Goal: Task Accomplishment & Management: Complete application form

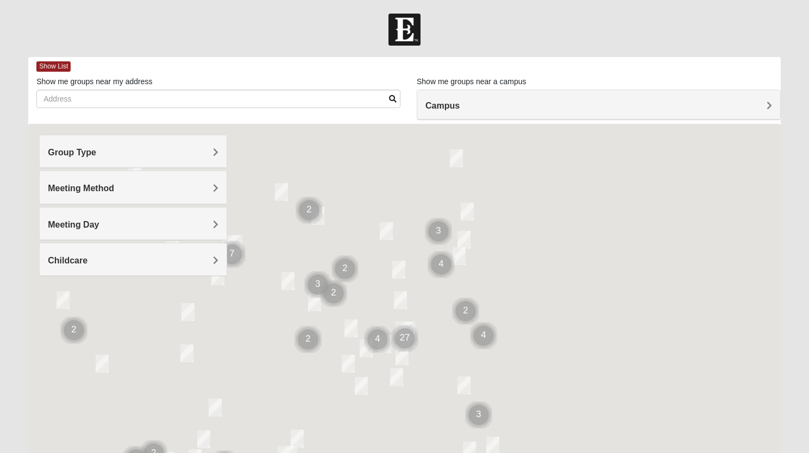
click at [81, 151] on span "Group Type" at bounding box center [72, 152] width 48 height 9
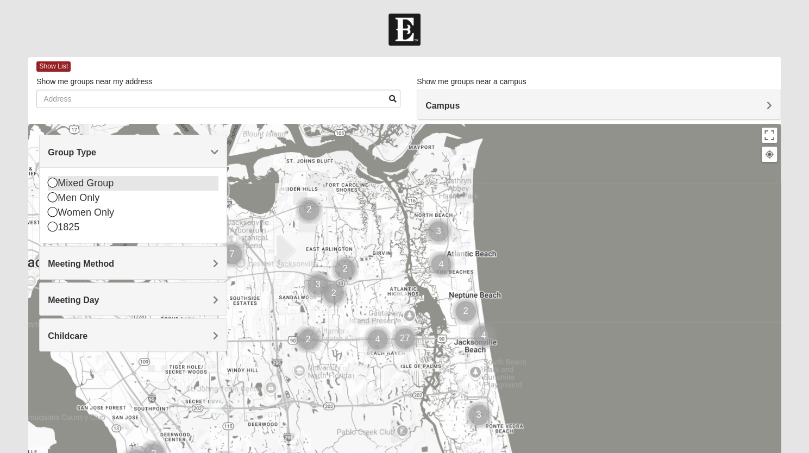
click at [88, 182] on div "Mixed Group" at bounding box center [133, 183] width 171 height 15
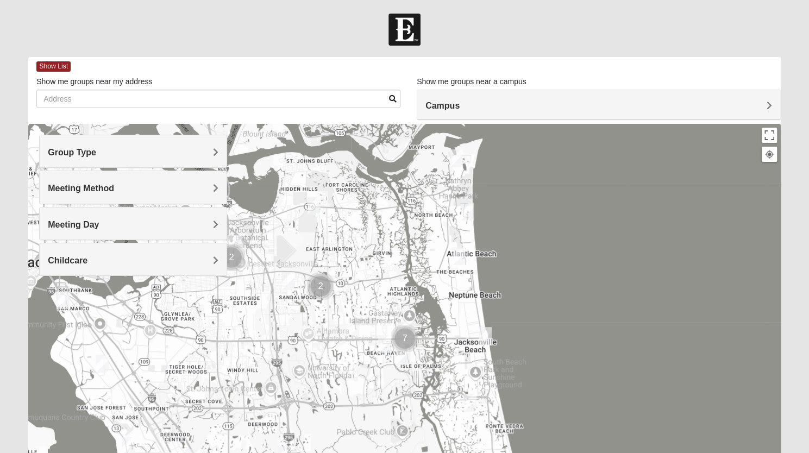
click at [99, 193] on h4 "Meeting Method" at bounding box center [133, 188] width 171 height 10
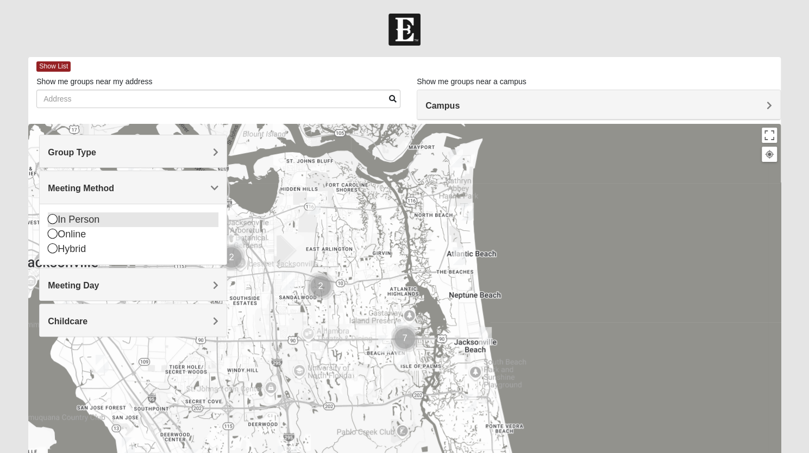
click at [90, 217] on div "In Person" at bounding box center [133, 219] width 171 height 15
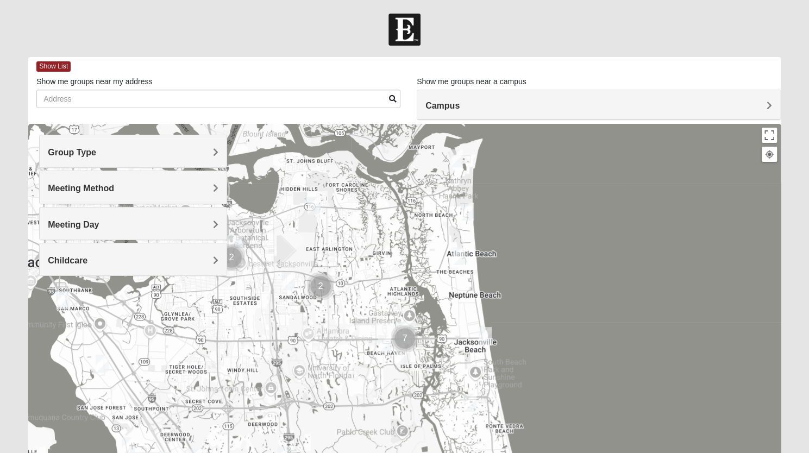
click at [92, 224] on span "Meeting Day" at bounding box center [73, 224] width 51 height 9
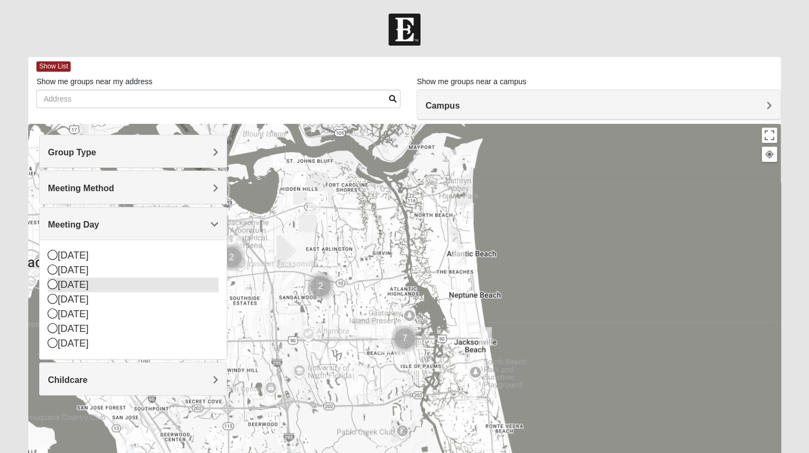
click at [78, 284] on div "Tuesday" at bounding box center [133, 285] width 171 height 15
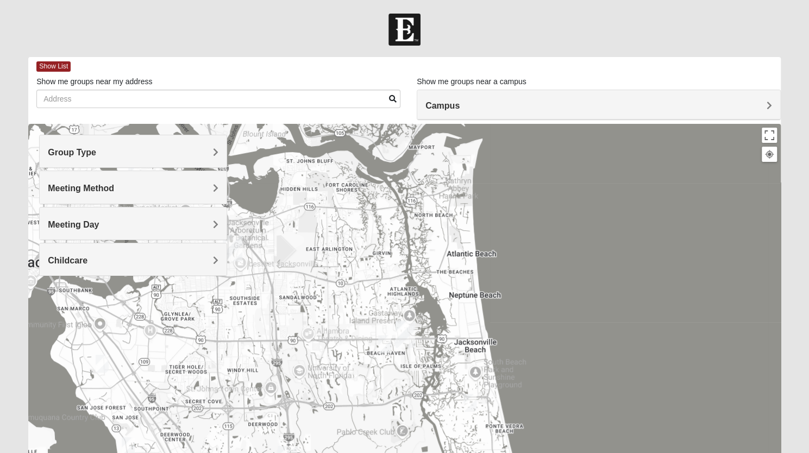
click at [77, 258] on span "Childcare" at bounding box center [68, 260] width 40 height 9
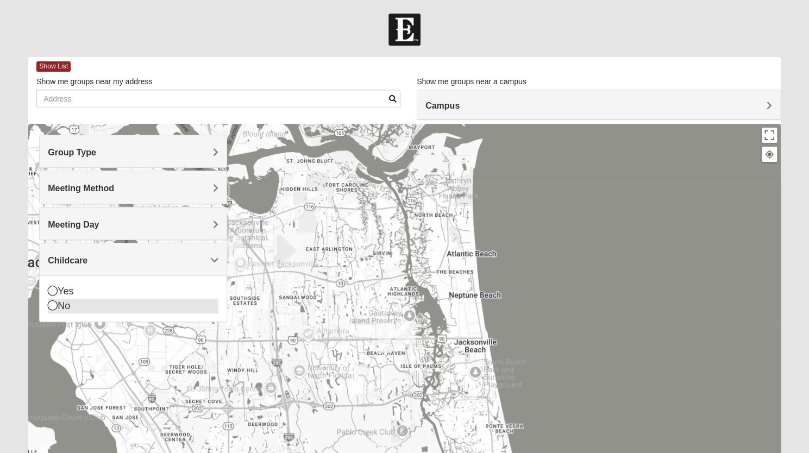
click at [74, 306] on div "No" at bounding box center [133, 306] width 171 height 15
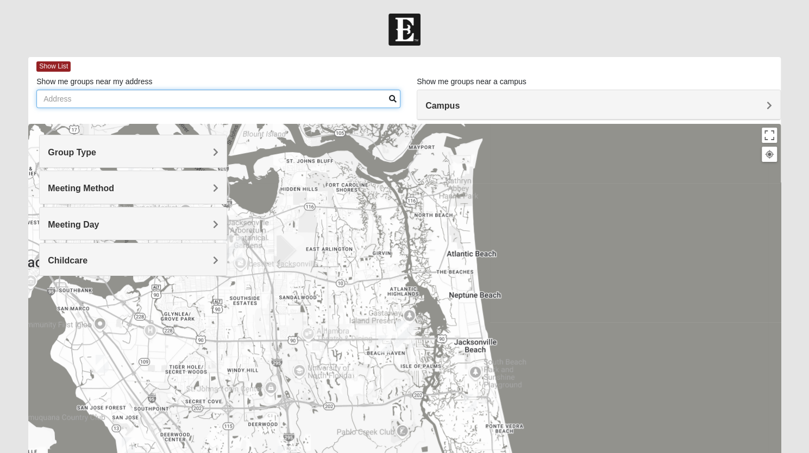
click at [237, 102] on input "Show me groups near my address" at bounding box center [218, 99] width 364 height 18
type input "13376 Avery Park Ln"
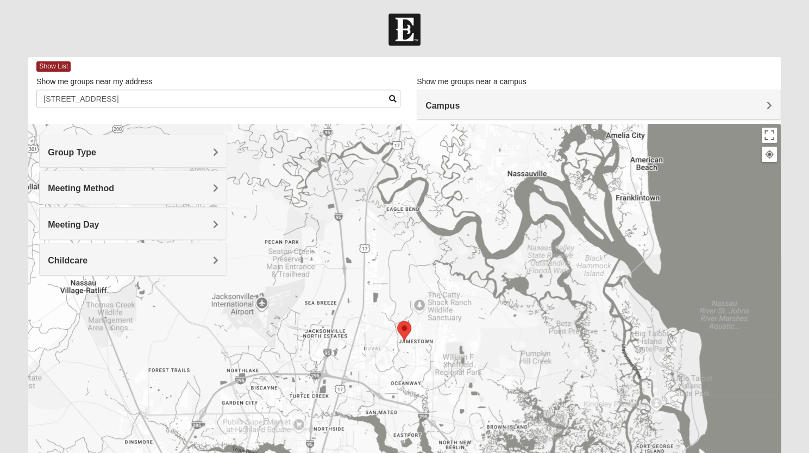
click at [403, 329] on img "Selected Address" at bounding box center [404, 331] width 23 height 29
click at [558, 109] on h4 "Campus" at bounding box center [599, 106] width 347 height 10
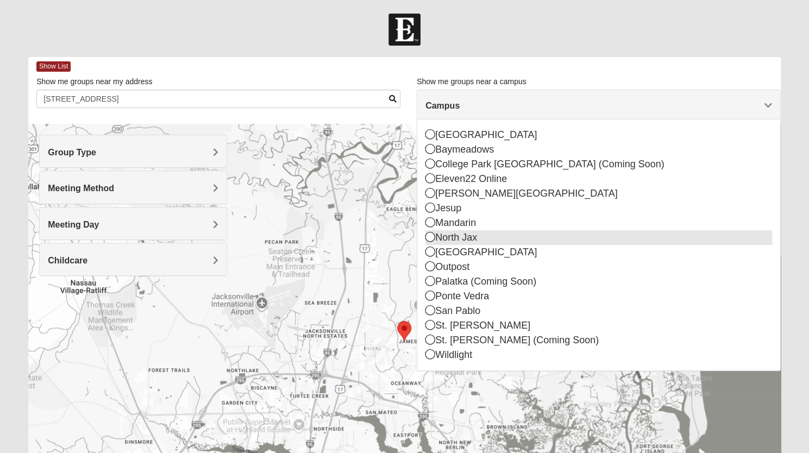
click at [486, 236] on div "North Jax" at bounding box center [599, 237] width 347 height 15
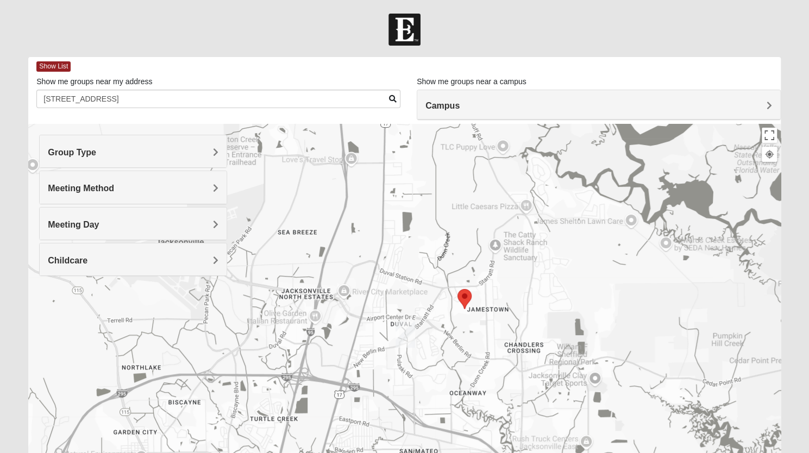
click at [403, 334] on img "North Jax" at bounding box center [405, 334] width 28 height 35
click at [397, 291] on div "North Jax" at bounding box center [396, 286] width 89 height 26
click at [52, 66] on span "Show List" at bounding box center [53, 66] width 34 height 10
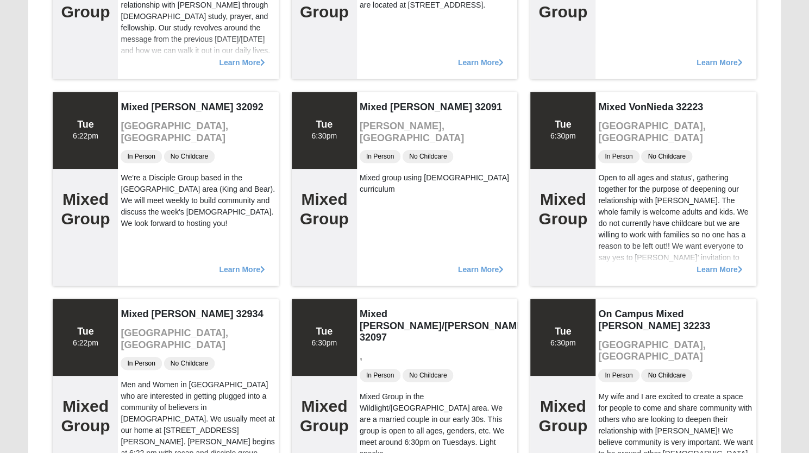
scroll to position [889, 0]
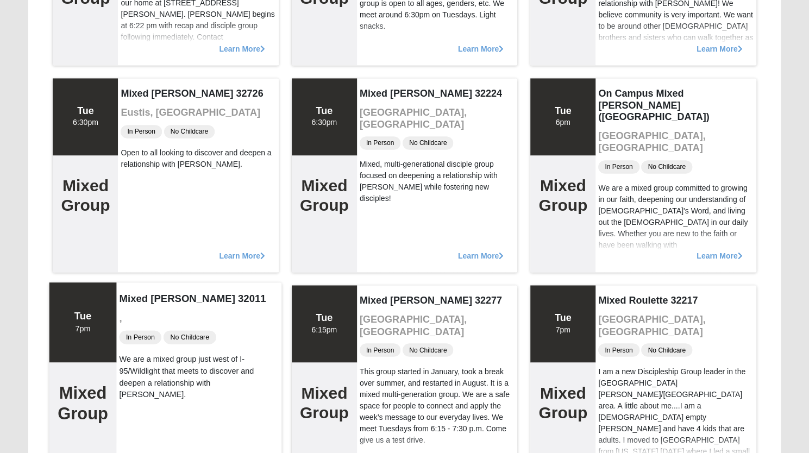
click at [138, 339] on span "In Person" at bounding box center [141, 337] width 42 height 14
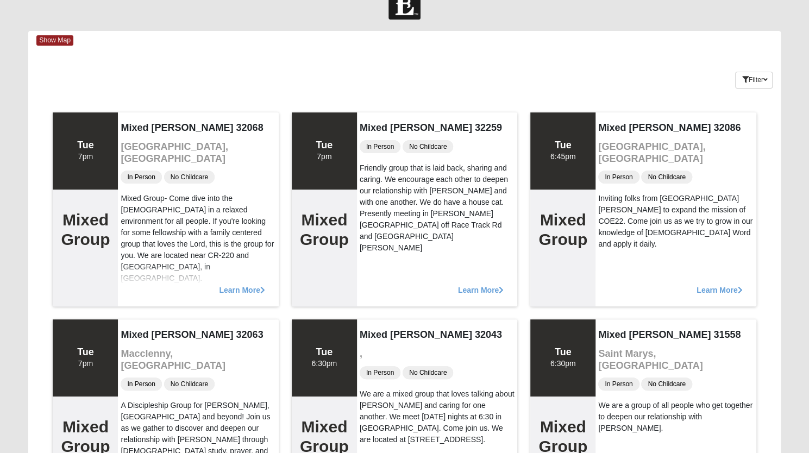
scroll to position [0, 0]
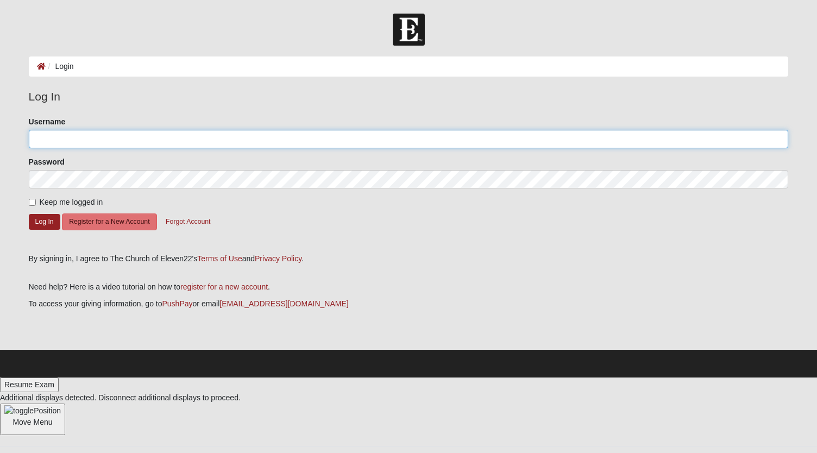
type input "vistatina"
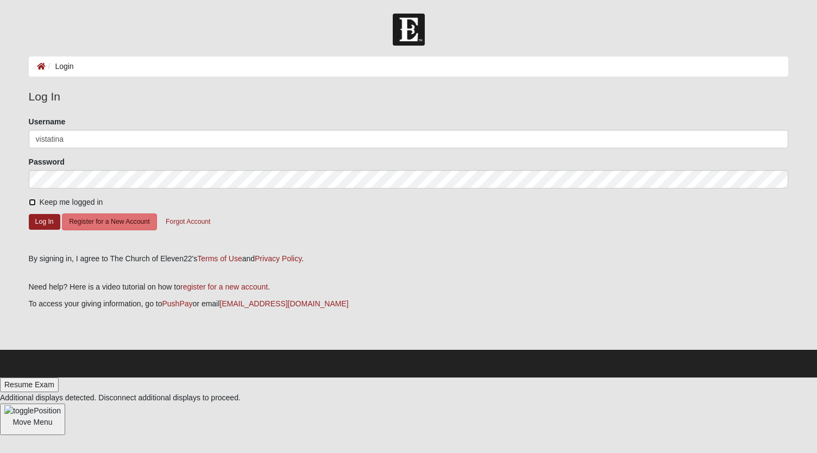
click at [29, 202] on input "Keep me logged in" at bounding box center [32, 202] width 7 height 7
checkbox input "true"
click at [46, 221] on button "Log In" at bounding box center [45, 222] width 32 height 16
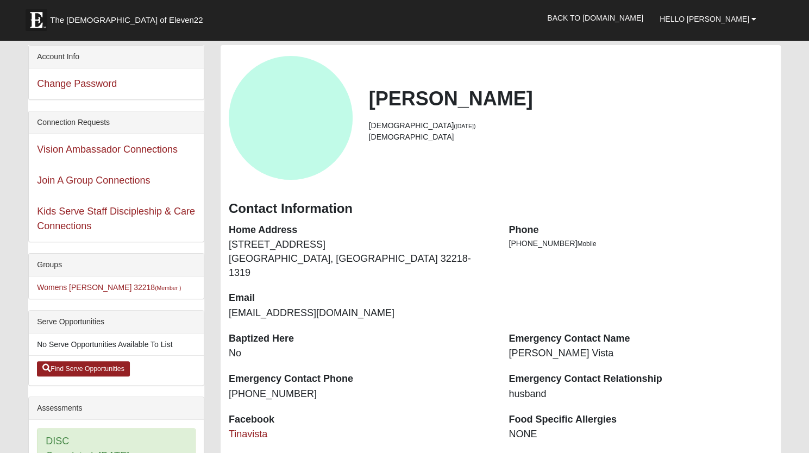
drag, startPoint x: 209, startPoint y: 290, endPoint x: 208, endPoint y: 331, distance: 40.8
click at [208, 331] on div "Account Info Change Password Connection Requests Vision Ambassador Connections …" at bounding box center [116, 448] width 192 height 807
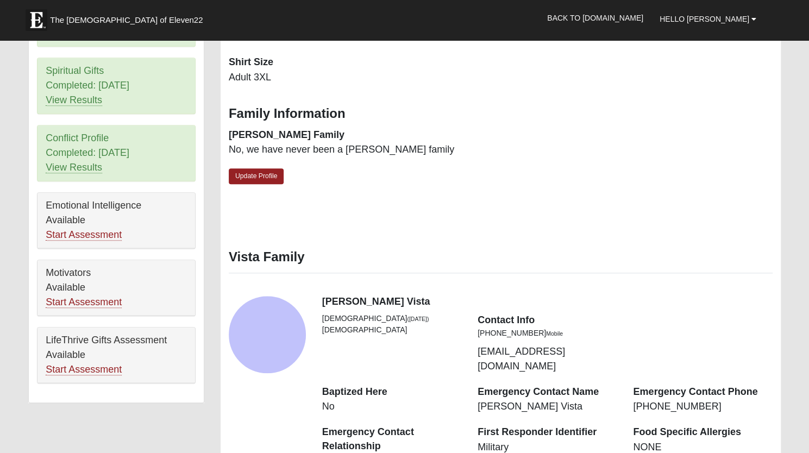
scroll to position [422, 0]
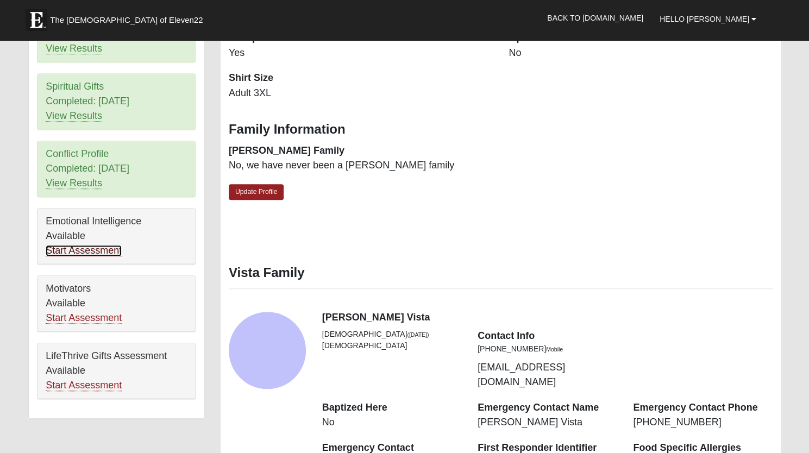
click at [84, 245] on link "Start Assessment" at bounding box center [84, 250] width 76 height 11
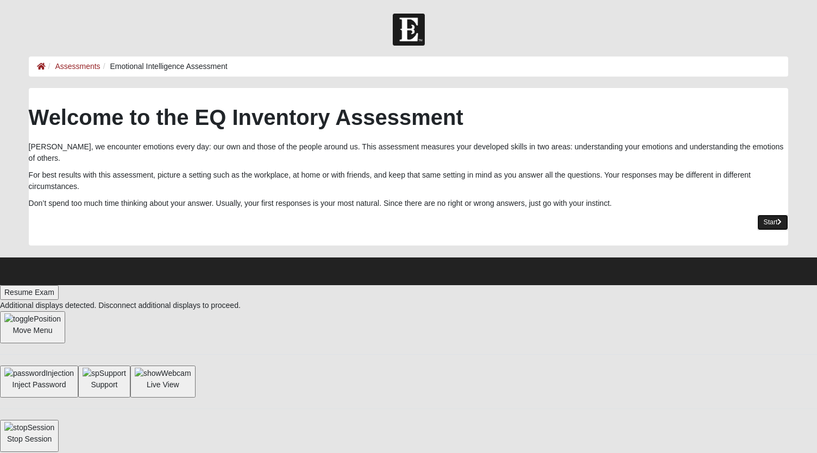
click at [781, 219] on icon at bounding box center [780, 222] width 4 height 7
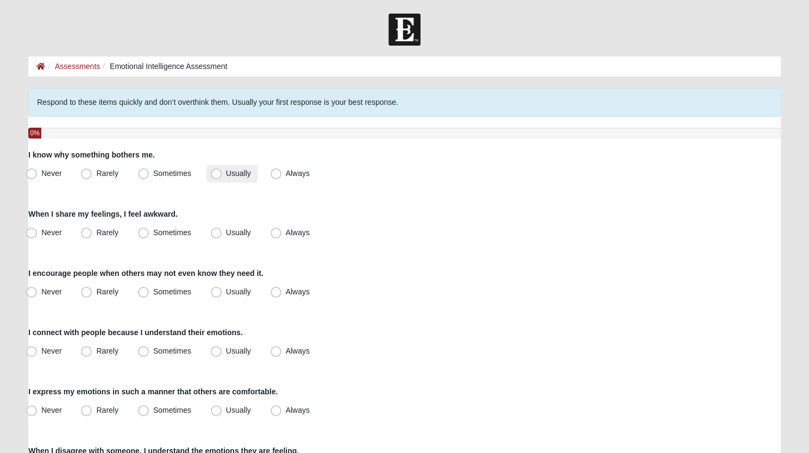
click at [226, 173] on span "Usually" at bounding box center [238, 173] width 25 height 9
click at [215, 173] on input "Usually" at bounding box center [218, 173] width 7 height 7
radio input "true"
click at [153, 230] on span "Sometimes" at bounding box center [172, 232] width 38 height 9
click at [144, 230] on input "Sometimes" at bounding box center [145, 232] width 7 height 7
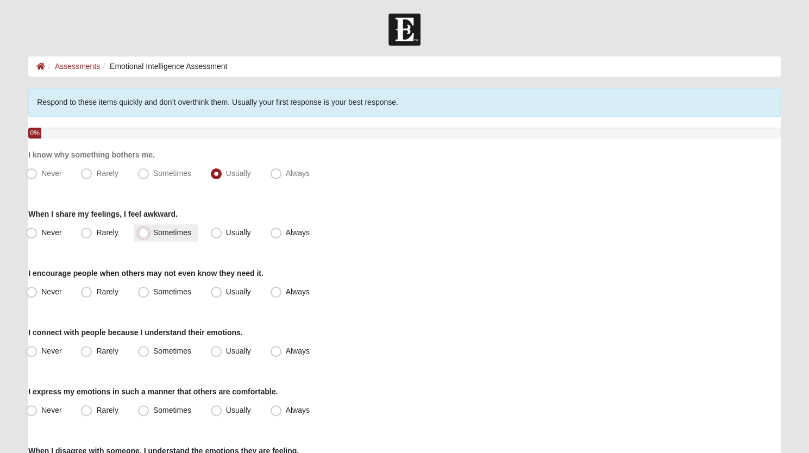
radio input "true"
click at [153, 293] on span "Sometimes" at bounding box center [172, 291] width 38 height 9
click at [145, 293] on input "Sometimes" at bounding box center [145, 292] width 7 height 7
radio input "true"
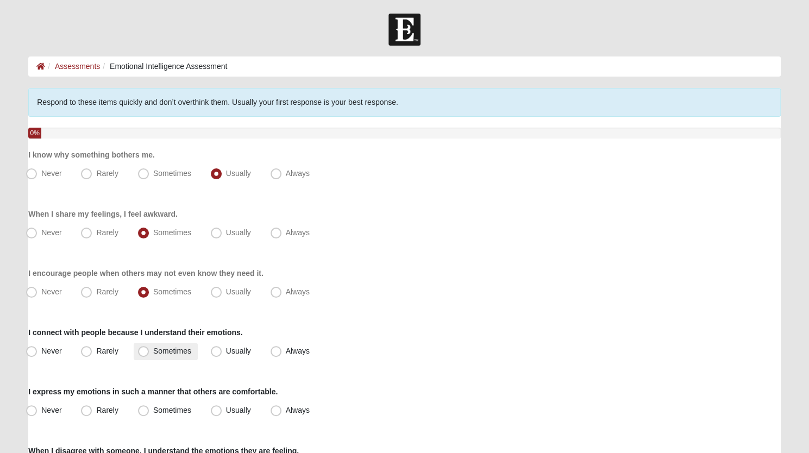
click at [153, 352] on span "Sometimes" at bounding box center [172, 351] width 38 height 9
click at [142, 352] on input "Sometimes" at bounding box center [145, 351] width 7 height 7
radio input "true"
click at [96, 406] on span "Rarely" at bounding box center [107, 410] width 22 height 9
click at [87, 407] on input "Rarely" at bounding box center [88, 410] width 7 height 7
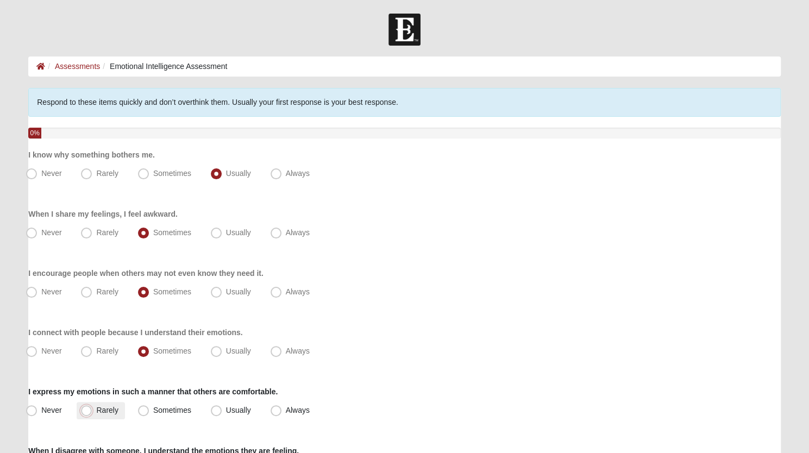
radio input "true"
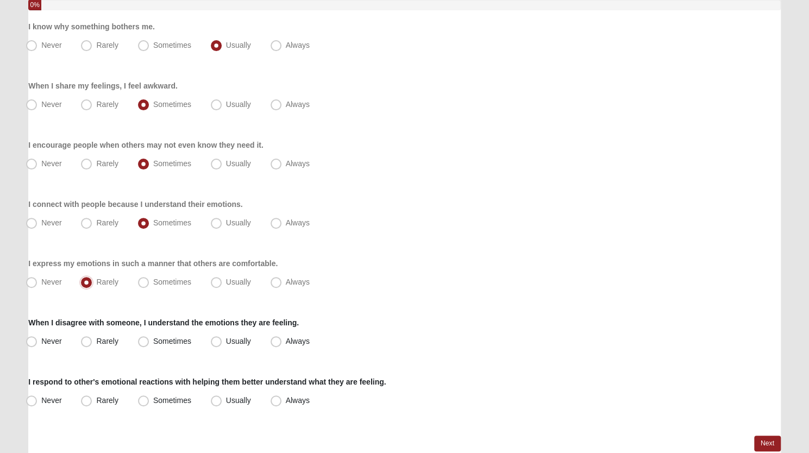
scroll to position [129, 0]
click at [226, 281] on span "Usually" at bounding box center [238, 281] width 25 height 9
click at [216, 281] on input "Usually" at bounding box center [218, 281] width 7 height 7
radio input "true"
click at [226, 338] on span "Usually" at bounding box center [238, 340] width 25 height 9
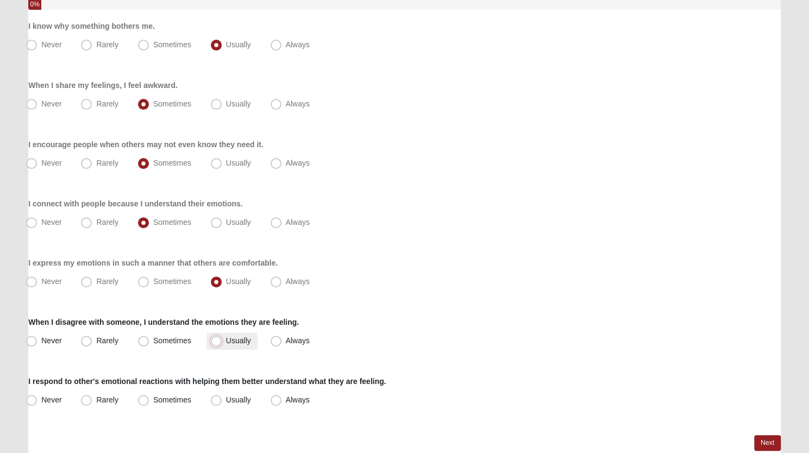
click at [216, 338] on input "Usually" at bounding box center [218, 340] width 7 height 7
radio input "true"
click at [96, 396] on span "Rarely" at bounding box center [107, 400] width 22 height 9
click at [89, 397] on input "Rarely" at bounding box center [88, 400] width 7 height 7
radio input "true"
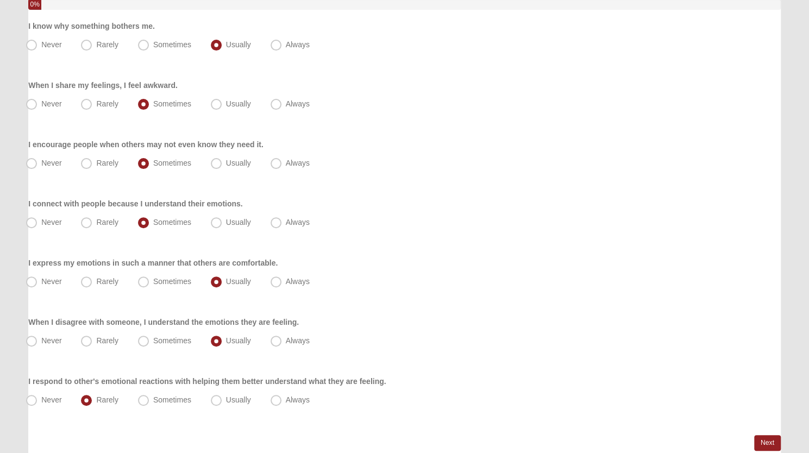
click at [806, 183] on form "Hello [PERSON_NAME] My Account Log Out Emotional Intelligence Assessment Assess…" at bounding box center [404, 195] width 809 height 621
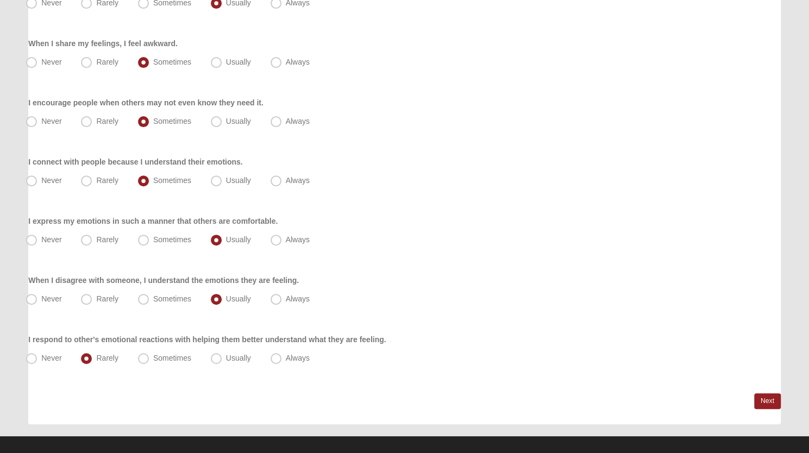
scroll to position [181, 0]
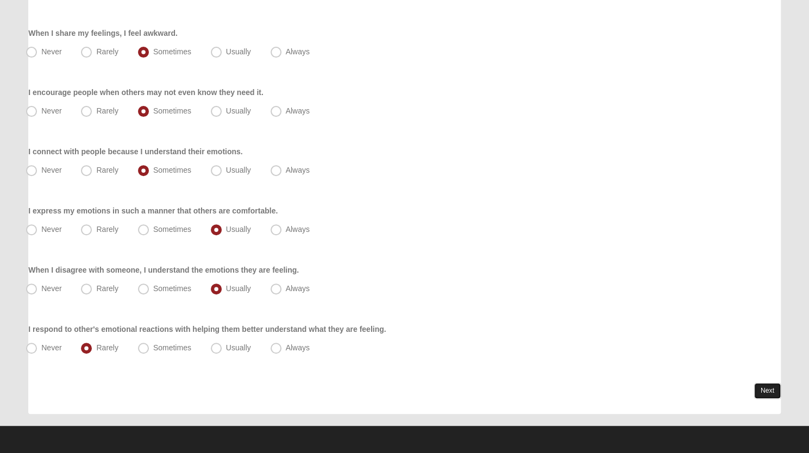
click at [768, 393] on link "Next" at bounding box center [767, 391] width 27 height 16
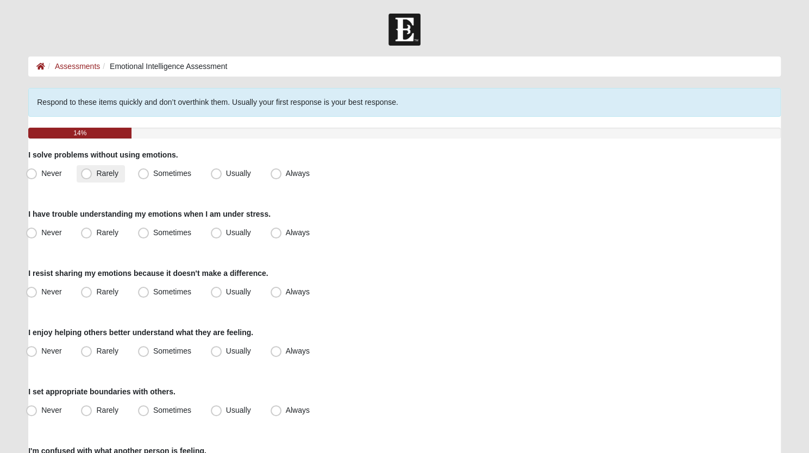
click at [96, 169] on span "Rarely" at bounding box center [107, 173] width 22 height 9
click at [88, 170] on input "Rarely" at bounding box center [88, 173] width 7 height 7
radio input "true"
click at [96, 234] on span "Rarely" at bounding box center [107, 232] width 22 height 9
click at [85, 234] on input "Rarely" at bounding box center [88, 232] width 7 height 7
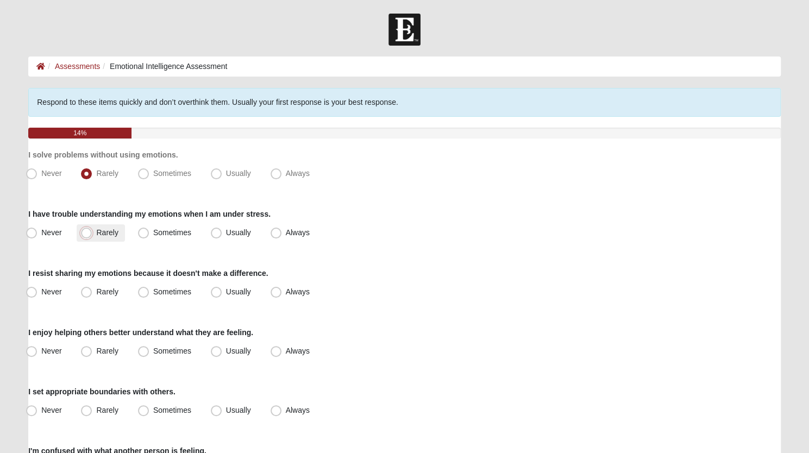
radio input "true"
click at [96, 293] on span "Rarely" at bounding box center [107, 291] width 22 height 9
click at [86, 293] on input "Rarely" at bounding box center [88, 292] width 7 height 7
radio input "true"
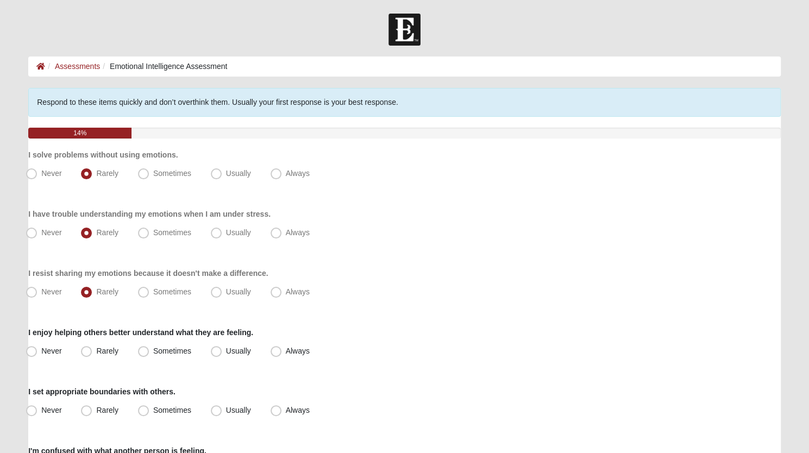
click at [230, 341] on div "I enjoy helping others better understand what they are feeling. Never Rarely So…" at bounding box center [404, 343] width 753 height 33
click at [226, 352] on span "Usually" at bounding box center [238, 351] width 25 height 9
click at [217, 352] on input "Usually" at bounding box center [218, 351] width 7 height 7
radio input "true"
click at [153, 406] on span "Sometimes" at bounding box center [172, 410] width 38 height 9
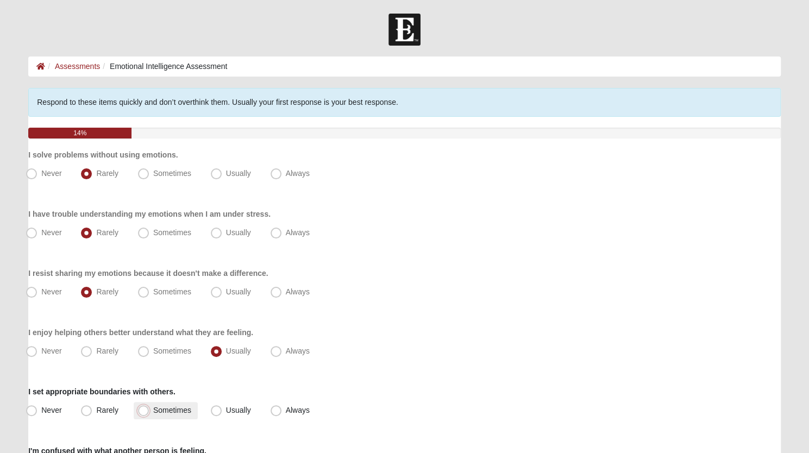
click at [142, 407] on input "Sometimes" at bounding box center [145, 410] width 7 height 7
radio input "true"
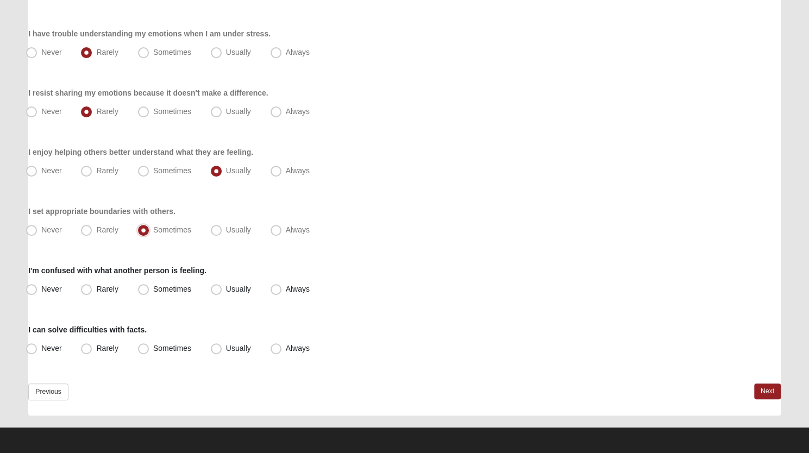
scroll to position [182, 0]
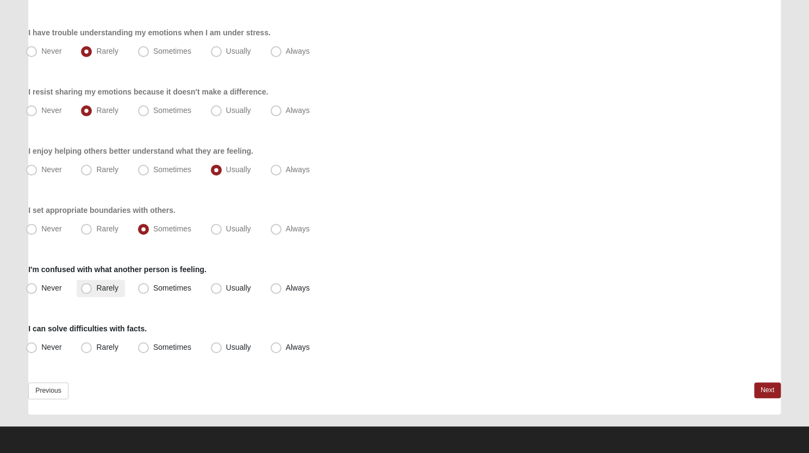
click at [96, 287] on span "Rarely" at bounding box center [107, 288] width 22 height 9
click at [87, 287] on input "Rarely" at bounding box center [88, 288] width 7 height 7
radio input "true"
click at [226, 343] on span "Usually" at bounding box center [238, 347] width 25 height 9
click at [217, 344] on input "Usually" at bounding box center [218, 347] width 7 height 7
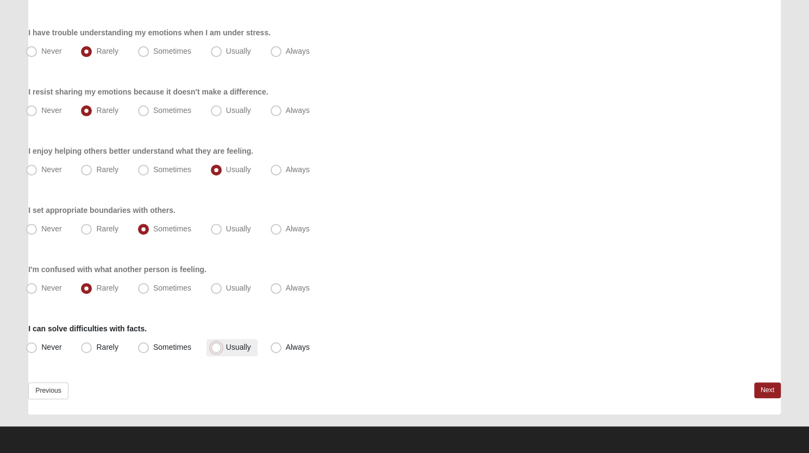
radio input "true"
click at [762, 389] on link "Next" at bounding box center [767, 391] width 27 height 16
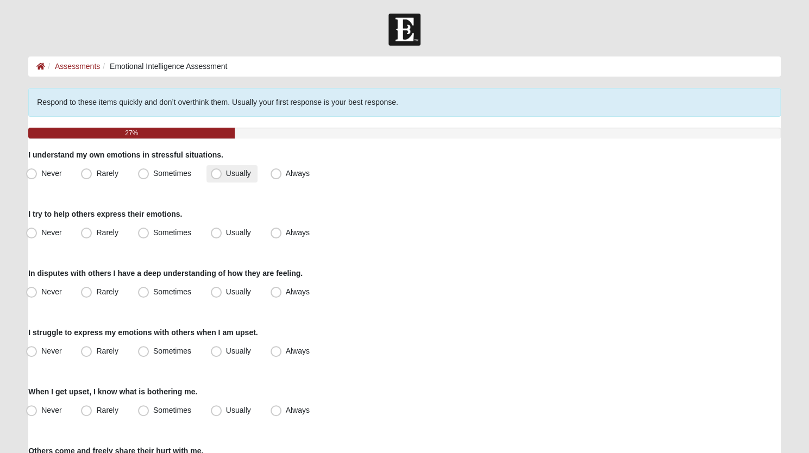
click at [226, 171] on span "Usually" at bounding box center [238, 173] width 25 height 9
click at [218, 171] on input "Usually" at bounding box center [218, 173] width 7 height 7
radio input "true"
click at [153, 233] on span "Sometimes" at bounding box center [172, 232] width 38 height 9
click at [146, 233] on input "Sometimes" at bounding box center [145, 232] width 7 height 7
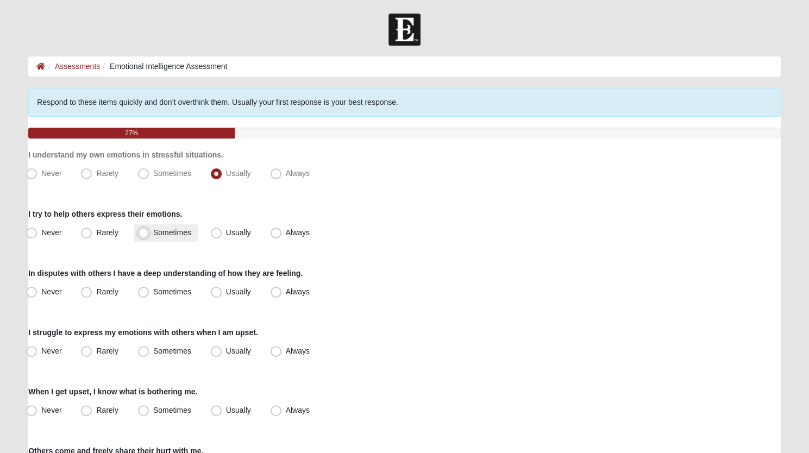
radio input "true"
click at [226, 292] on span "Usually" at bounding box center [238, 291] width 25 height 9
click at [218, 292] on input "Usually" at bounding box center [218, 292] width 7 height 7
radio input "true"
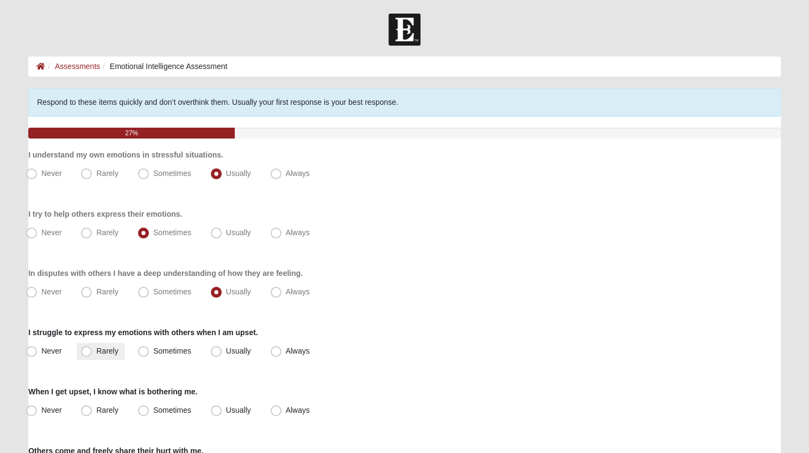
click at [96, 351] on span "Rarely" at bounding box center [107, 351] width 22 height 9
click at [85, 351] on input "Rarely" at bounding box center [88, 351] width 7 height 7
radio input "true"
click at [226, 407] on span "Usually" at bounding box center [238, 410] width 25 height 9
click at [218, 407] on input "Usually" at bounding box center [218, 410] width 7 height 7
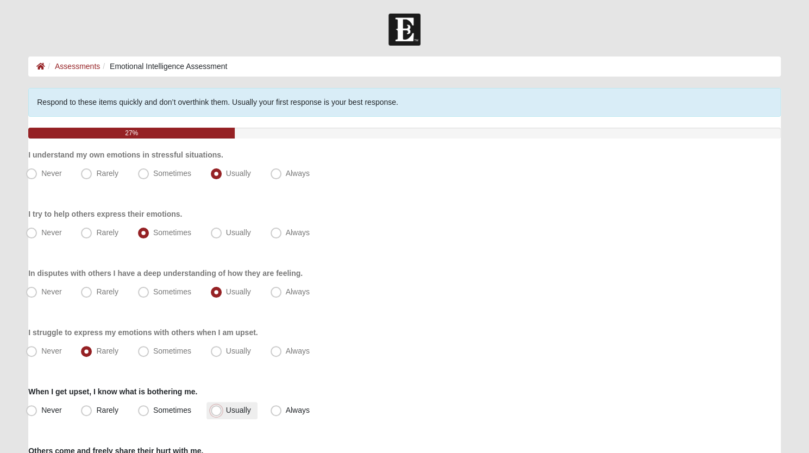
radio input "true"
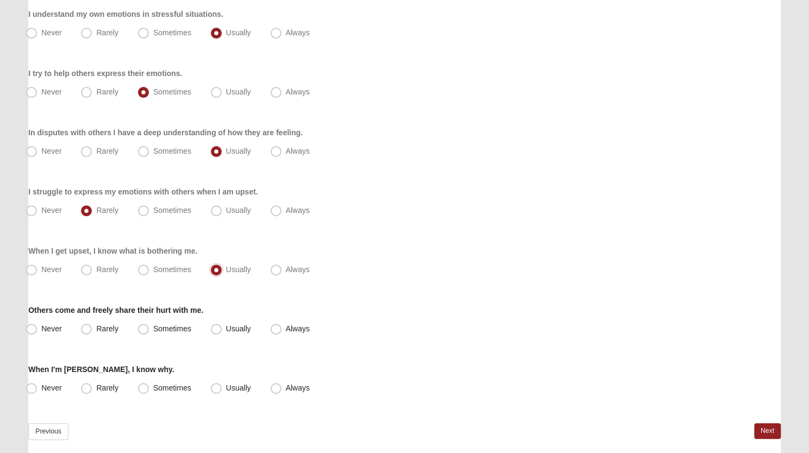
scroll to position [153, 0]
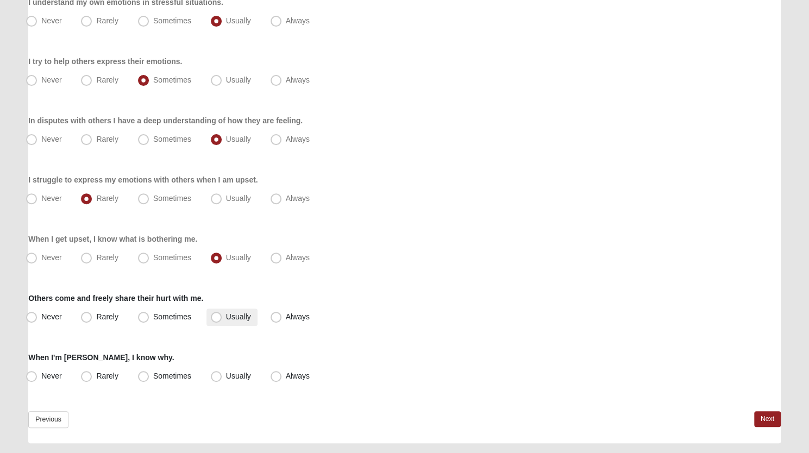
click at [226, 319] on span "Usually" at bounding box center [238, 316] width 25 height 9
click at [216, 319] on input "Usually" at bounding box center [218, 317] width 7 height 7
radio input "true"
click at [226, 372] on span "Usually" at bounding box center [238, 376] width 25 height 9
click at [217, 373] on input "Usually" at bounding box center [218, 376] width 7 height 7
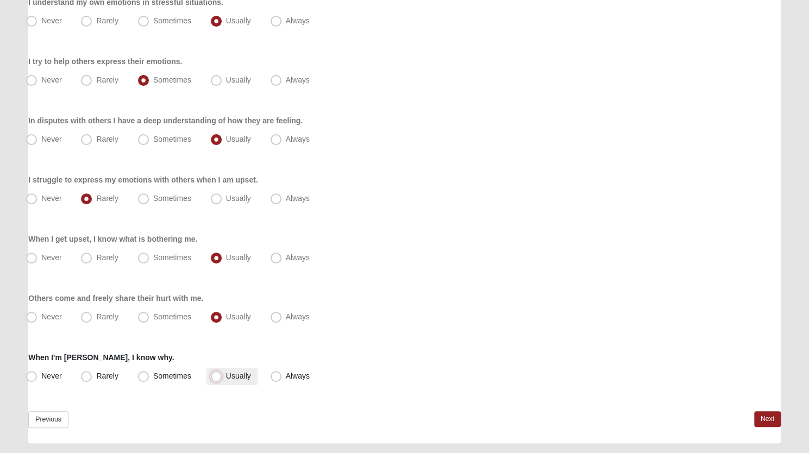
radio input "true"
click at [766, 418] on link "Next" at bounding box center [767, 419] width 27 height 16
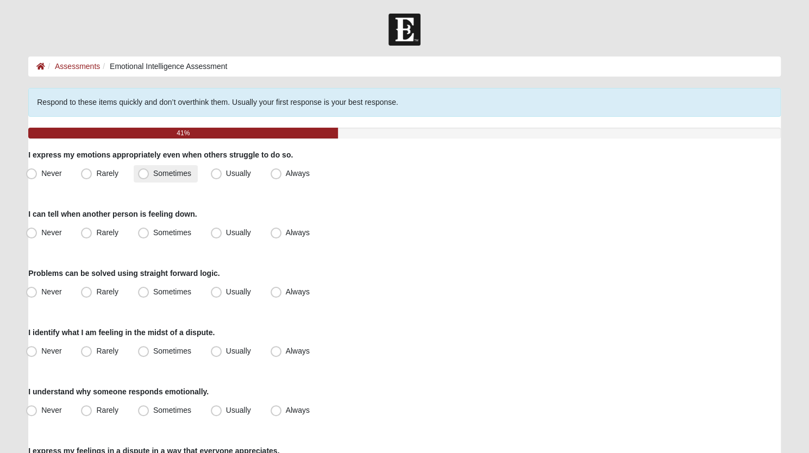
click at [153, 170] on span "Sometimes" at bounding box center [172, 173] width 38 height 9
click at [143, 170] on input "Sometimes" at bounding box center [145, 173] width 7 height 7
radio input "true"
click at [226, 172] on span "Usually" at bounding box center [238, 173] width 25 height 9
click at [215, 172] on input "Usually" at bounding box center [218, 173] width 7 height 7
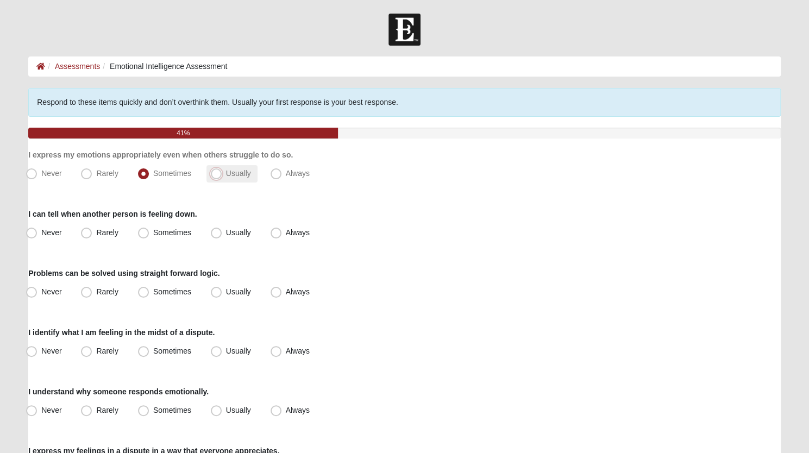
radio input "true"
click at [226, 232] on span "Usually" at bounding box center [238, 232] width 25 height 9
click at [216, 232] on input "Usually" at bounding box center [218, 232] width 7 height 7
radio input "true"
click at [226, 291] on span "Usually" at bounding box center [238, 291] width 25 height 9
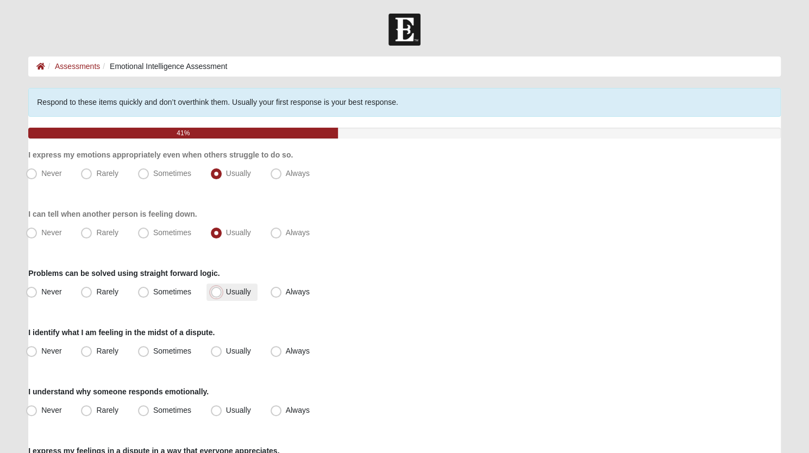
click at [218, 291] on input "Usually" at bounding box center [218, 292] width 7 height 7
radio input "true"
click at [226, 355] on span "Usually" at bounding box center [238, 351] width 25 height 9
click at [221, 355] on input "Usually" at bounding box center [218, 351] width 7 height 7
radio input "true"
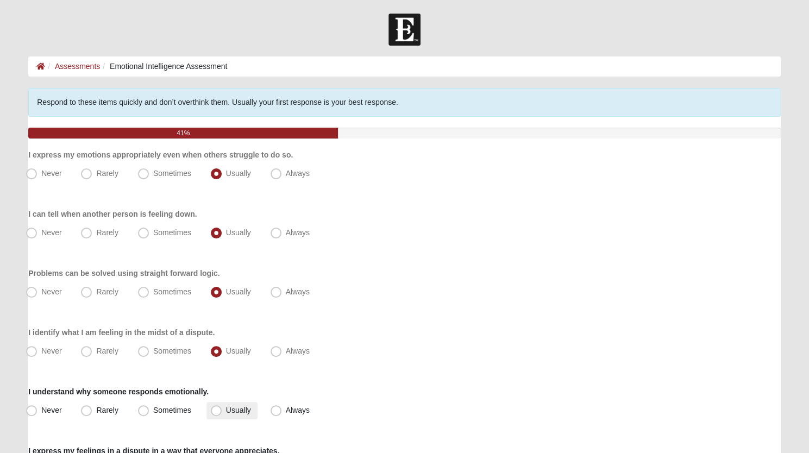
click at [226, 408] on span "Usually" at bounding box center [238, 410] width 25 height 9
click at [215, 408] on input "Usually" at bounding box center [218, 410] width 7 height 7
radio input "true"
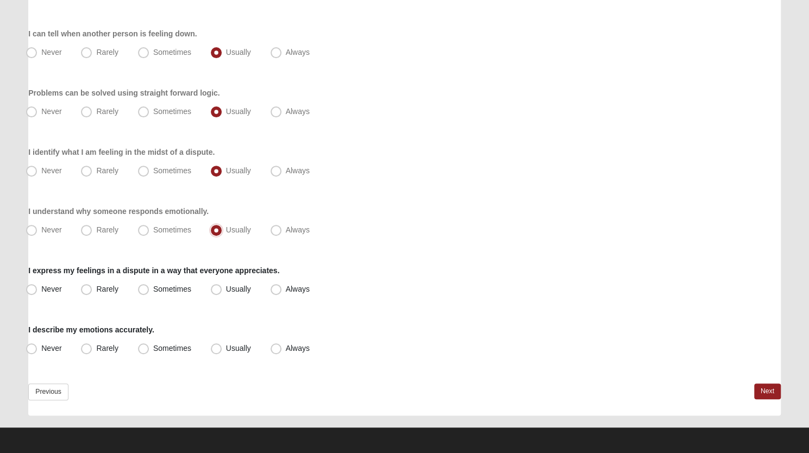
scroll to position [182, 0]
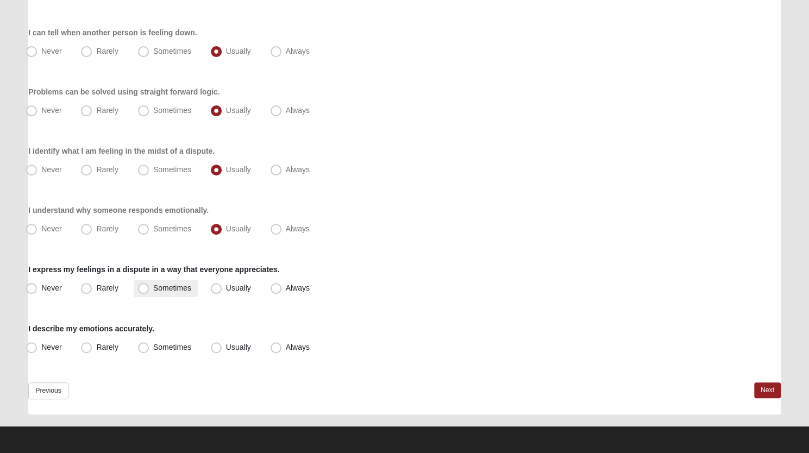
click at [153, 284] on span "Sometimes" at bounding box center [172, 288] width 38 height 9
click at [145, 285] on input "Sometimes" at bounding box center [145, 288] width 7 height 7
radio input "true"
click at [226, 347] on span "Usually" at bounding box center [238, 347] width 25 height 9
click at [215, 347] on input "Usually" at bounding box center [218, 347] width 7 height 7
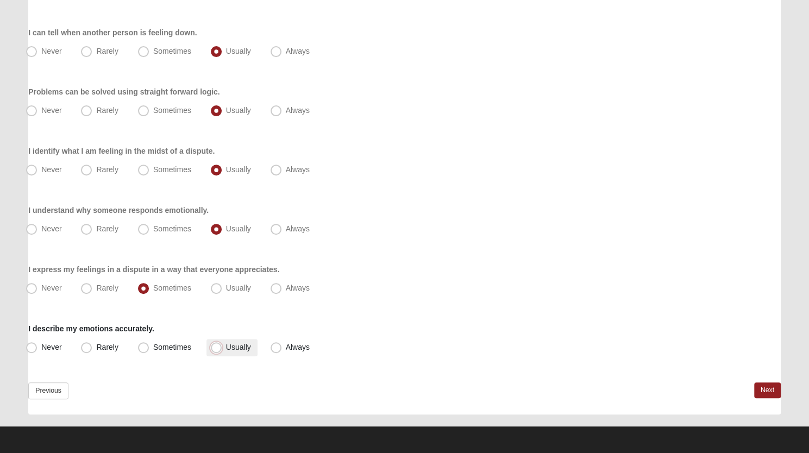
radio input "true"
click at [766, 385] on link "Next" at bounding box center [767, 391] width 27 height 16
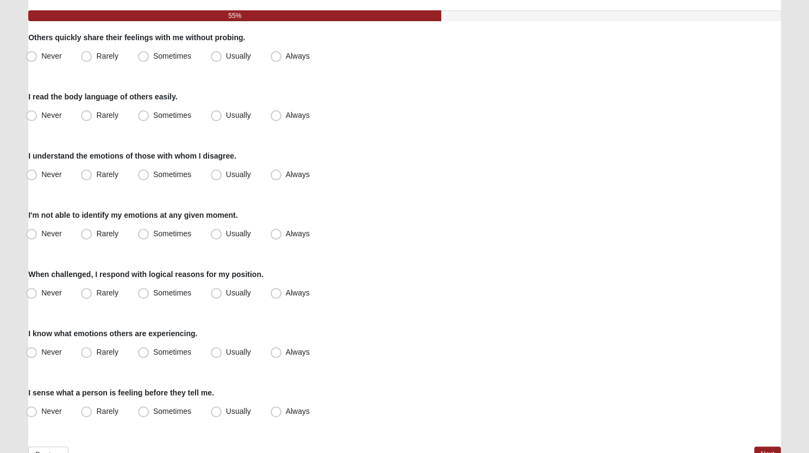
scroll to position [118, 0]
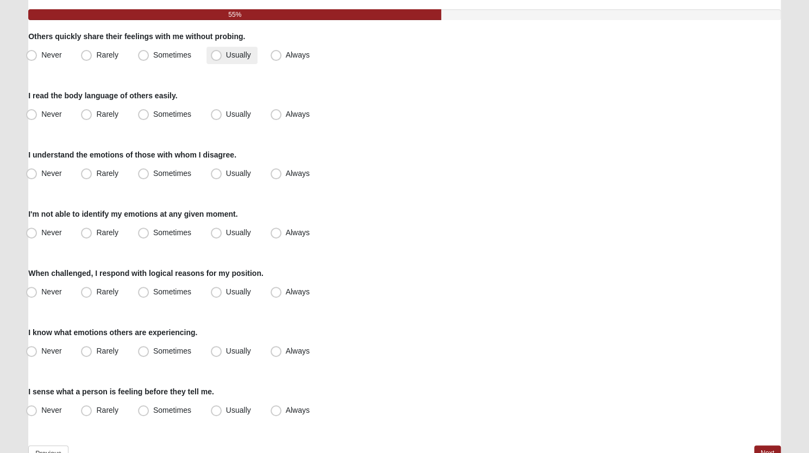
click at [226, 56] on span "Usually" at bounding box center [238, 55] width 25 height 9
click at [218, 56] on input "Usually" at bounding box center [218, 55] width 7 height 7
radio input "true"
click at [226, 116] on span "Usually" at bounding box center [238, 114] width 25 height 9
click at [217, 116] on input "Usually" at bounding box center [218, 114] width 7 height 7
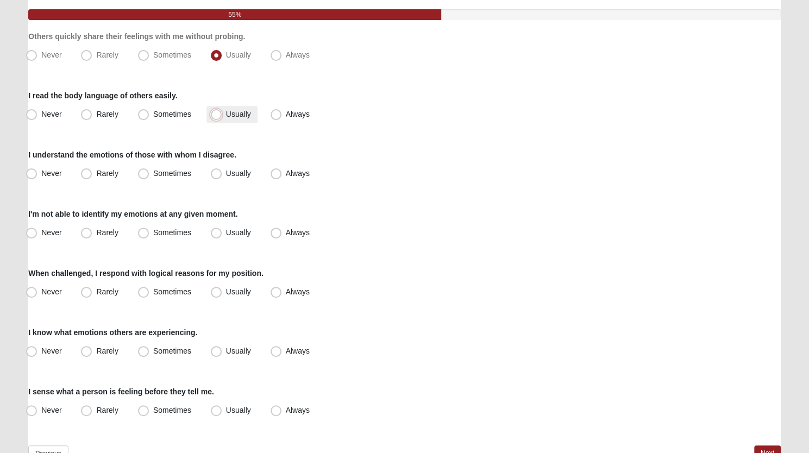
radio input "true"
click at [226, 176] on span "Usually" at bounding box center [238, 173] width 25 height 9
click at [217, 176] on input "Usually" at bounding box center [218, 173] width 7 height 7
radio input "true"
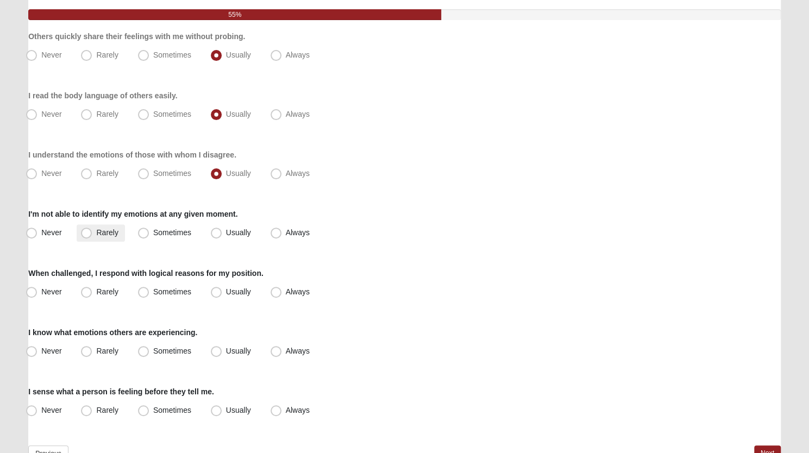
click at [96, 235] on span "Rarely" at bounding box center [107, 232] width 22 height 9
click at [86, 235] on input "Rarely" at bounding box center [88, 232] width 7 height 7
radio input "true"
click at [226, 292] on span "Usually" at bounding box center [238, 291] width 25 height 9
click at [217, 292] on input "Usually" at bounding box center [218, 292] width 7 height 7
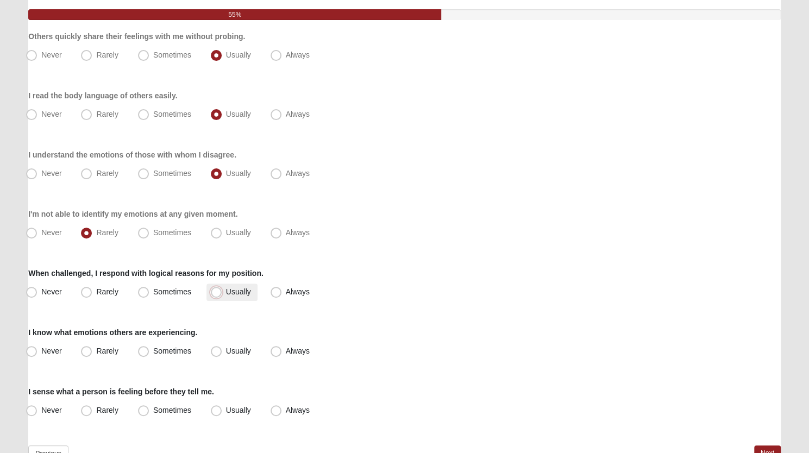
radio input "true"
drag, startPoint x: 217, startPoint y: 352, endPoint x: 218, endPoint y: 411, distance: 59.2
click at [226, 411] on span "Usually" at bounding box center [238, 410] width 25 height 9
click at [218, 411] on input "Usually" at bounding box center [218, 410] width 7 height 7
radio input "true"
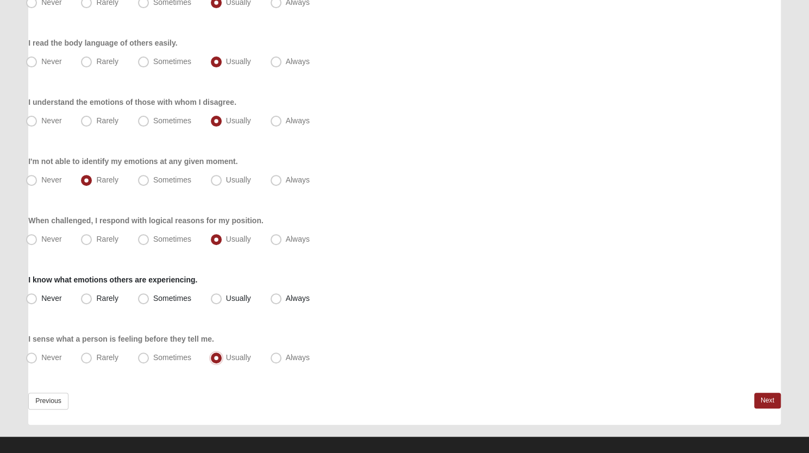
scroll to position [182, 0]
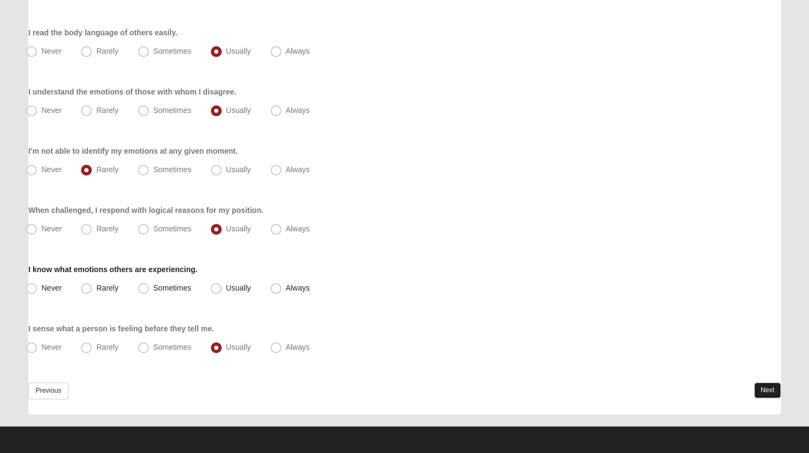
click at [768, 387] on link "Next" at bounding box center [767, 391] width 27 height 16
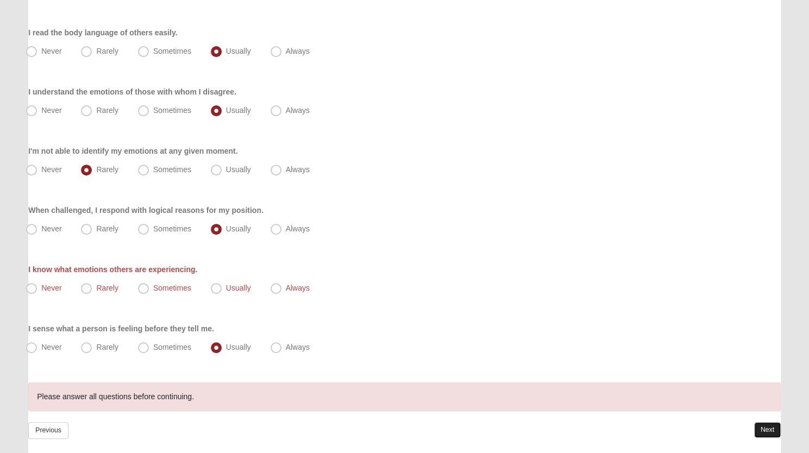
click at [768, 430] on link "Next" at bounding box center [767, 430] width 27 height 16
click at [226, 286] on span "Usually" at bounding box center [238, 288] width 25 height 9
click at [217, 286] on input "Usually" at bounding box center [218, 288] width 7 height 7
radio input "true"
click at [764, 424] on link "Next" at bounding box center [767, 430] width 27 height 16
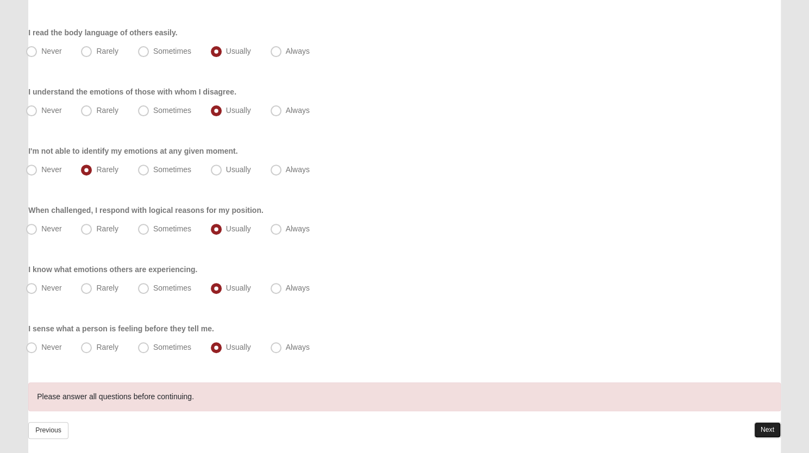
scroll to position [0, 0]
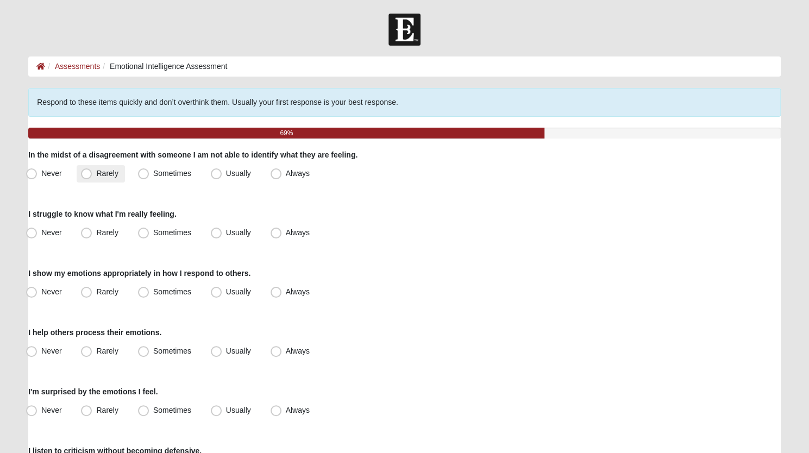
click at [96, 171] on span "Rarely" at bounding box center [107, 173] width 22 height 9
click at [88, 171] on input "Rarely" at bounding box center [88, 173] width 7 height 7
radio input "true"
click at [96, 231] on span "Rarely" at bounding box center [107, 232] width 22 height 9
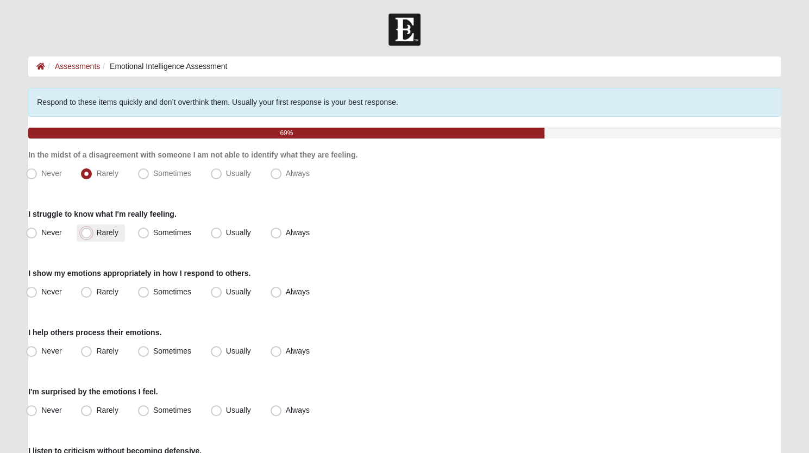
click at [87, 231] on input "Rarely" at bounding box center [88, 232] width 7 height 7
radio input "true"
click at [226, 288] on span "Usually" at bounding box center [238, 291] width 25 height 9
click at [215, 289] on input "Usually" at bounding box center [218, 292] width 7 height 7
radio input "true"
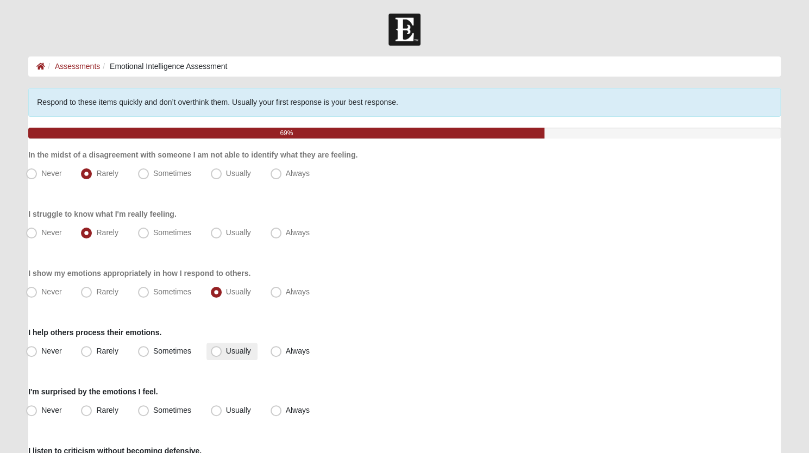
click at [226, 349] on span "Usually" at bounding box center [238, 351] width 25 height 9
click at [218, 349] on input "Usually" at bounding box center [218, 351] width 7 height 7
radio input "true"
click at [153, 411] on span "Sometimes" at bounding box center [172, 410] width 38 height 9
click at [145, 411] on input "Sometimes" at bounding box center [145, 410] width 7 height 7
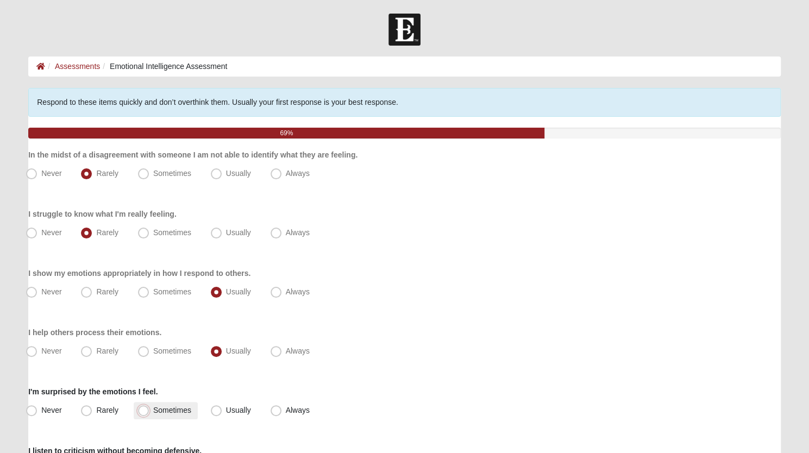
radio input "true"
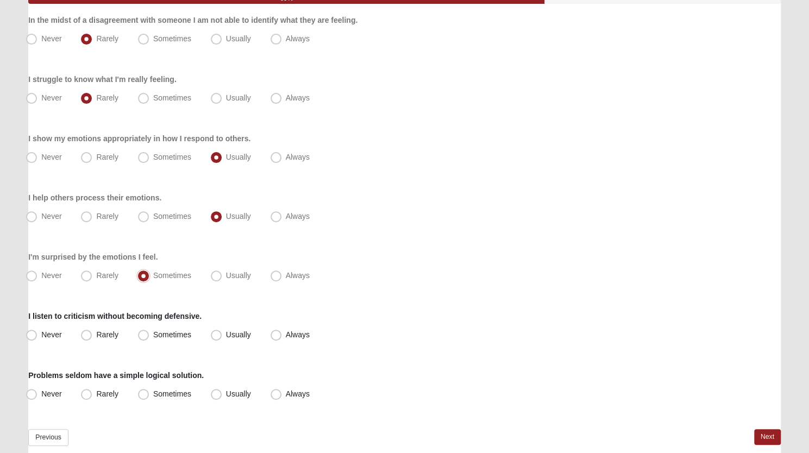
scroll to position [182, 0]
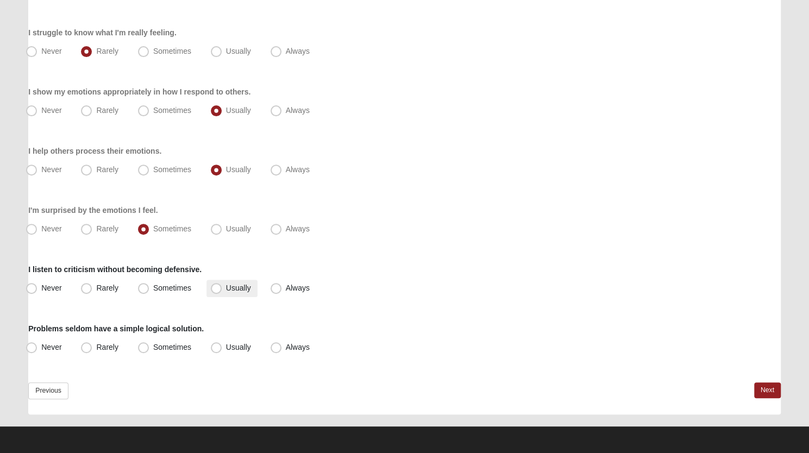
click at [226, 289] on span "Usually" at bounding box center [238, 288] width 25 height 9
click at [215, 289] on input "Usually" at bounding box center [218, 288] width 7 height 7
radio input "true"
click at [96, 350] on span "Rarely" at bounding box center [107, 347] width 22 height 9
click at [89, 350] on input "Rarely" at bounding box center [88, 347] width 7 height 7
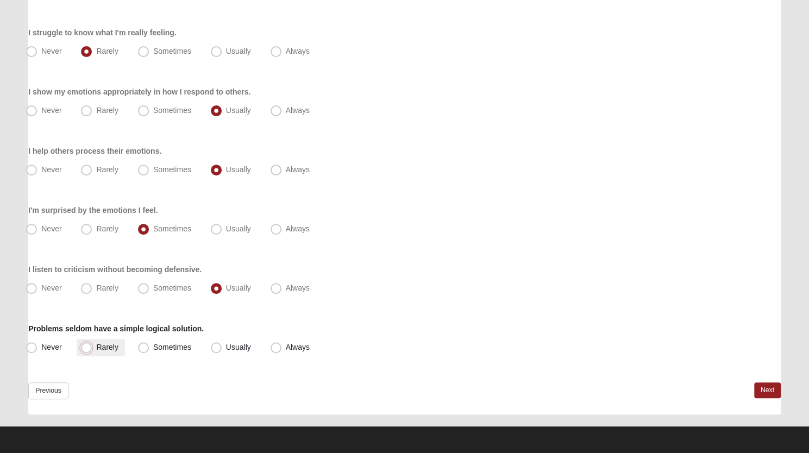
radio input "true"
click at [153, 347] on span "Sometimes" at bounding box center [172, 347] width 38 height 9
click at [146, 347] on input "Sometimes" at bounding box center [145, 347] width 7 height 7
radio input "true"
click at [768, 389] on link "Next" at bounding box center [767, 391] width 27 height 16
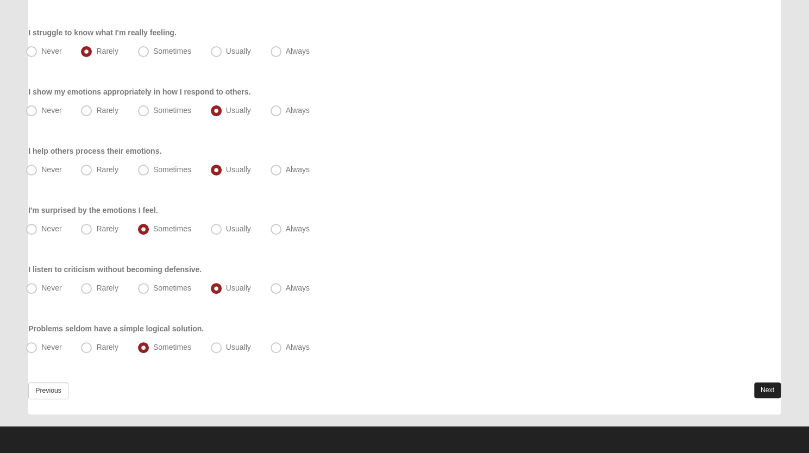
scroll to position [0, 0]
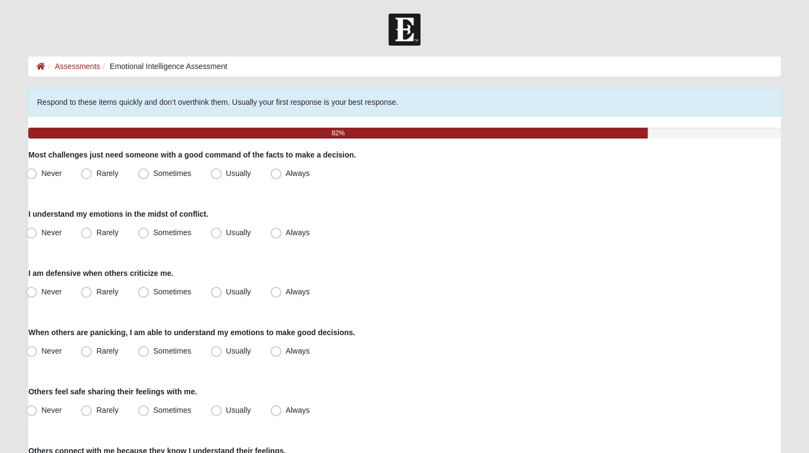
click at [768, 389] on div "Others feel safe sharing their feelings with me. Never Rarely Sometimes Usually…" at bounding box center [404, 402] width 753 height 33
click at [153, 173] on span "Sometimes" at bounding box center [172, 173] width 38 height 9
click at [143, 173] on input "Sometimes" at bounding box center [145, 173] width 7 height 7
radio input "true"
click at [170, 215] on label "I understand my emotions in the midst of conflict." at bounding box center [118, 214] width 180 height 11
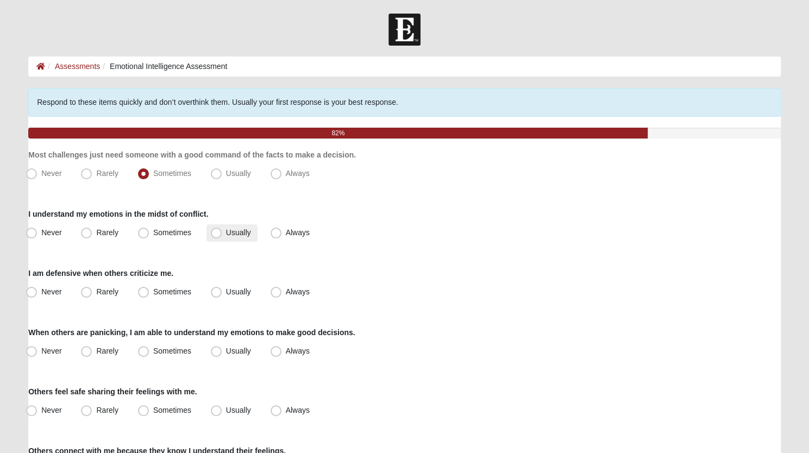
click at [226, 229] on span "Usually" at bounding box center [238, 232] width 25 height 9
click at [218, 229] on input "Usually" at bounding box center [218, 232] width 7 height 7
radio input "true"
click at [96, 291] on span "Rarely" at bounding box center [107, 291] width 22 height 9
click at [91, 291] on input "Rarely" at bounding box center [88, 292] width 7 height 7
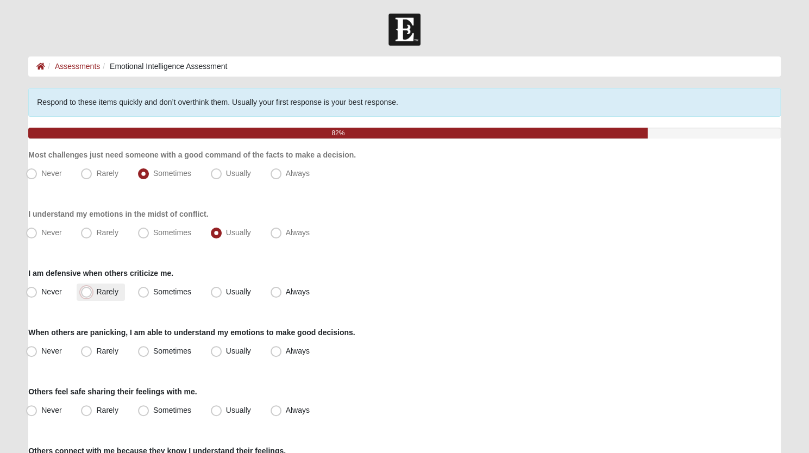
radio input "true"
click at [226, 351] on span "Usually" at bounding box center [238, 351] width 25 height 9
click at [215, 351] on input "Usually" at bounding box center [218, 351] width 7 height 7
radio input "true"
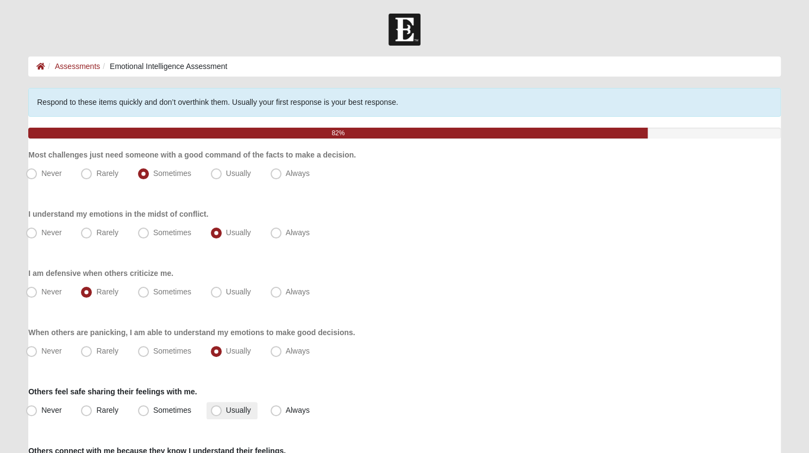
click at [226, 410] on span "Usually" at bounding box center [238, 410] width 25 height 9
click at [217, 410] on input "Usually" at bounding box center [218, 410] width 7 height 7
radio input "true"
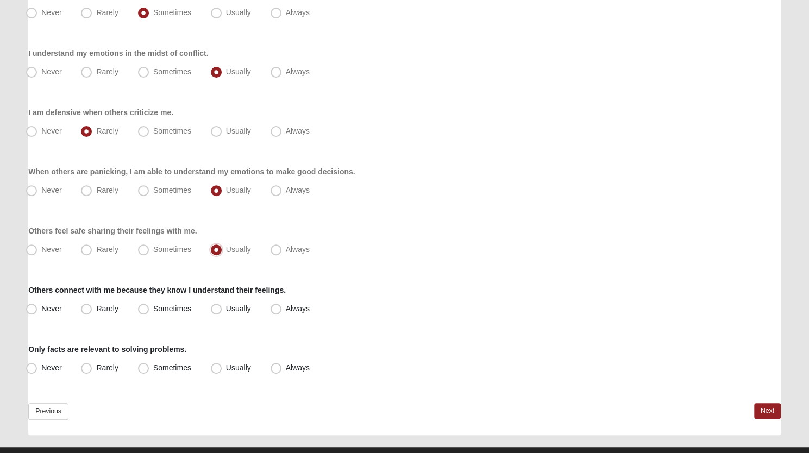
scroll to position [182, 0]
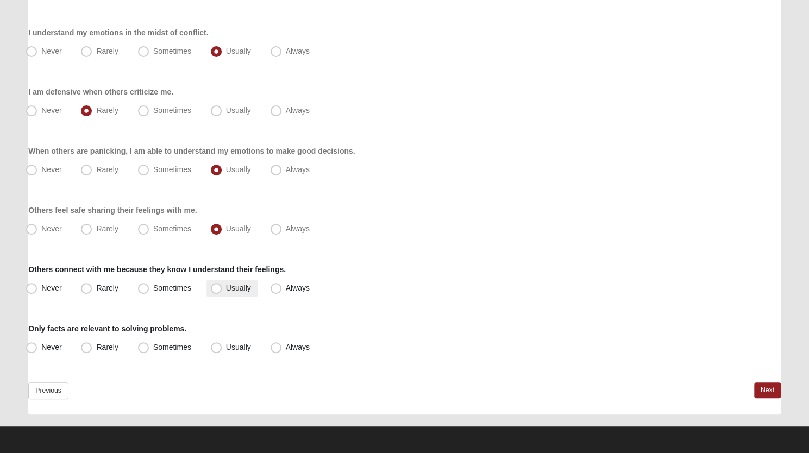
click at [226, 289] on span "Usually" at bounding box center [238, 288] width 25 height 9
click at [216, 289] on input "Usually" at bounding box center [218, 288] width 7 height 7
radio input "true"
click at [226, 344] on span "Usually" at bounding box center [238, 347] width 25 height 9
click at [220, 344] on input "Usually" at bounding box center [218, 347] width 7 height 7
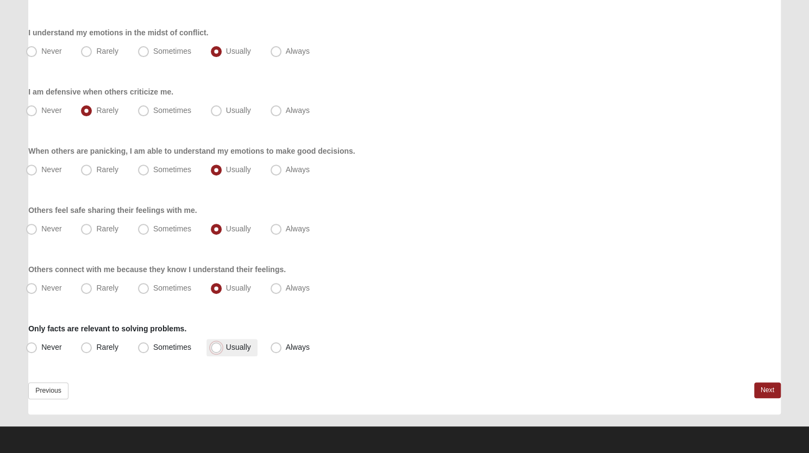
radio input "true"
click at [770, 389] on link "Next" at bounding box center [767, 391] width 27 height 16
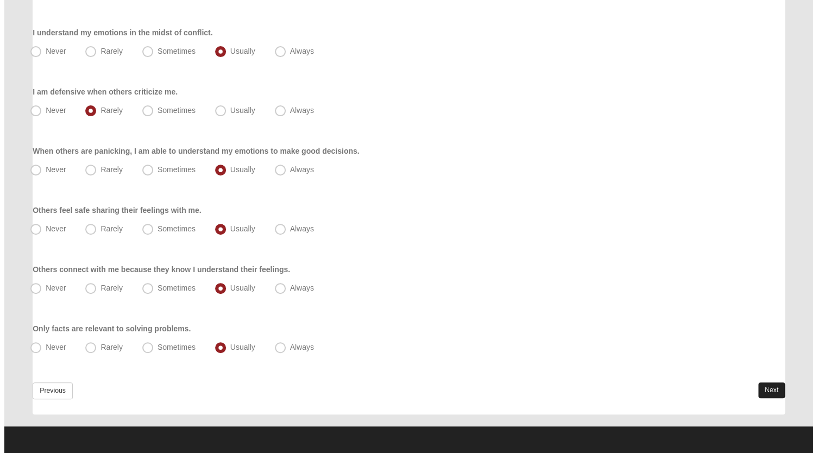
scroll to position [0, 0]
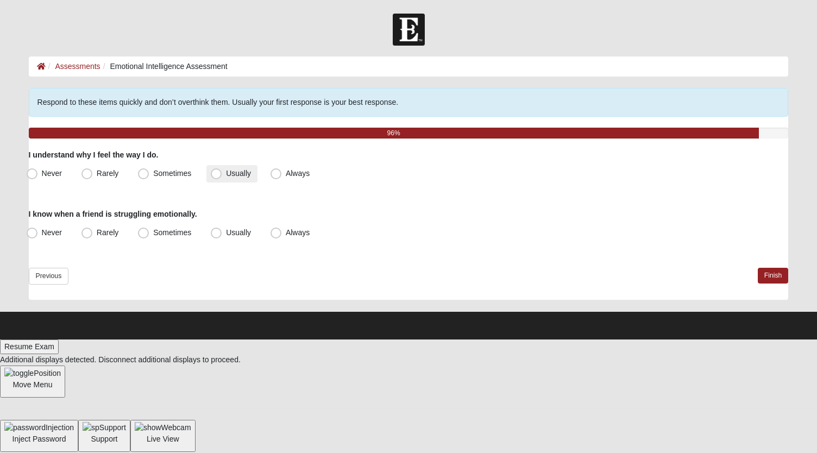
click at [226, 174] on span "Usually" at bounding box center [238, 173] width 25 height 9
click at [216, 174] on input "Usually" at bounding box center [218, 173] width 7 height 7
radio input "true"
click at [226, 230] on span "Usually" at bounding box center [238, 232] width 25 height 9
click at [215, 230] on input "Usually" at bounding box center [218, 232] width 7 height 7
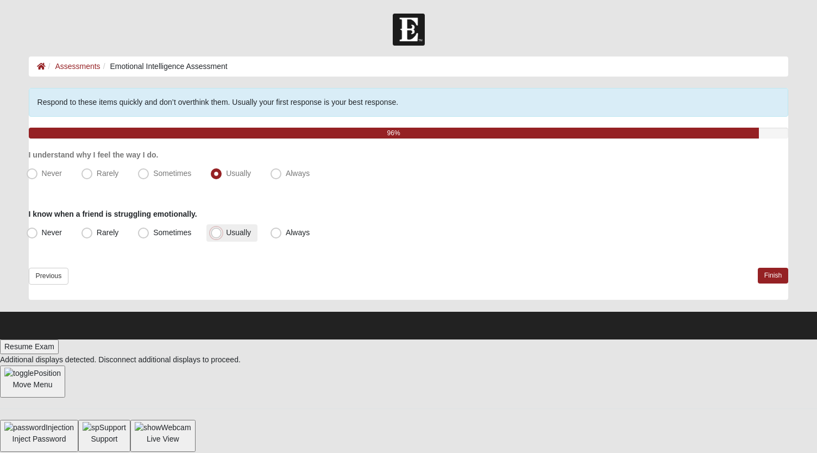
radio input "true"
click at [767, 271] on link "Finish" at bounding box center [773, 276] width 31 height 16
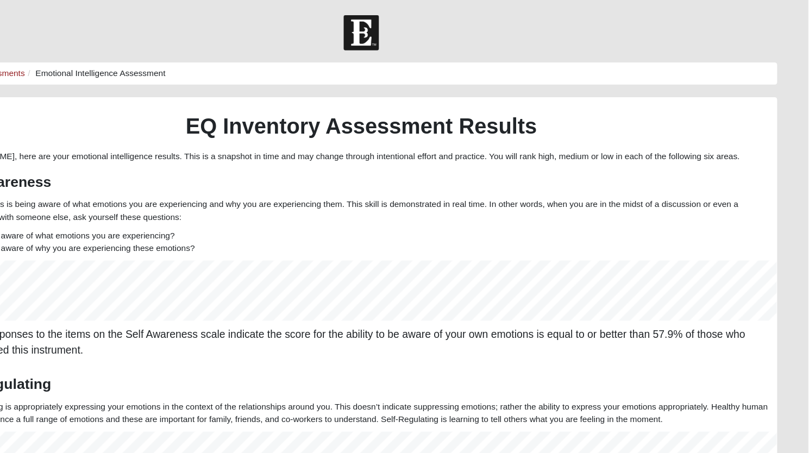
click at [107, 34] on div at bounding box center [404, 30] width 809 height 32
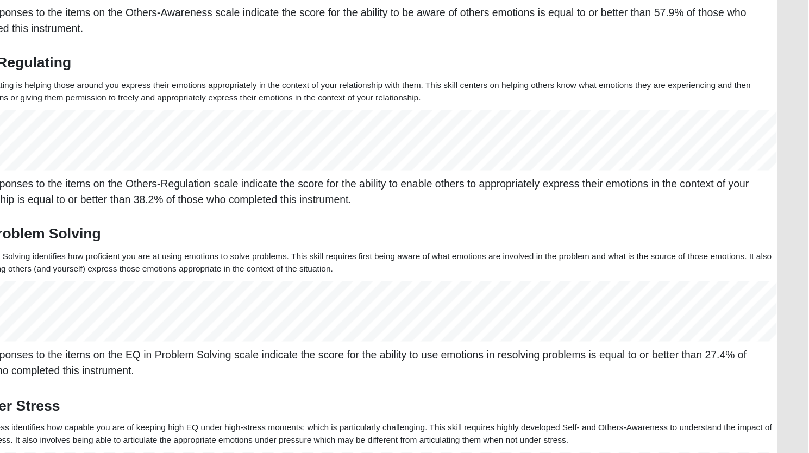
scroll to position [702, 0]
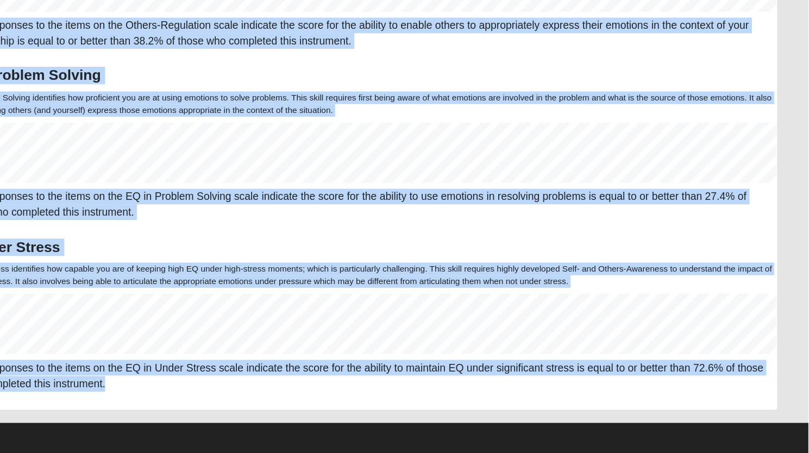
drag, startPoint x: 97, startPoint y: 10, endPoint x: 255, endPoint y: 476, distance: 491.5
copy form "Emotional Intelligence Assessment Assessments Emotional Intelligence Assessment…"
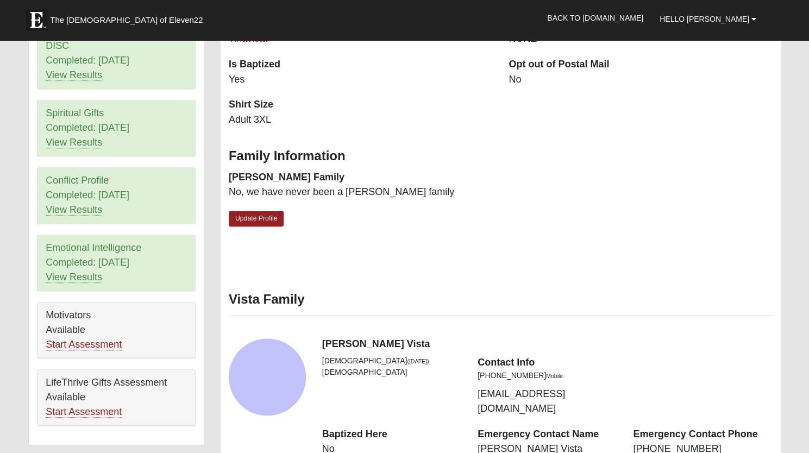
scroll to position [401, 0]
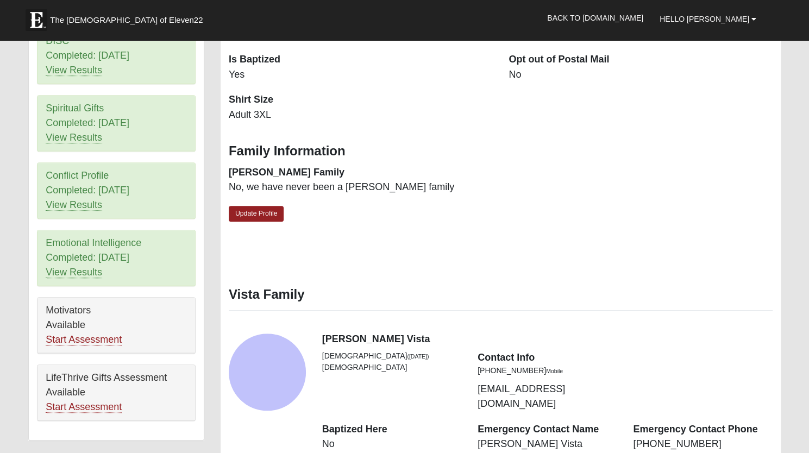
click at [72, 311] on div "Motivators Available Start Assessment" at bounding box center [116, 325] width 158 height 55
click at [73, 334] on link "Start Assessment" at bounding box center [84, 339] width 76 height 11
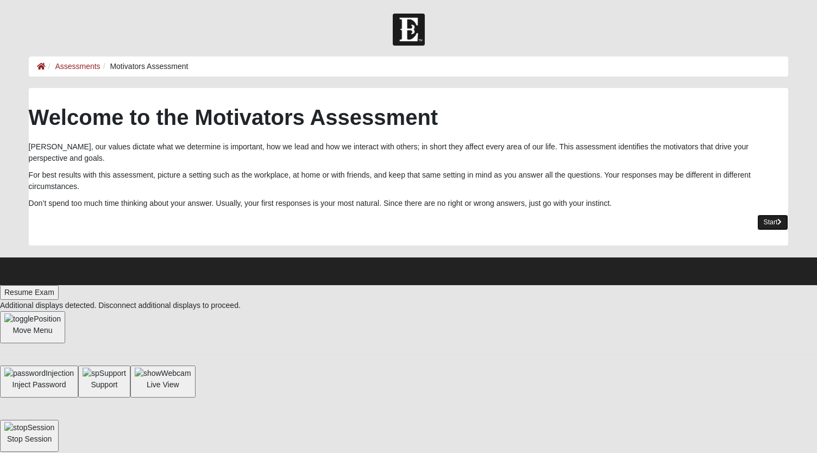
click at [761, 215] on link "Start" at bounding box center [774, 223] width 32 height 16
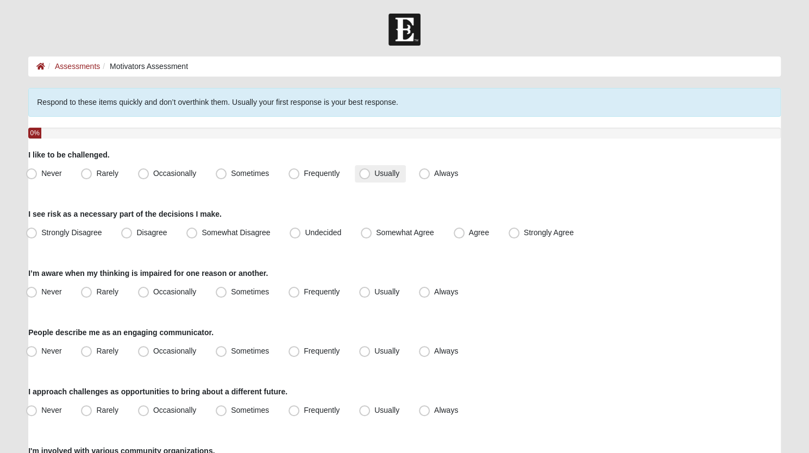
click at [374, 170] on span "Usually" at bounding box center [386, 173] width 25 height 9
click at [364, 170] on input "Usually" at bounding box center [367, 173] width 7 height 7
radio input "true"
click at [202, 230] on span "Somewhat Disagree" at bounding box center [236, 232] width 68 height 9
click at [195, 230] on input "Somewhat Disagree" at bounding box center [194, 232] width 7 height 7
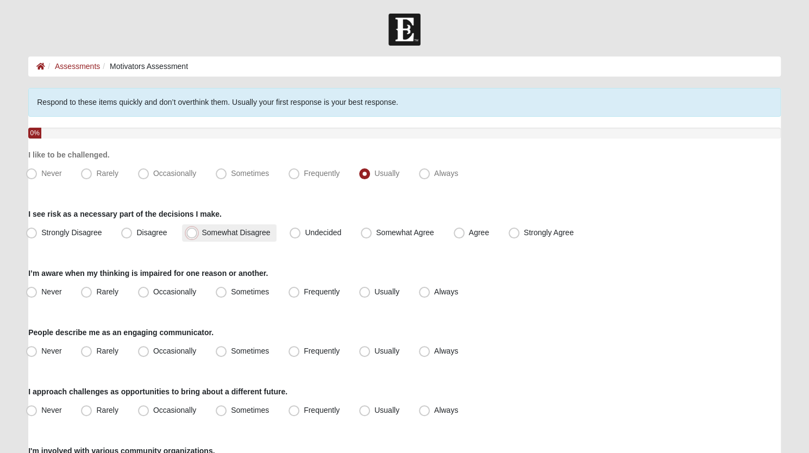
radio input "true"
click at [305, 234] on span "Undecided" at bounding box center [323, 232] width 36 height 9
click at [294, 234] on input "Undecided" at bounding box center [297, 232] width 7 height 7
radio input "true"
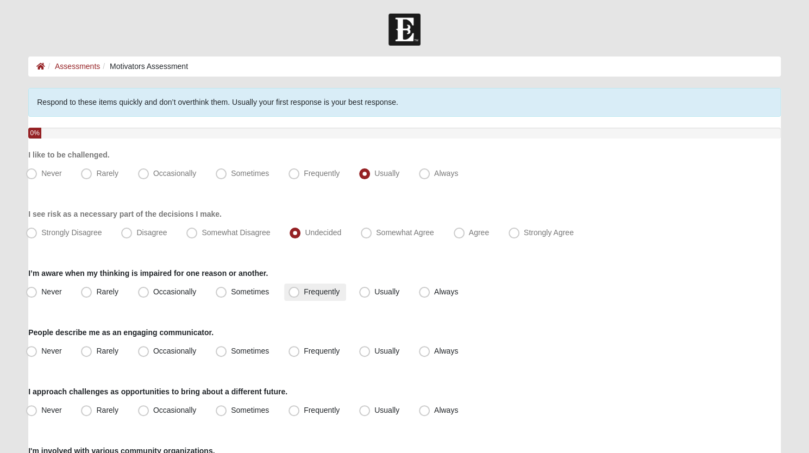
click at [304, 289] on span "Frequently" at bounding box center [322, 291] width 36 height 9
click at [299, 289] on input "Frequently" at bounding box center [296, 292] width 7 height 7
radio input "true"
click at [374, 354] on span "Usually" at bounding box center [386, 351] width 25 height 9
click at [370, 354] on input "Usually" at bounding box center [367, 351] width 7 height 7
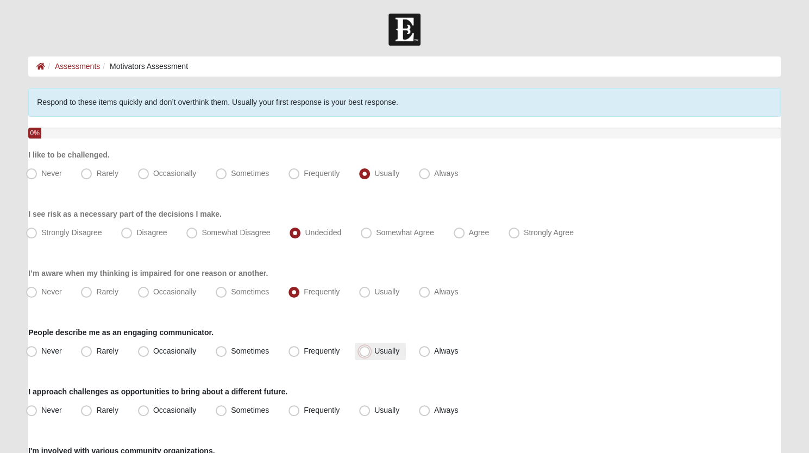
radio input "true"
click at [374, 411] on span "Usually" at bounding box center [386, 410] width 25 height 9
click at [366, 411] on input "Usually" at bounding box center [367, 410] width 7 height 7
radio input "true"
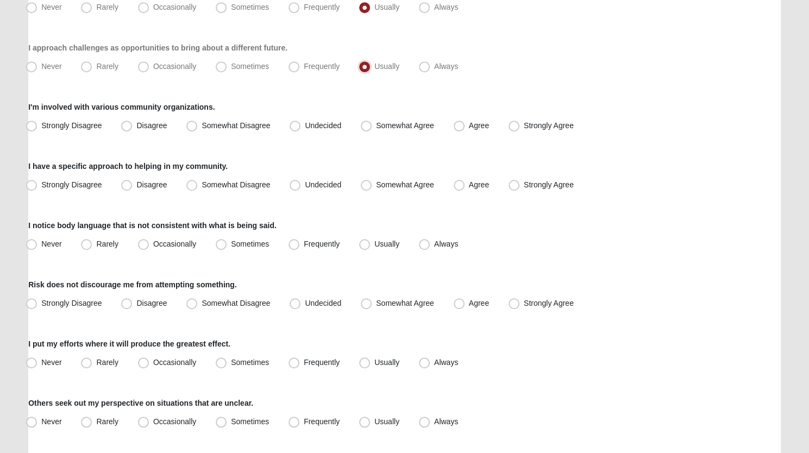
scroll to position [343, 0]
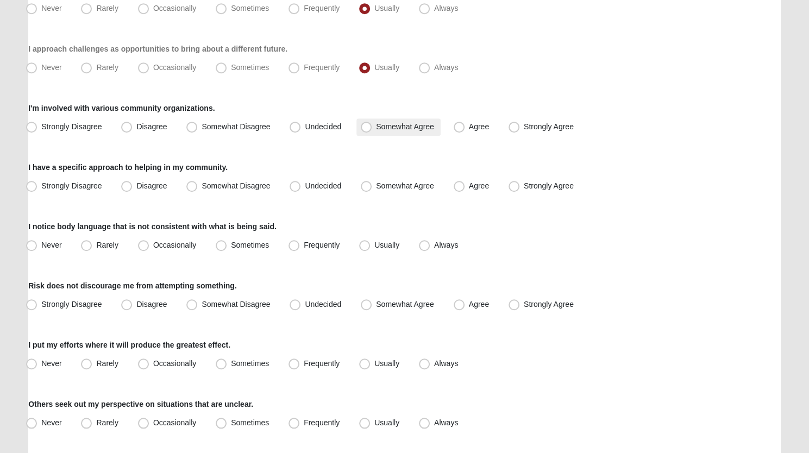
click at [376, 129] on span "Somewhat Agree" at bounding box center [405, 126] width 58 height 9
click at [371, 129] on input "Somewhat Agree" at bounding box center [368, 126] width 7 height 7
radio input "true"
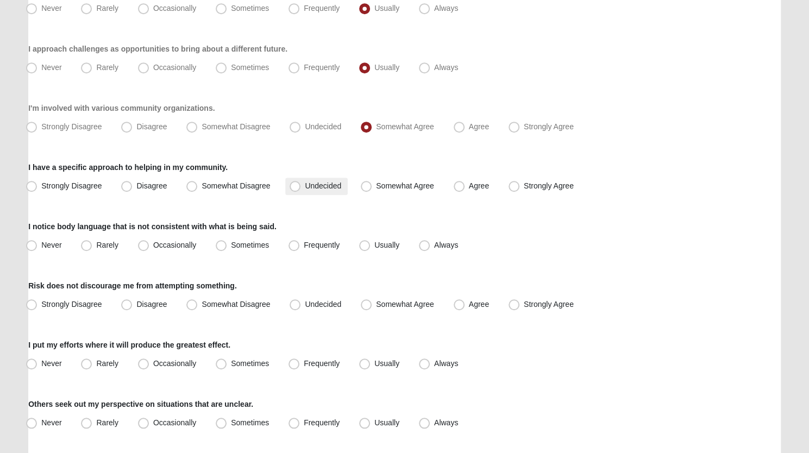
click at [305, 183] on span "Undecided" at bounding box center [323, 186] width 36 height 9
click at [296, 183] on input "Undecided" at bounding box center [297, 186] width 7 height 7
radio input "true"
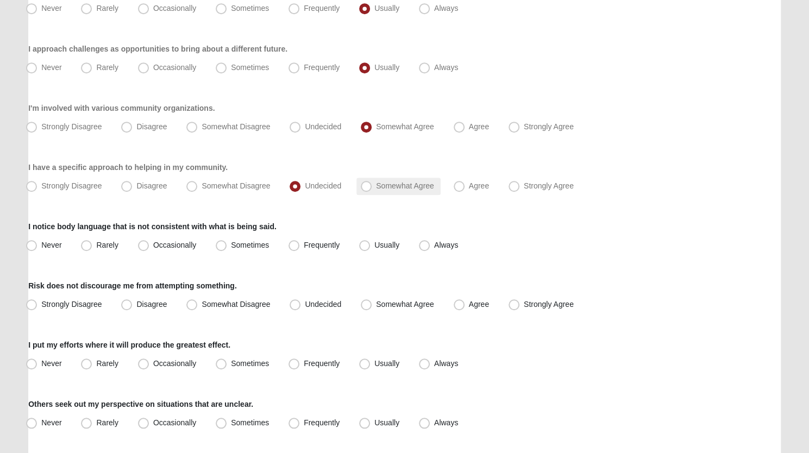
click at [376, 186] on span "Somewhat Agree" at bounding box center [405, 186] width 58 height 9
click at [365, 186] on input "Somewhat Agree" at bounding box center [368, 186] width 7 height 7
radio input "true"
click at [174, 230] on label "I notice body language that is not consistent with what is being said." at bounding box center [152, 226] width 248 height 11
click at [300, 248] on label "Frequently" at bounding box center [315, 245] width 62 height 17
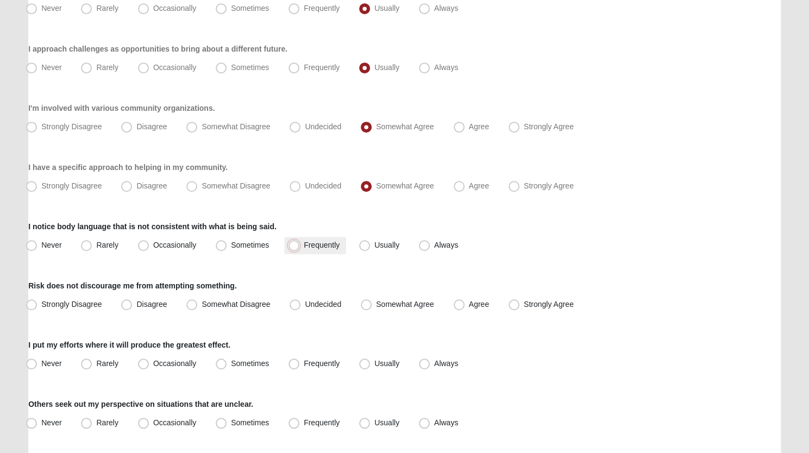
click at [300, 248] on input "Frequently" at bounding box center [296, 245] width 7 height 7
radio input "true"
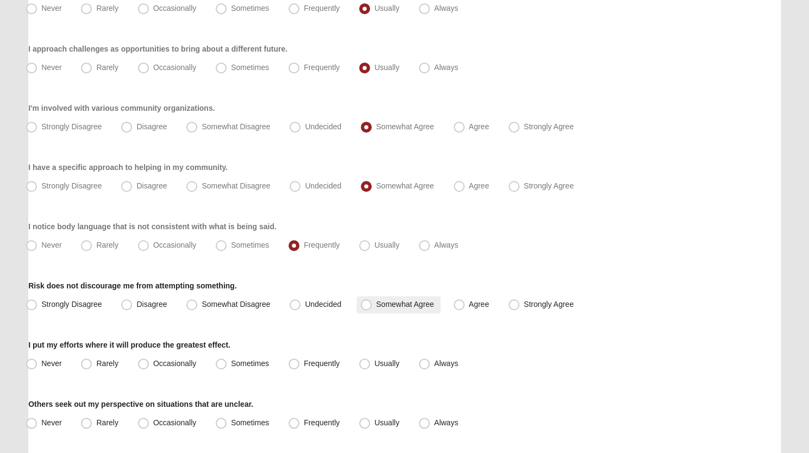
click at [368, 310] on label "Somewhat Agree" at bounding box center [398, 304] width 84 height 17
click at [368, 308] on input "Somewhat Agree" at bounding box center [368, 304] width 7 height 7
radio input "true"
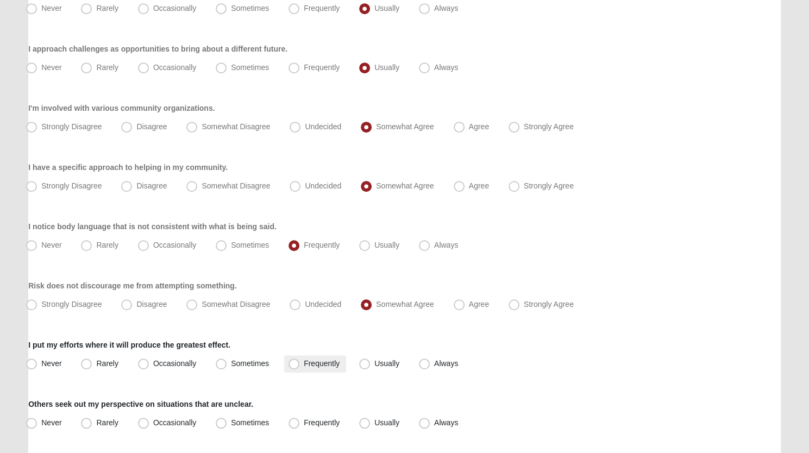
click at [304, 366] on span "Frequently" at bounding box center [322, 363] width 36 height 9
click at [299, 366] on input "Frequently" at bounding box center [296, 363] width 7 height 7
radio input "true"
click at [304, 424] on span "Frequently" at bounding box center [322, 422] width 36 height 9
click at [295, 424] on input "Frequently" at bounding box center [296, 423] width 7 height 7
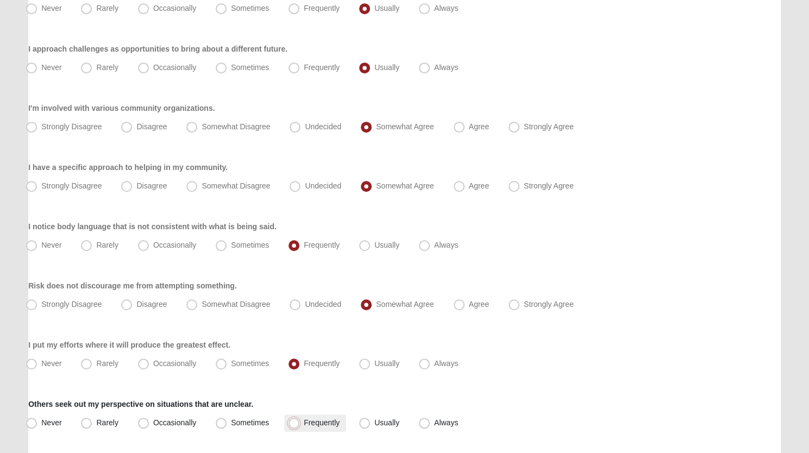
radio input "true"
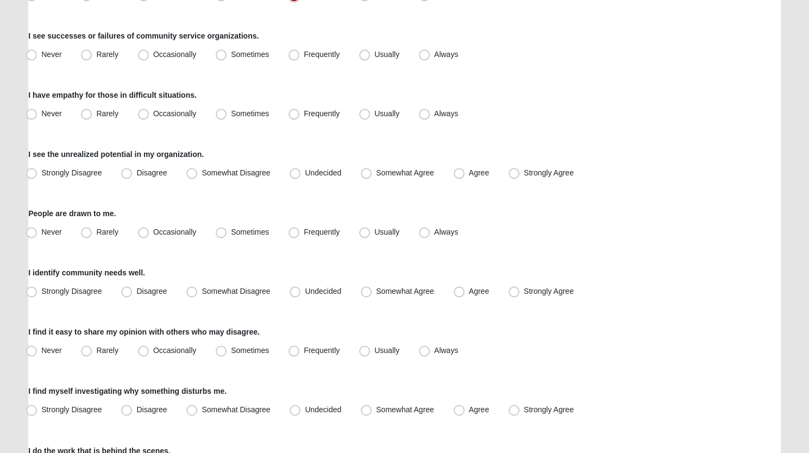
scroll to position [772, 0]
click at [304, 54] on span "Frequently" at bounding box center [322, 53] width 36 height 9
click at [293, 54] on input "Frequently" at bounding box center [296, 53] width 7 height 7
radio input "true"
click at [230, 103] on div "I have empathy for those in difficult situations. Never Rarely Occasionally Som…" at bounding box center [404, 105] width 753 height 33
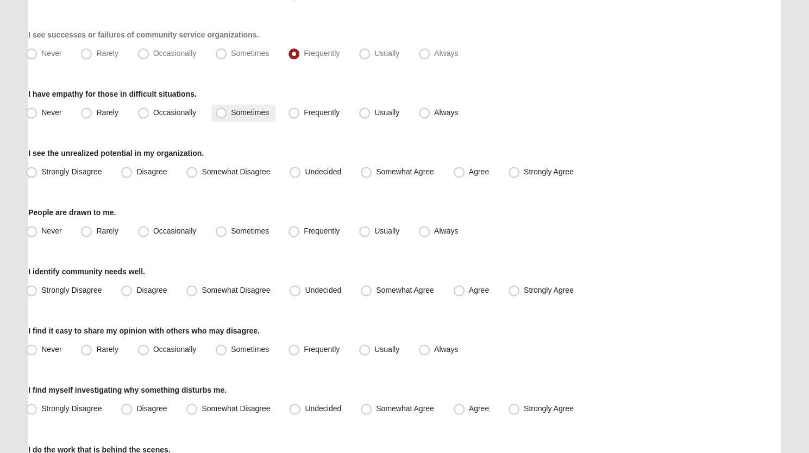
click at [231, 111] on span "Sometimes" at bounding box center [250, 112] width 38 height 9
click at [221, 111] on input "Sometimes" at bounding box center [223, 112] width 7 height 7
radio input "true"
click at [305, 173] on span "Undecided" at bounding box center [323, 171] width 36 height 9
click at [299, 173] on input "Undecided" at bounding box center [297, 171] width 7 height 7
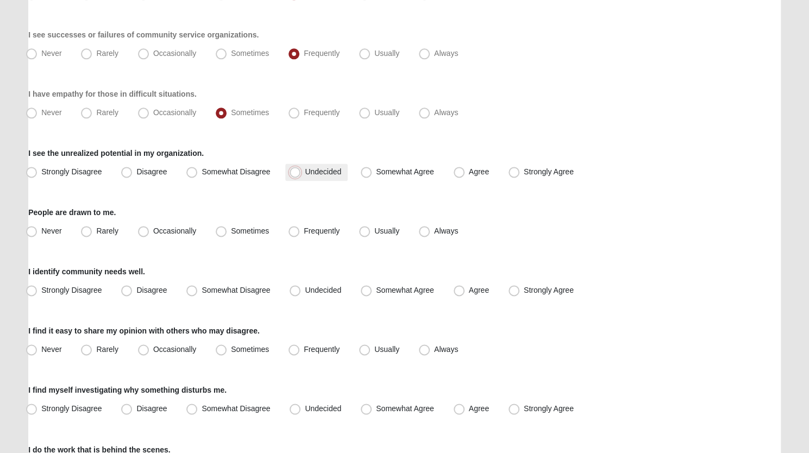
radio input "true"
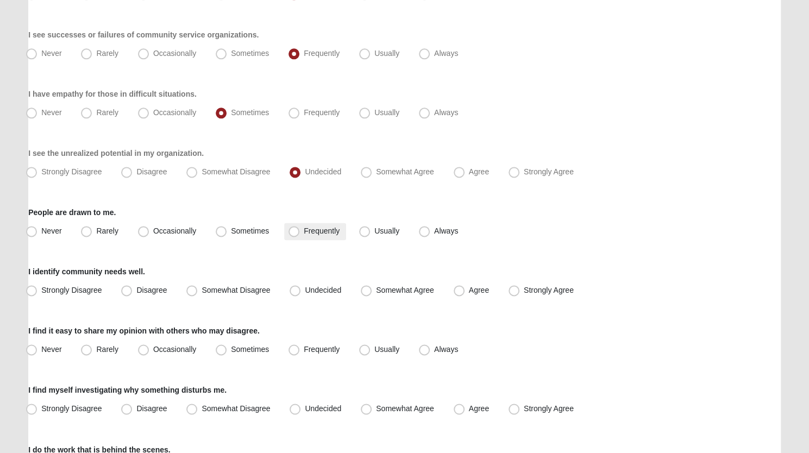
click at [304, 228] on span "Frequently" at bounding box center [322, 231] width 36 height 9
click at [293, 228] on input "Frequently" at bounding box center [296, 231] width 7 height 7
radio input "true"
click at [231, 227] on span "Sometimes" at bounding box center [250, 231] width 38 height 9
click at [220, 228] on input "Sometimes" at bounding box center [223, 231] width 7 height 7
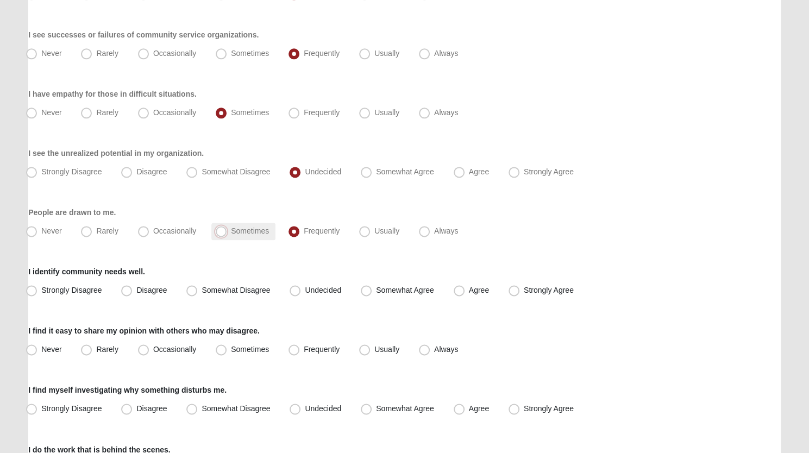
radio input "true"
click at [376, 290] on span "Somewhat Agree" at bounding box center [405, 290] width 58 height 9
click at [368, 290] on input "Somewhat Agree" at bounding box center [368, 290] width 7 height 7
radio input "true"
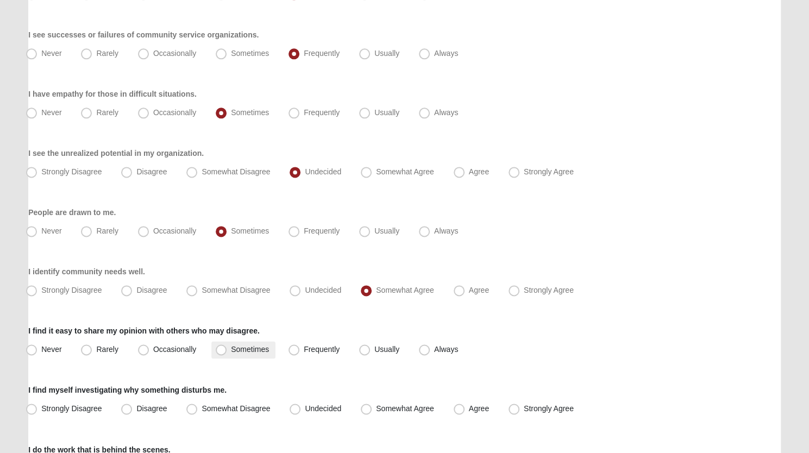
click at [231, 354] on span "Sometimes" at bounding box center [250, 349] width 38 height 9
click at [223, 353] on input "Sometimes" at bounding box center [223, 349] width 7 height 7
radio input "true"
click at [305, 409] on span "Undecided" at bounding box center [323, 408] width 36 height 9
click at [294, 409] on input "Undecided" at bounding box center [297, 408] width 7 height 7
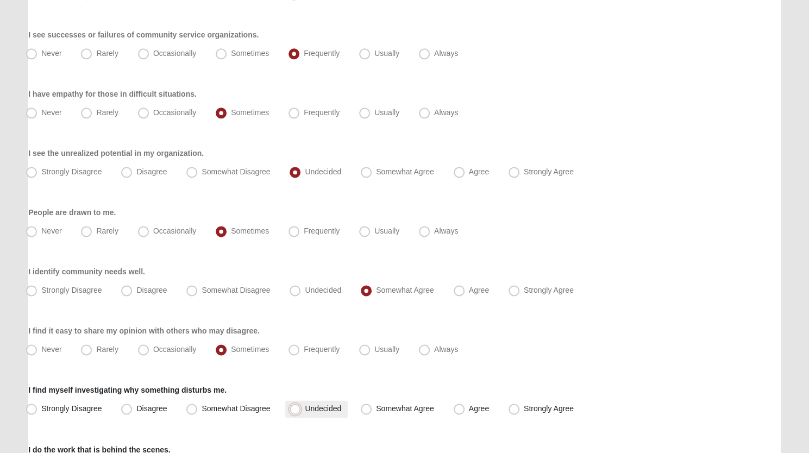
radio input "true"
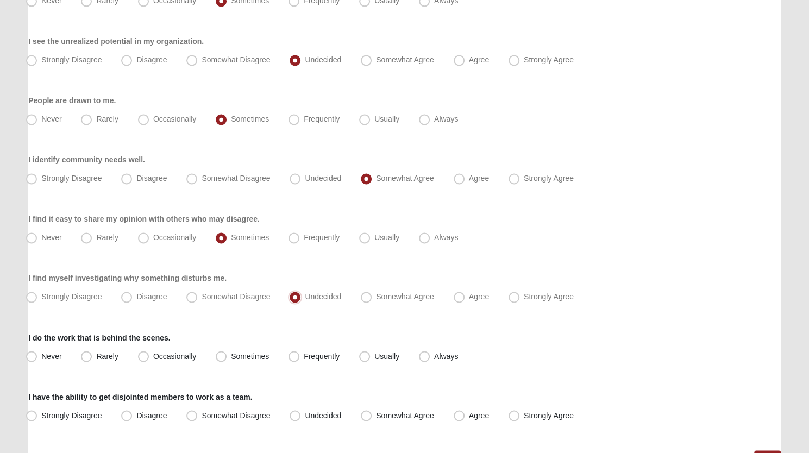
scroll to position [951, 0]
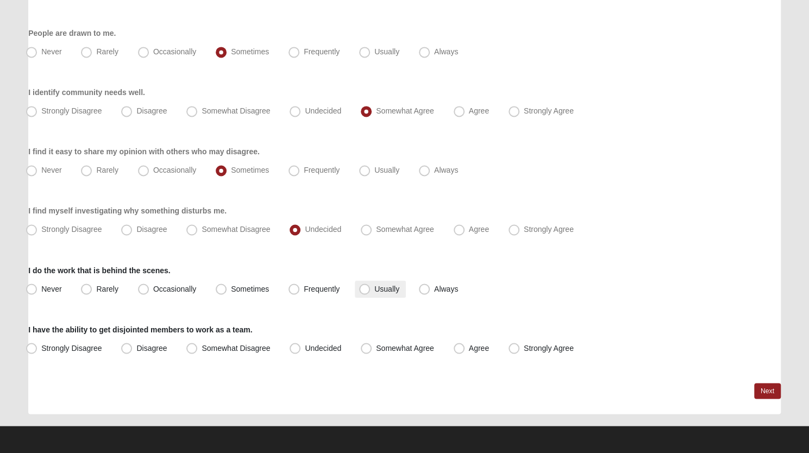
click at [371, 287] on label "Usually" at bounding box center [380, 288] width 51 height 17
click at [371, 287] on input "Usually" at bounding box center [367, 288] width 7 height 7
radio input "true"
drag, startPoint x: 462, startPoint y: 346, endPoint x: 470, endPoint y: 347, distance: 7.6
click at [470, 347] on span "Agree" at bounding box center [479, 347] width 20 height 9
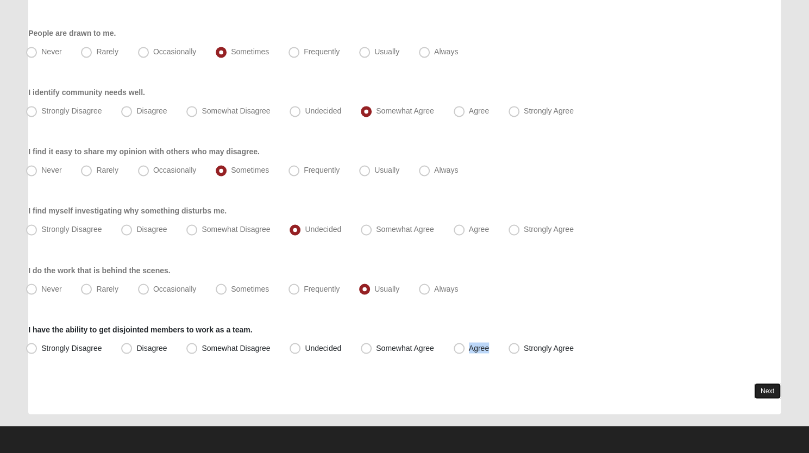
click at [768, 390] on link "Next" at bounding box center [767, 391] width 27 height 16
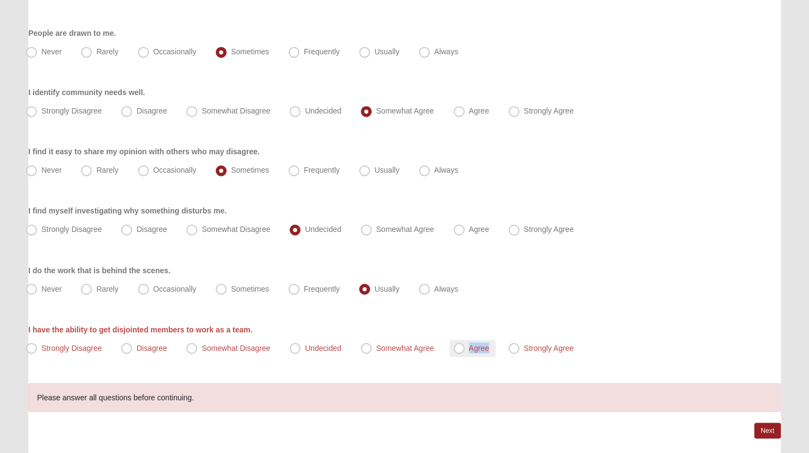
click at [454, 340] on label "Agree" at bounding box center [472, 348] width 46 height 17
click at [458, 345] on input "Agree" at bounding box center [461, 348] width 7 height 7
radio input "true"
click at [459, 342] on label "Agree" at bounding box center [472, 348] width 46 height 17
click at [459, 345] on input "Agree" at bounding box center [461, 348] width 7 height 7
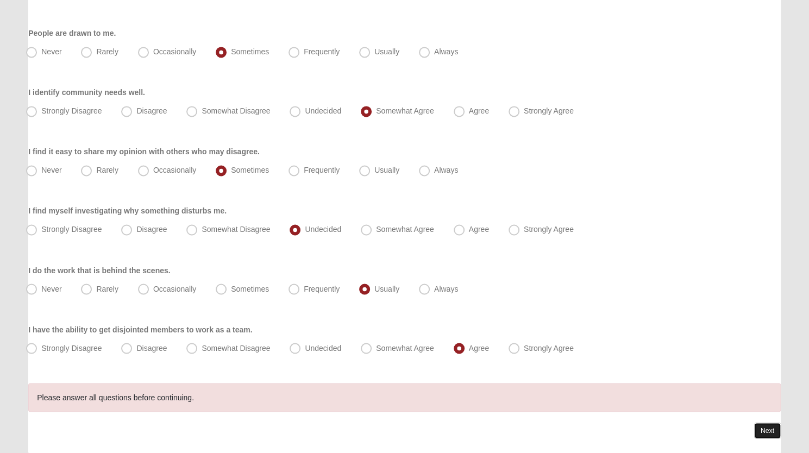
click at [766, 424] on link "Next" at bounding box center [767, 431] width 27 height 16
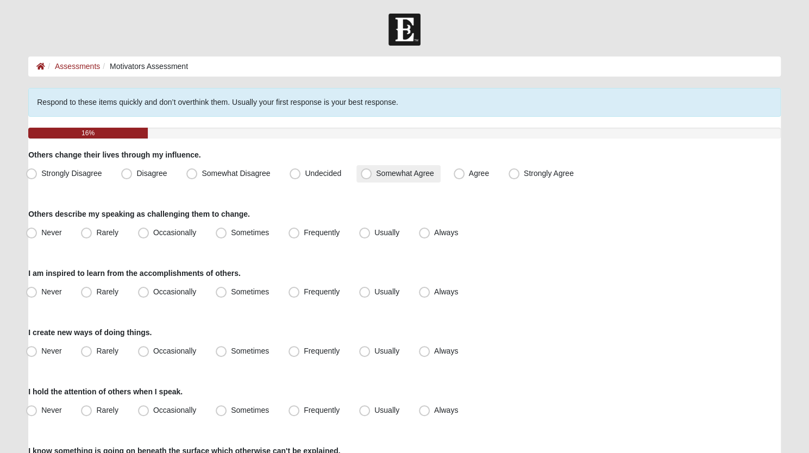
click at [376, 178] on span "Somewhat Agree" at bounding box center [405, 173] width 58 height 9
click at [369, 177] on input "Somewhat Agree" at bounding box center [368, 173] width 7 height 7
radio input "true"
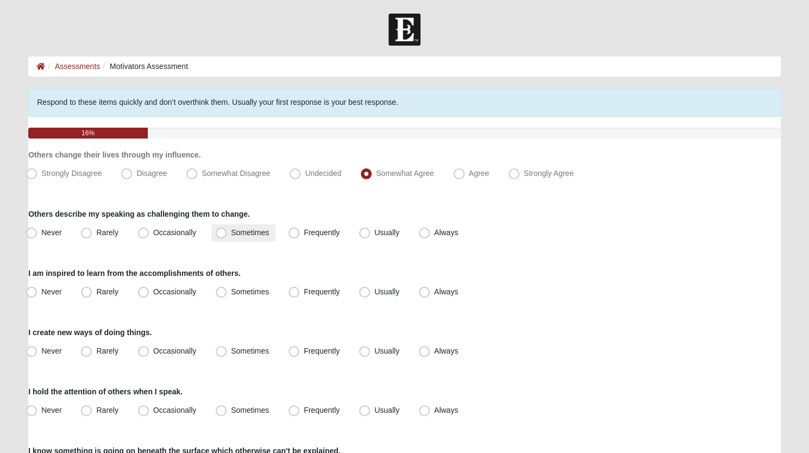
click at [231, 234] on span "Sometimes" at bounding box center [250, 232] width 38 height 9
click at [220, 234] on input "Sometimes" at bounding box center [223, 232] width 7 height 7
radio input "true"
click at [300, 287] on label "Frequently" at bounding box center [315, 292] width 62 height 17
click at [300, 289] on input "Frequently" at bounding box center [296, 292] width 7 height 7
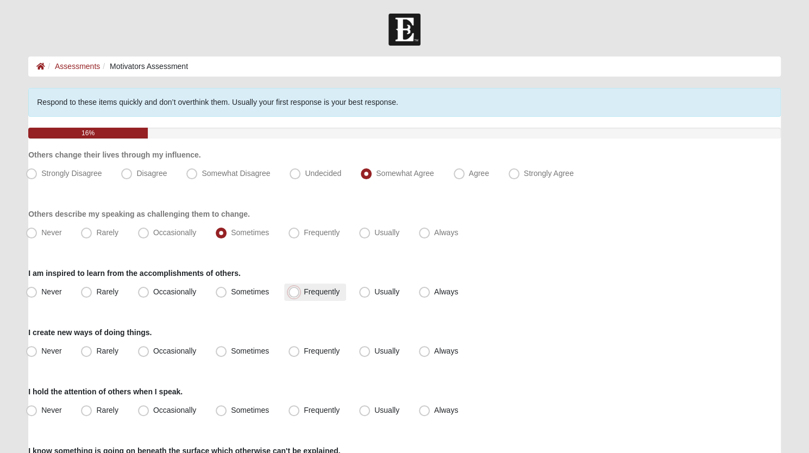
radio input "true"
click at [231, 350] on span "Sometimes" at bounding box center [250, 351] width 38 height 9
click at [221, 350] on input "Sometimes" at bounding box center [223, 351] width 7 height 7
radio input "true"
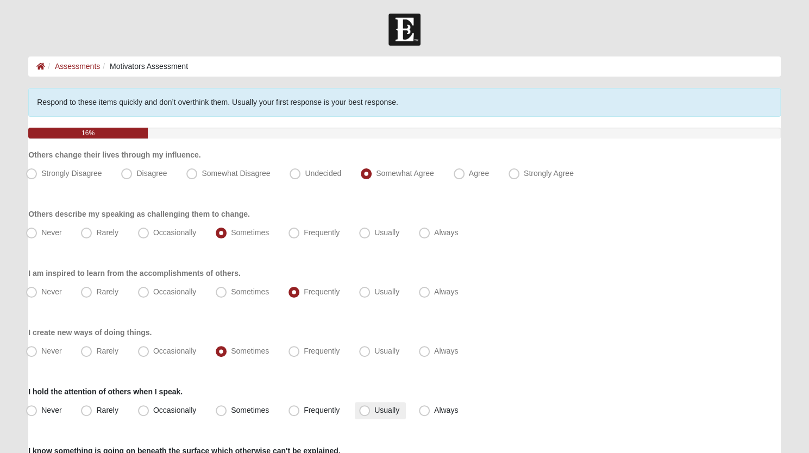
click at [374, 410] on span "Usually" at bounding box center [386, 410] width 25 height 9
click at [364, 410] on input "Usually" at bounding box center [367, 410] width 7 height 7
radio input "true"
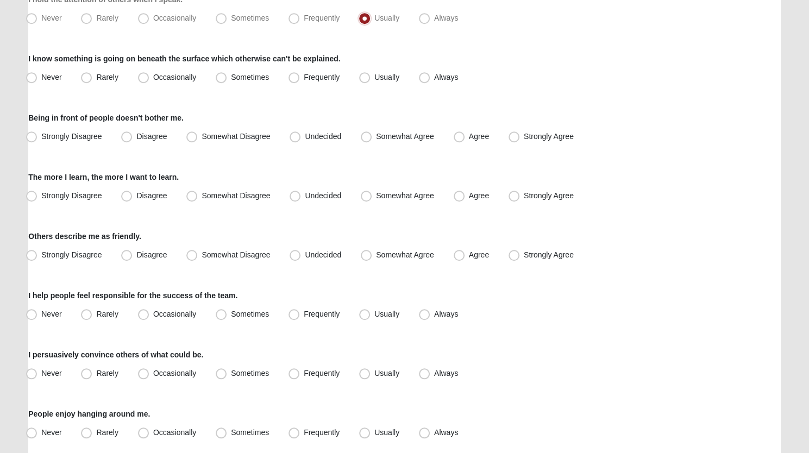
scroll to position [401, 0]
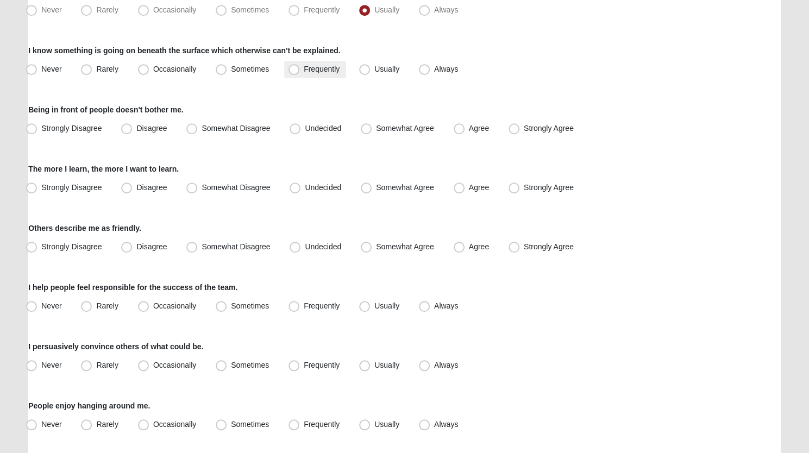
click at [304, 70] on span "Frequently" at bounding box center [322, 69] width 36 height 9
click at [297, 70] on input "Frequently" at bounding box center [296, 69] width 7 height 7
radio input "true"
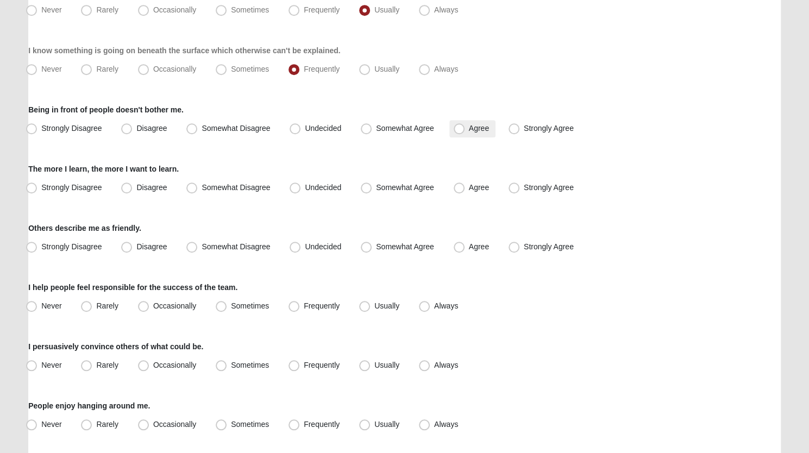
click at [469, 128] on span "Agree" at bounding box center [479, 128] width 20 height 9
click at [458, 128] on input "Agree" at bounding box center [461, 128] width 7 height 7
radio input "true"
click at [469, 190] on span "Agree" at bounding box center [479, 187] width 20 height 9
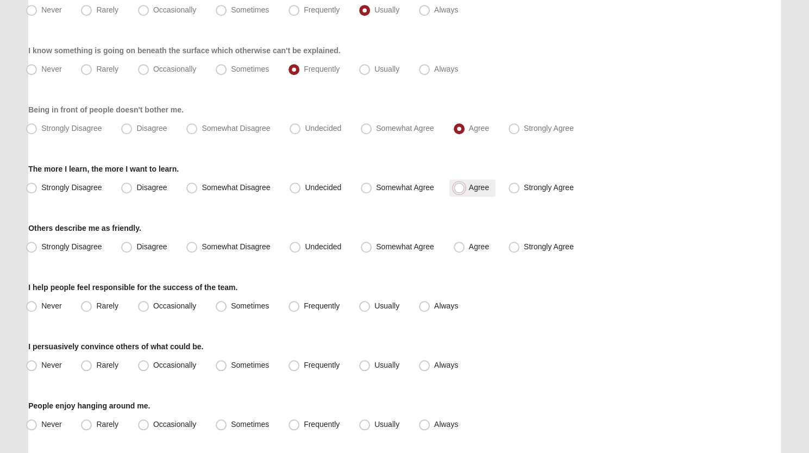
click at [460, 190] on input "Agree" at bounding box center [461, 187] width 7 height 7
radio input "true"
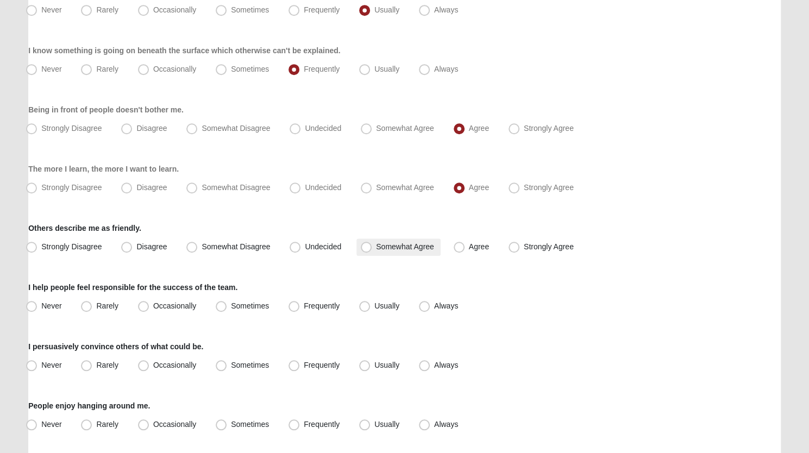
click at [376, 251] on span "Somewhat Agree" at bounding box center [405, 246] width 58 height 9
click at [365, 251] on input "Somewhat Agree" at bounding box center [368, 246] width 7 height 7
radio input "true"
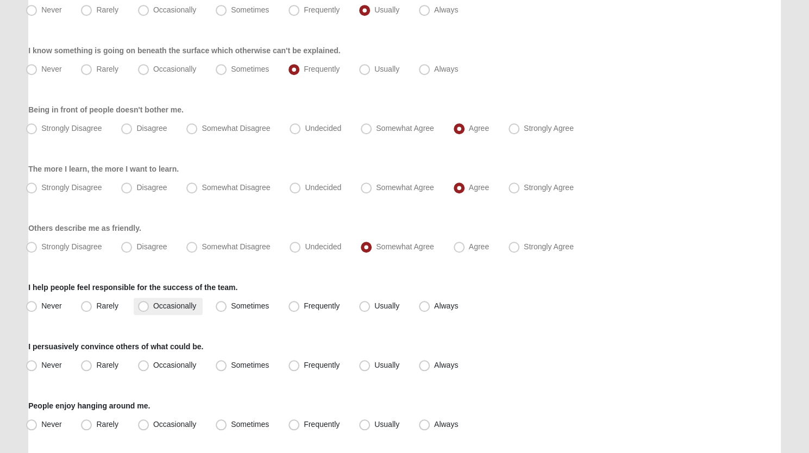
click at [153, 302] on span "Occasionally" at bounding box center [174, 306] width 43 height 9
click at [145, 303] on input "Occasionally" at bounding box center [145, 306] width 7 height 7
radio input "true"
click at [153, 362] on span "Occasionally" at bounding box center [174, 365] width 43 height 9
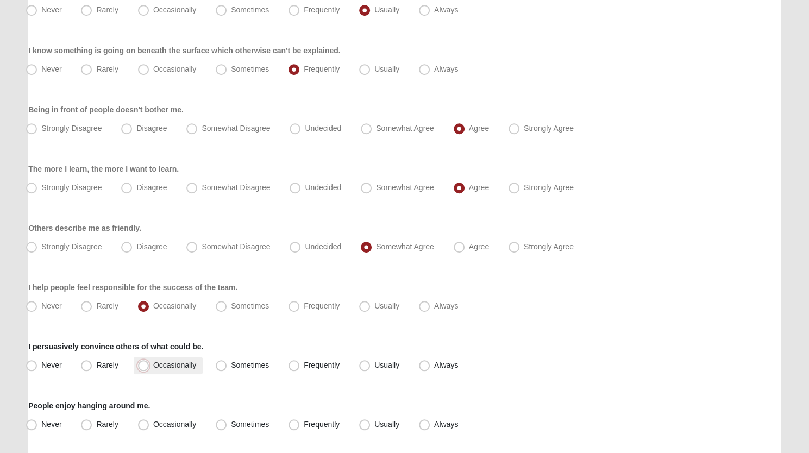
click at [143, 362] on input "Occasionally" at bounding box center [145, 365] width 7 height 7
radio input "true"
click at [304, 421] on span "Frequently" at bounding box center [322, 424] width 36 height 9
click at [293, 421] on input "Frequently" at bounding box center [296, 424] width 7 height 7
radio input "true"
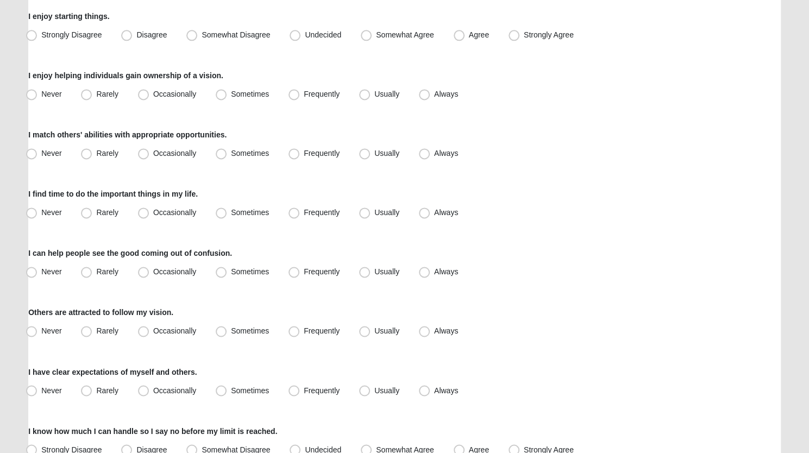
scroll to position [847, 0]
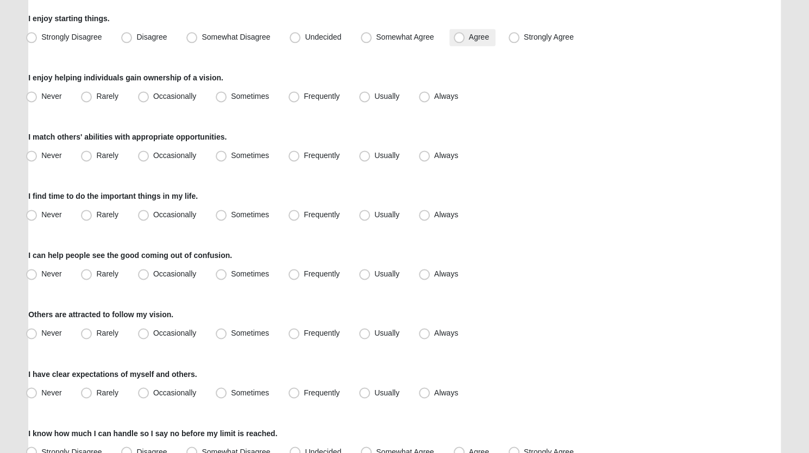
click at [469, 38] on span "Agree" at bounding box center [479, 37] width 20 height 9
click at [459, 38] on input "Agree" at bounding box center [461, 37] width 7 height 7
radio input "true"
click at [374, 92] on span "Usually" at bounding box center [386, 96] width 25 height 9
click at [364, 93] on input "Usually" at bounding box center [367, 96] width 7 height 7
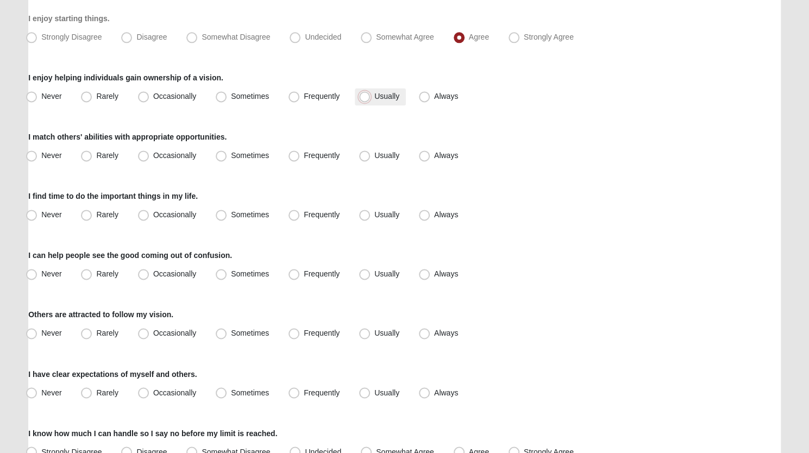
radio input "true"
click at [374, 152] on span "Usually" at bounding box center [386, 155] width 25 height 9
click at [365, 152] on input "Usually" at bounding box center [367, 155] width 7 height 7
radio input "true"
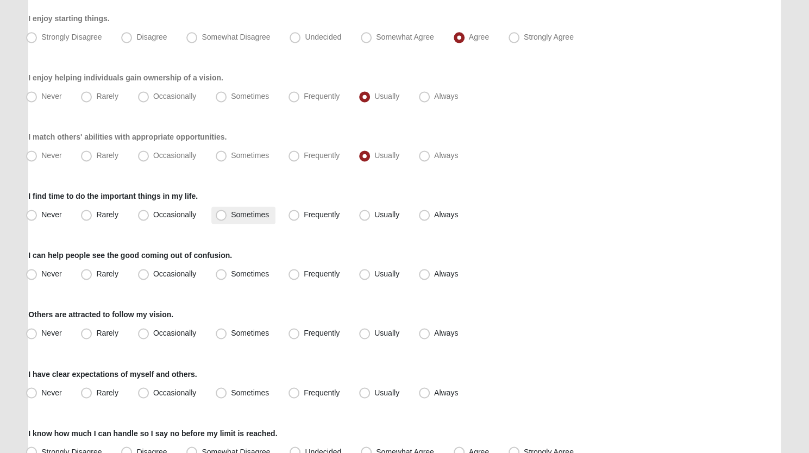
click at [231, 214] on span "Sometimes" at bounding box center [250, 214] width 38 height 9
click at [225, 214] on input "Sometimes" at bounding box center [223, 214] width 7 height 7
radio input "true"
click at [304, 270] on span "Frequently" at bounding box center [322, 274] width 36 height 9
click at [297, 271] on input "Frequently" at bounding box center [296, 274] width 7 height 7
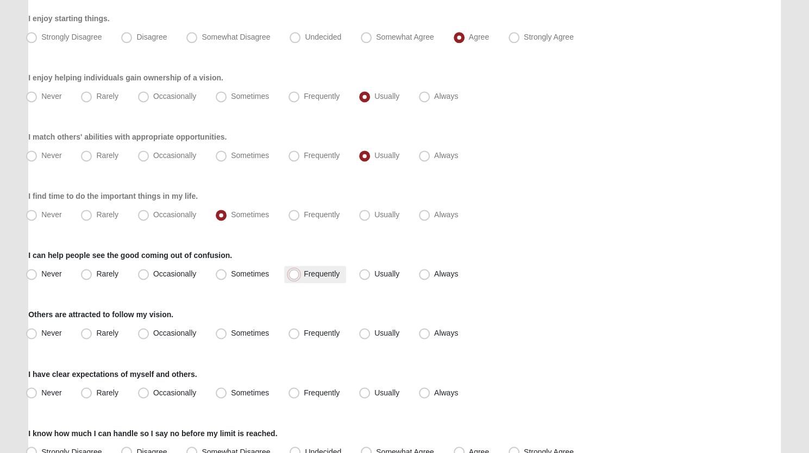
radio input "true"
click at [374, 331] on span "Usually" at bounding box center [386, 333] width 25 height 9
click at [370, 331] on input "Usually" at bounding box center [367, 333] width 7 height 7
radio input "true"
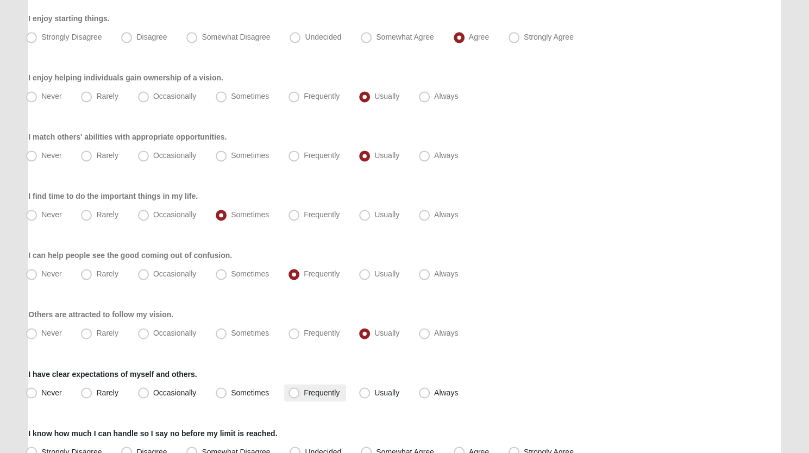
click at [287, 389] on label "Frequently" at bounding box center [315, 392] width 62 height 17
click at [293, 389] on input "Frequently" at bounding box center [296, 392] width 7 height 7
radio input "true"
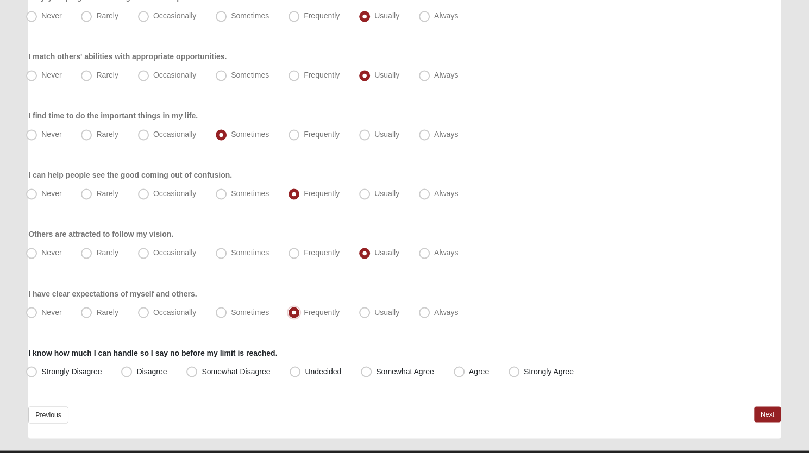
scroll to position [952, 0]
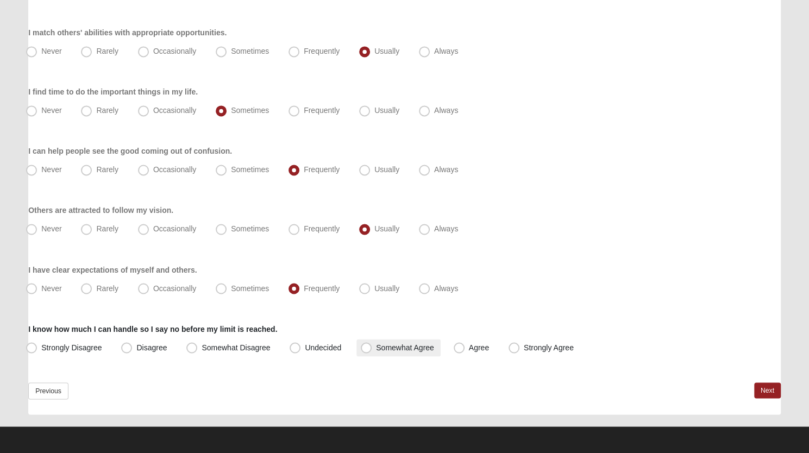
click at [376, 347] on span "Somewhat Agree" at bounding box center [405, 347] width 58 height 9
click at [366, 347] on input "Somewhat Agree" at bounding box center [368, 347] width 7 height 7
radio input "true"
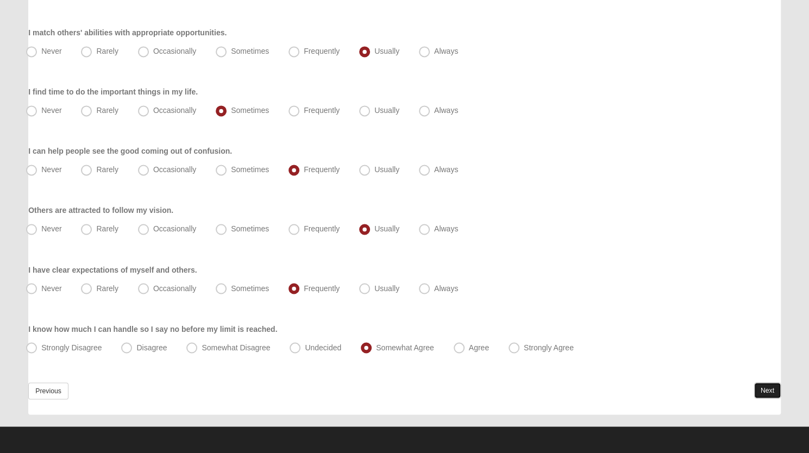
click at [766, 389] on link "Next" at bounding box center [767, 391] width 27 height 16
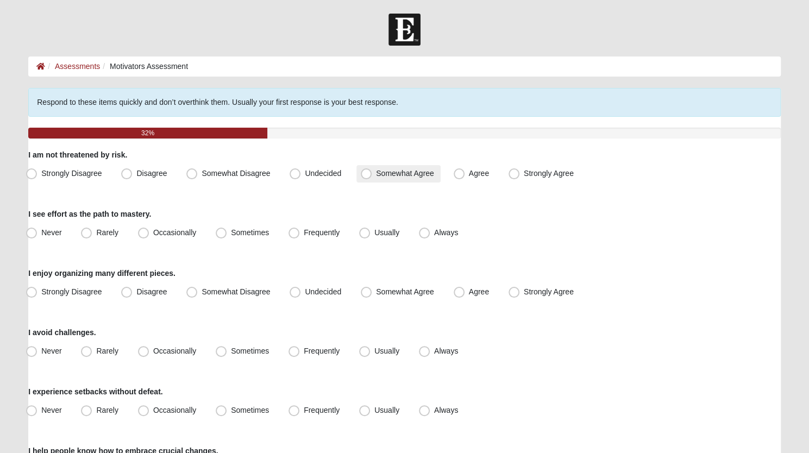
click at [376, 174] on span "Somewhat Agree" at bounding box center [405, 173] width 58 height 9
click at [365, 174] on input "Somewhat Agree" at bounding box center [368, 173] width 7 height 7
radio input "true"
click at [304, 231] on span "Frequently" at bounding box center [322, 232] width 36 height 9
click at [297, 231] on input "Frequently" at bounding box center [296, 232] width 7 height 7
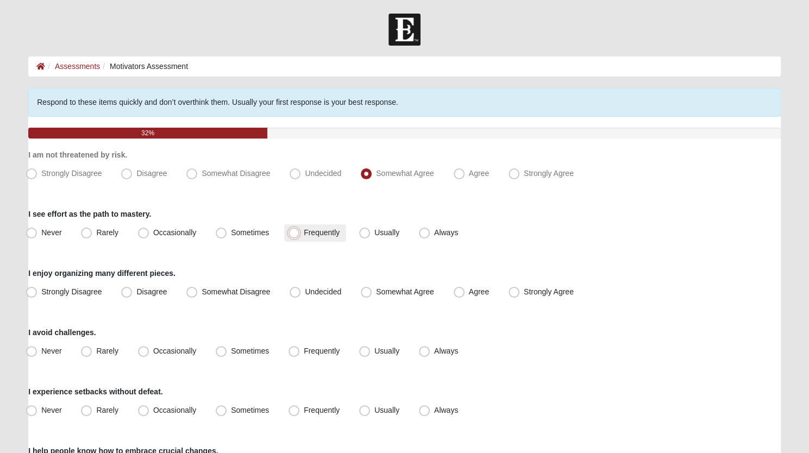
radio input "true"
click at [469, 295] on span "Agree" at bounding box center [479, 291] width 20 height 9
click at [460, 295] on input "Agree" at bounding box center [461, 292] width 7 height 7
radio input "true"
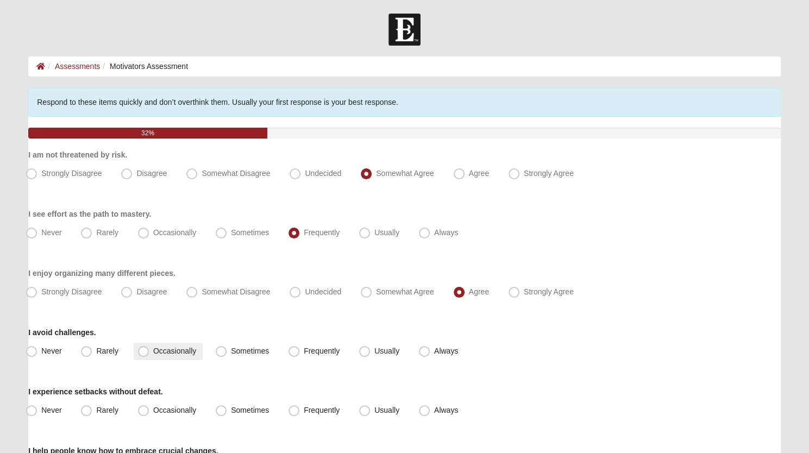
click at [153, 352] on span "Occasionally" at bounding box center [174, 351] width 43 height 9
click at [143, 352] on input "Occasionally" at bounding box center [145, 351] width 7 height 7
radio input "true"
click at [153, 411] on span "Occasionally" at bounding box center [174, 410] width 43 height 9
click at [142, 411] on input "Occasionally" at bounding box center [145, 410] width 7 height 7
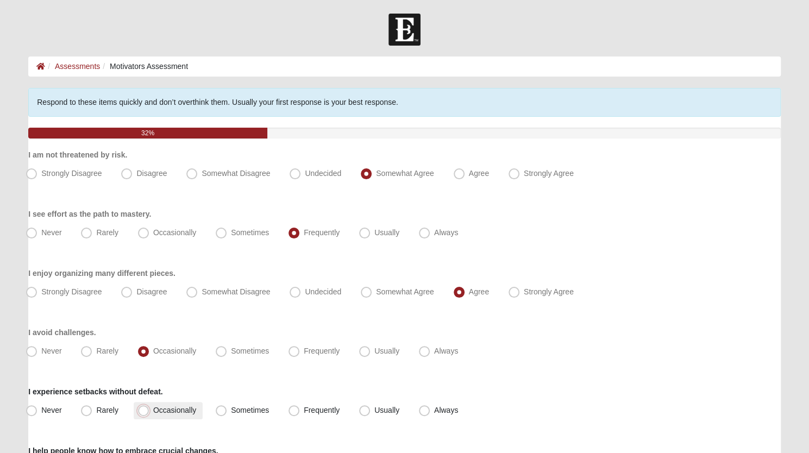
radio input "true"
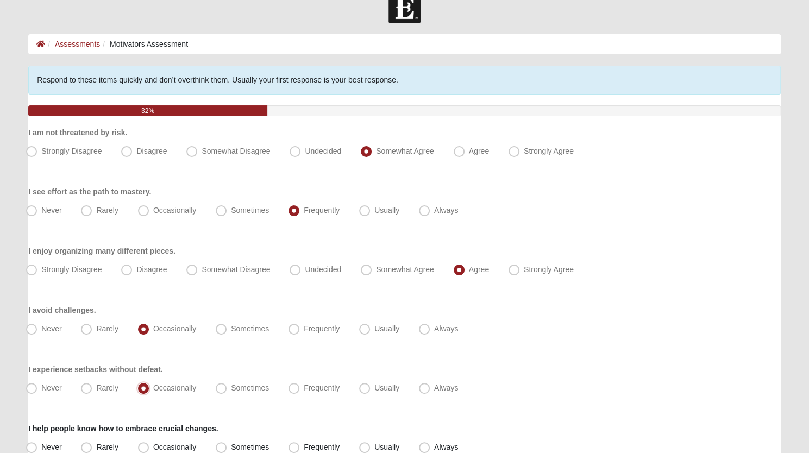
scroll to position [24, 0]
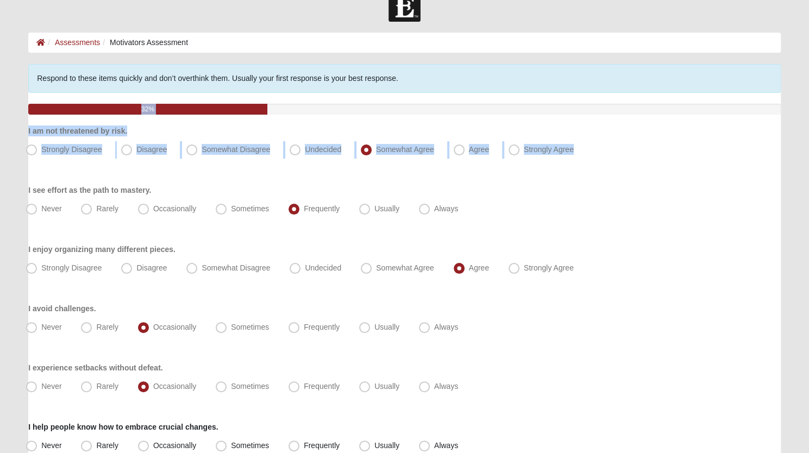
drag, startPoint x: 808, startPoint y: 81, endPoint x: 816, endPoint y: 142, distance: 61.9
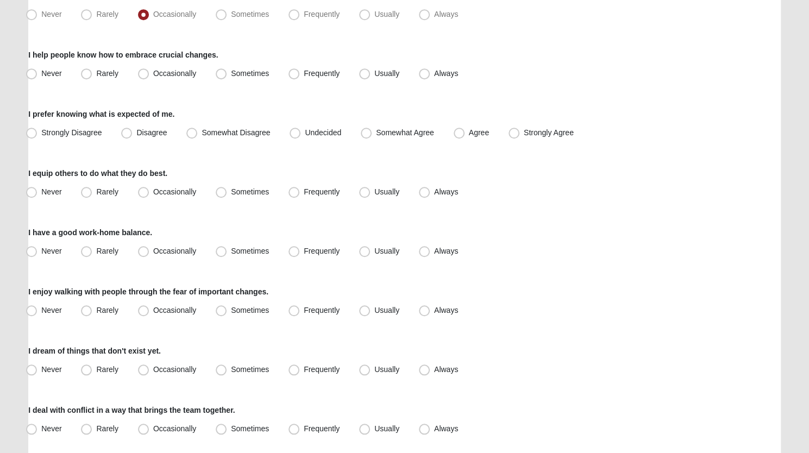
scroll to position [388, 0]
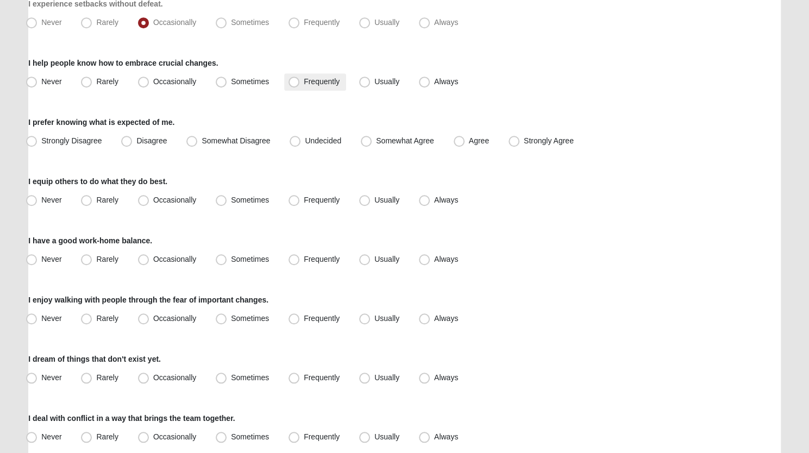
click at [304, 82] on span "Frequently" at bounding box center [322, 81] width 36 height 9
click at [293, 82] on input "Frequently" at bounding box center [296, 81] width 7 height 7
radio input "true"
click at [469, 141] on span "Agree" at bounding box center [479, 140] width 20 height 9
click at [460, 141] on input "Agree" at bounding box center [461, 140] width 7 height 7
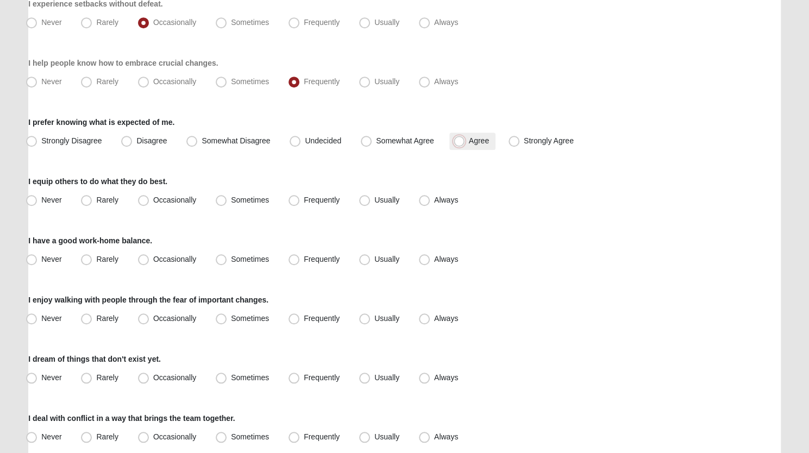
radio input "true"
click at [374, 198] on span "Usually" at bounding box center [386, 200] width 25 height 9
click at [364, 198] on input "Usually" at bounding box center [367, 200] width 7 height 7
radio input "true"
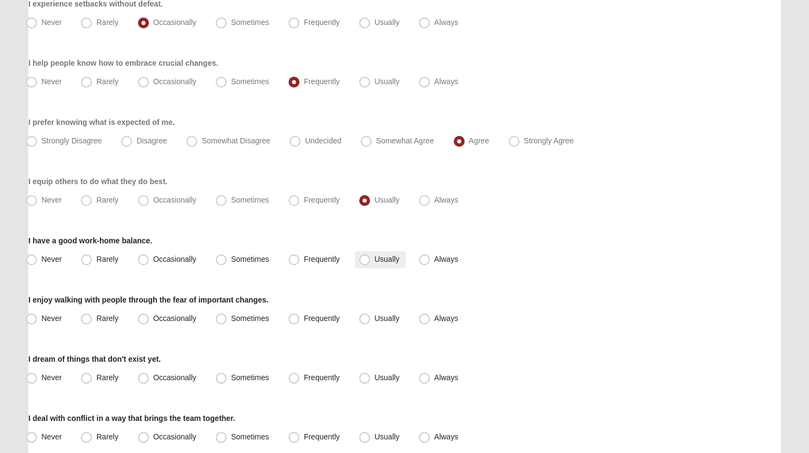
click at [374, 259] on span "Usually" at bounding box center [386, 259] width 25 height 9
click at [365, 259] on input "Usually" at bounding box center [367, 259] width 7 height 7
radio input "true"
drag, startPoint x: 291, startPoint y: 315, endPoint x: 221, endPoint y: 381, distance: 96.5
click at [231, 381] on span "Sometimes" at bounding box center [250, 377] width 38 height 9
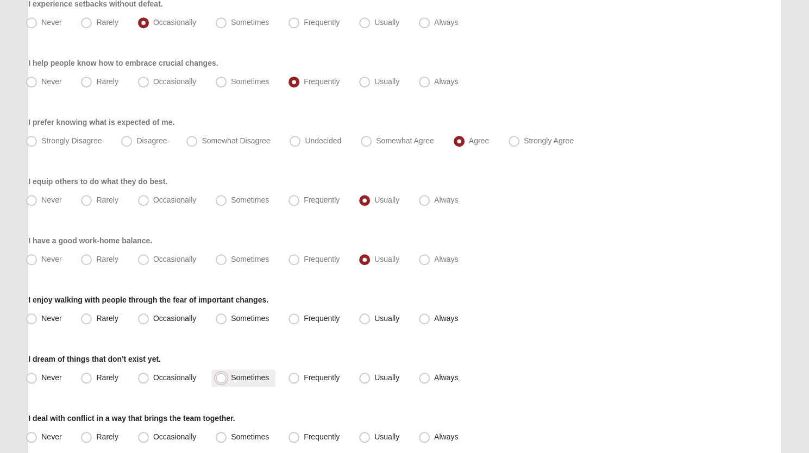
click at [221, 381] on input "Sometimes" at bounding box center [223, 377] width 7 height 7
radio input "true"
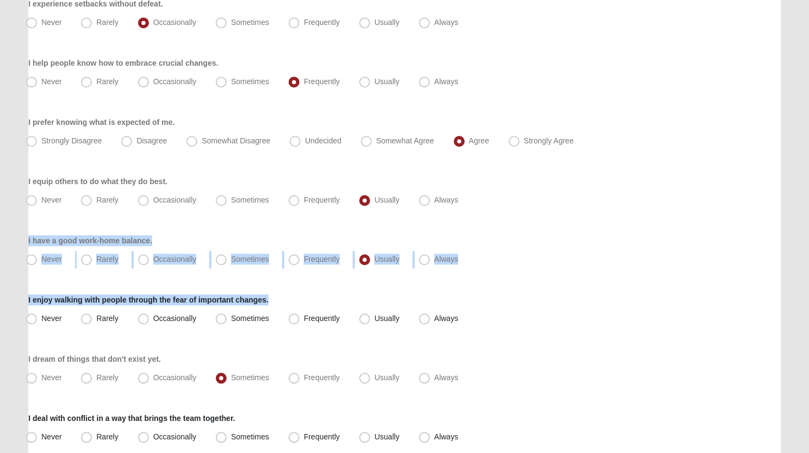
drag, startPoint x: 552, startPoint y: 284, endPoint x: 677, endPoint y: 222, distance: 139.5
click at [677, 222] on div "Respond to these items quickly and don’t overthink them. Usually your first res…" at bounding box center [404, 339] width 753 height 1278
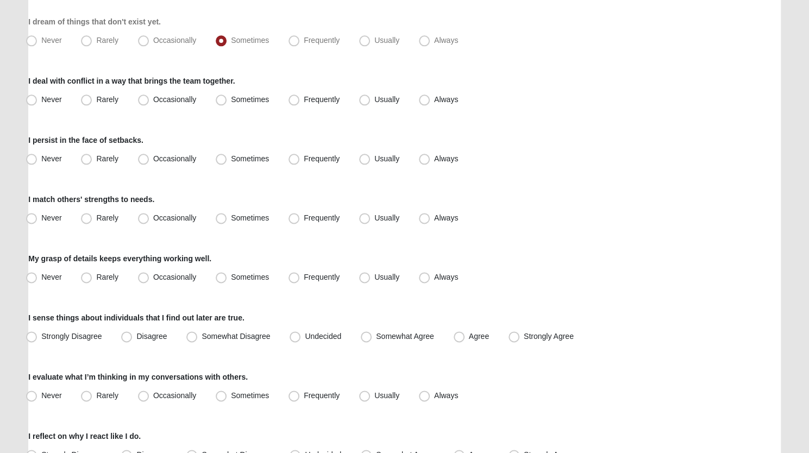
scroll to position [730, 0]
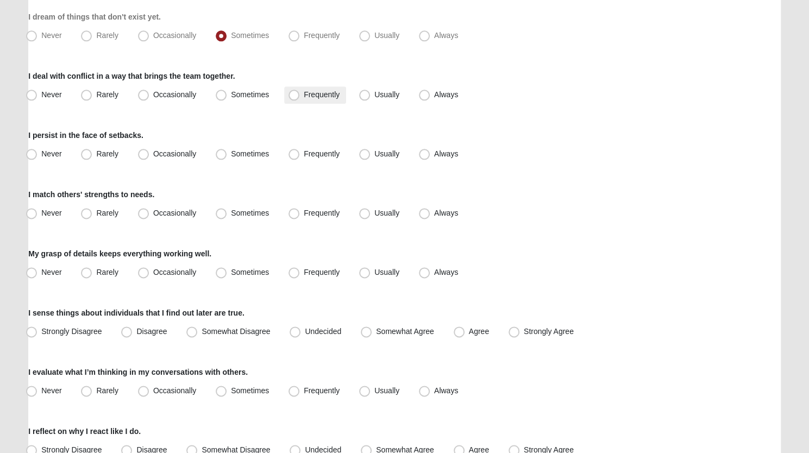
click at [294, 102] on label "Frequently" at bounding box center [315, 94] width 62 height 17
click at [294, 98] on input "Frequently" at bounding box center [296, 94] width 7 height 7
radio input "true"
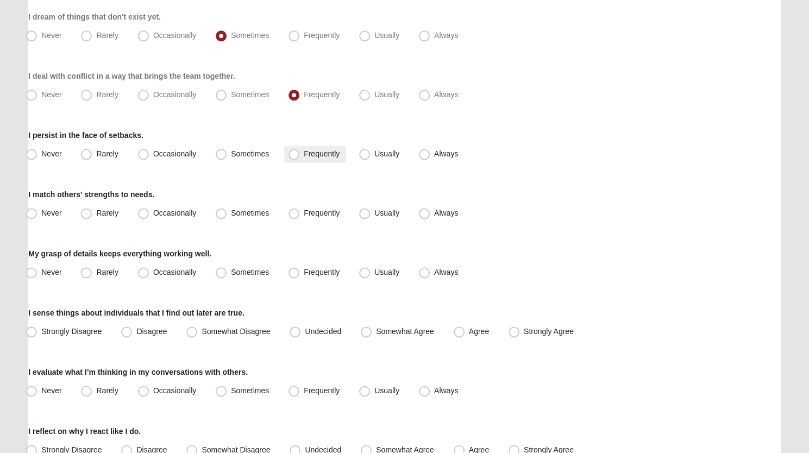
click at [304, 154] on span "Frequently" at bounding box center [322, 153] width 36 height 9
click at [293, 154] on input "Frequently" at bounding box center [296, 154] width 7 height 7
radio input "true"
click at [304, 216] on span "Frequently" at bounding box center [322, 213] width 36 height 9
click at [293, 216] on input "Frequently" at bounding box center [296, 213] width 7 height 7
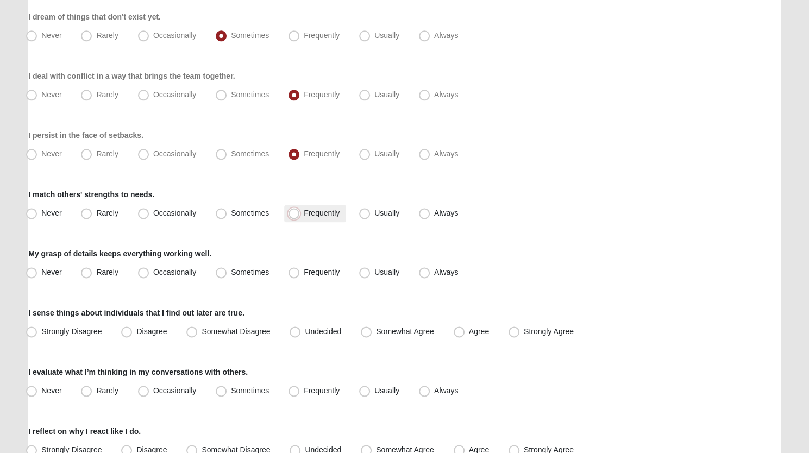
radio input "true"
click at [304, 217] on span "Frequently" at bounding box center [322, 213] width 36 height 9
click at [293, 217] on input "Frequently" at bounding box center [296, 213] width 7 height 7
click at [304, 272] on span "Frequently" at bounding box center [322, 272] width 36 height 9
click at [293, 272] on input "Frequently" at bounding box center [296, 272] width 7 height 7
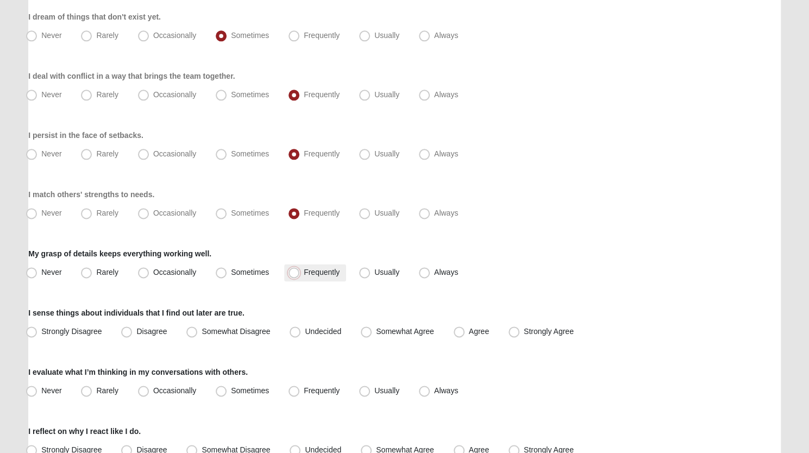
radio input "true"
click at [282, 273] on div "Never Rarely Occasionally Sometimes Frequently Usually Always" at bounding box center [404, 272] width 753 height 17
click at [271, 322] on div "I sense things about individuals that I find out later are true. Strongly Disag…" at bounding box center [404, 324] width 753 height 33
click at [357, 326] on label "Somewhat Agree" at bounding box center [398, 331] width 84 height 17
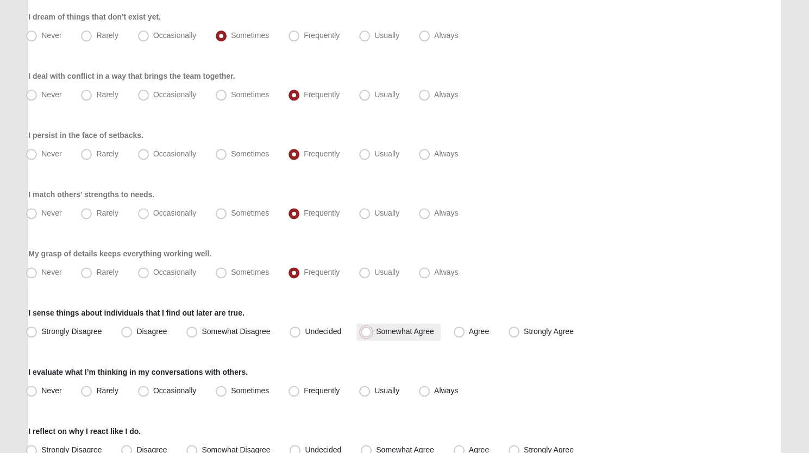
click at [365, 328] on input "Somewhat Agree" at bounding box center [368, 331] width 7 height 7
radio input "true"
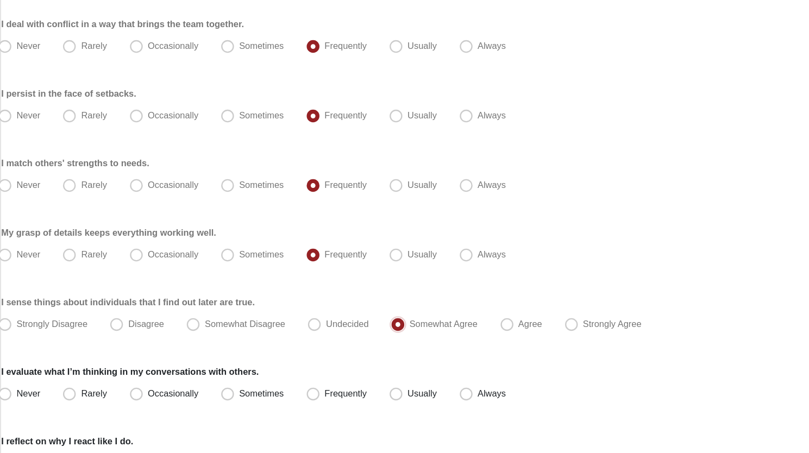
scroll to position [729, 0]
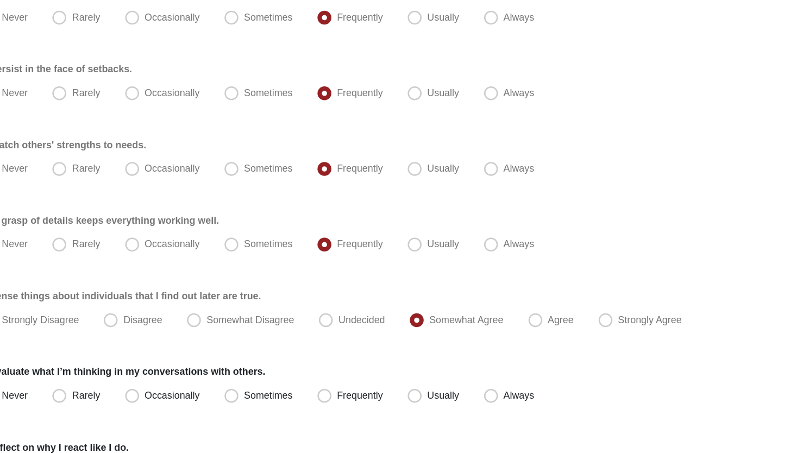
click at [196, 370] on label "I evaluate what I’m thinking in my conversations with others." at bounding box center [138, 373] width 220 height 11
drag, startPoint x: 91, startPoint y: 357, endPoint x: 138, endPoint y: 350, distance: 47.8
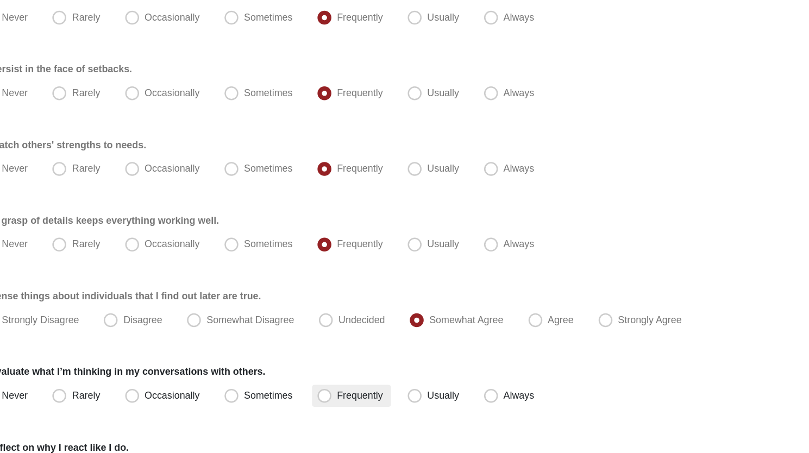
click at [304, 389] on span "Frequently" at bounding box center [322, 391] width 36 height 9
click at [293, 389] on input "Frequently" at bounding box center [296, 392] width 7 height 7
radio input "true"
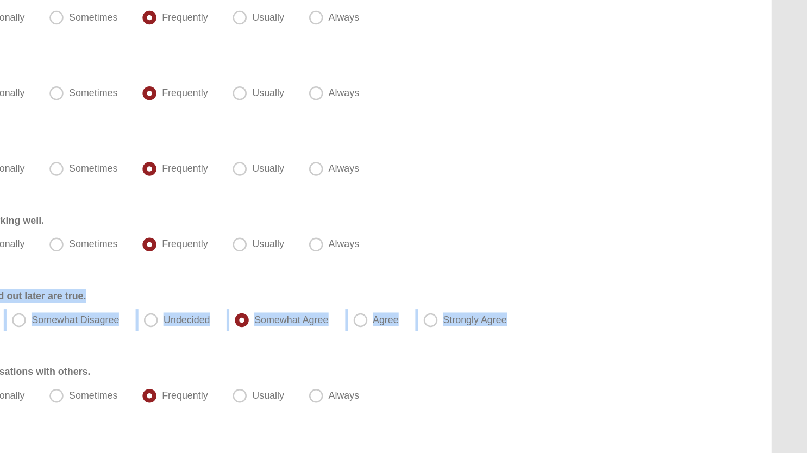
drag, startPoint x: 672, startPoint y: 280, endPoint x: 817, endPoint y: 338, distance: 155.6
click at [809, 338] on html "Hello [PERSON_NAME] My Account Log Out Motivators Assessment Assessments Motiva…" at bounding box center [404, 57] width 809 height 1572
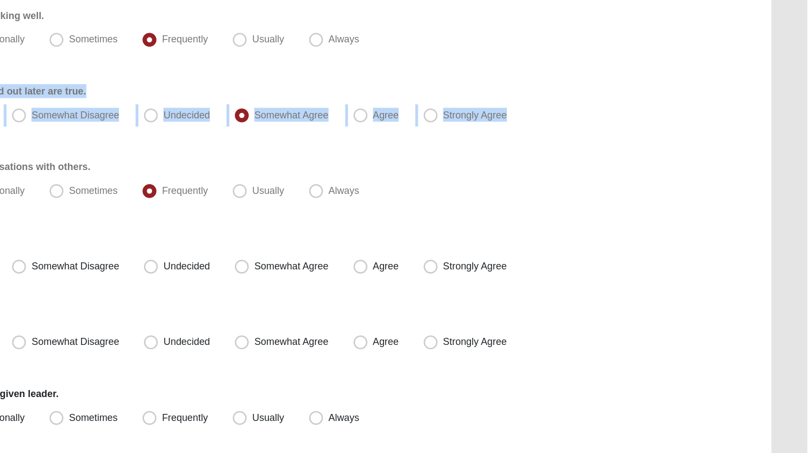
scroll to position [952, 0]
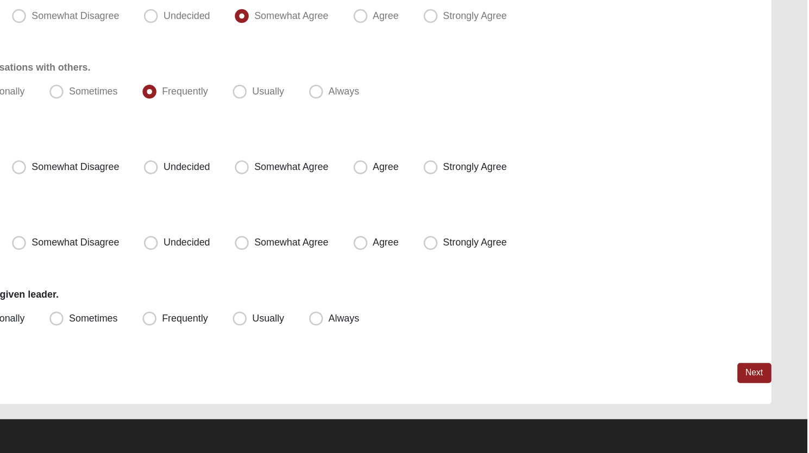
drag, startPoint x: 407, startPoint y: 426, endPoint x: 414, endPoint y: 422, distance: 7.3
drag, startPoint x: 355, startPoint y: 412, endPoint x: 303, endPoint y: 389, distance: 57.2
click at [303, 389] on div "Previous Next" at bounding box center [404, 399] width 753 height 32
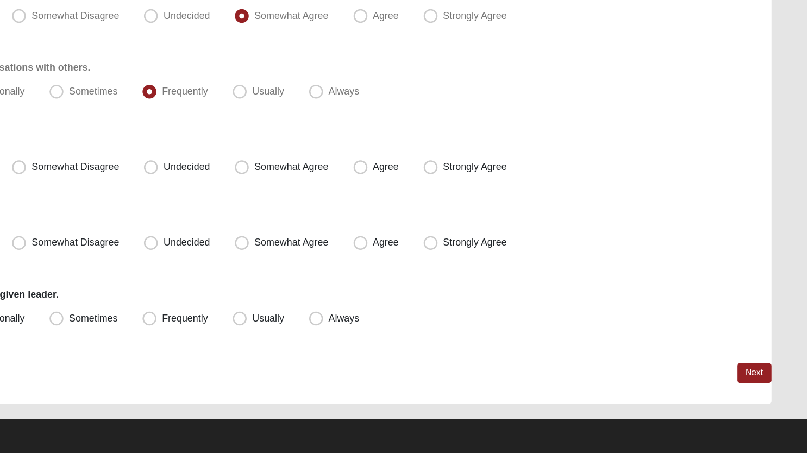
drag, startPoint x: 293, startPoint y: 387, endPoint x: 437, endPoint y: 369, distance: 145.1
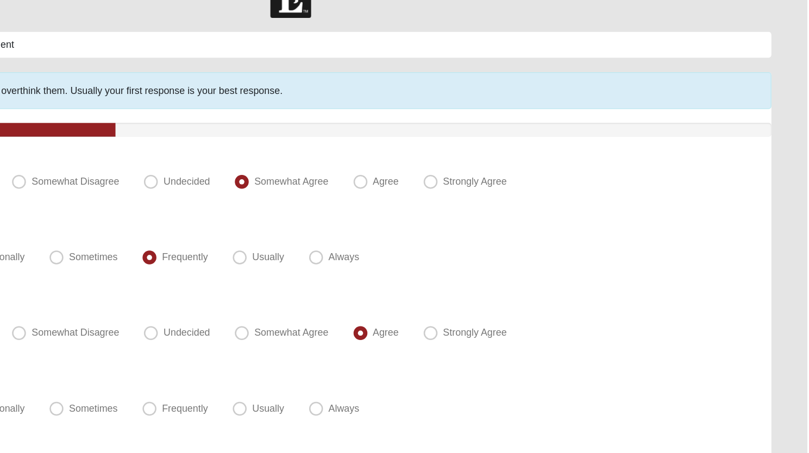
scroll to position [0, 0]
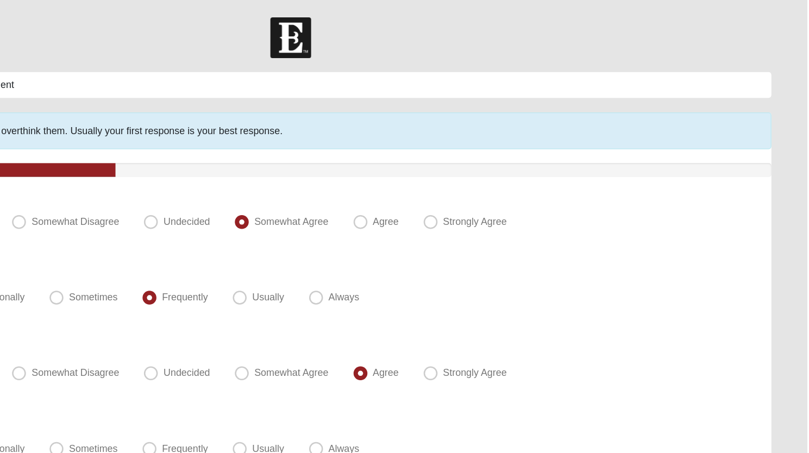
click at [248, 131] on div "32%" at bounding box center [147, 133] width 239 height 11
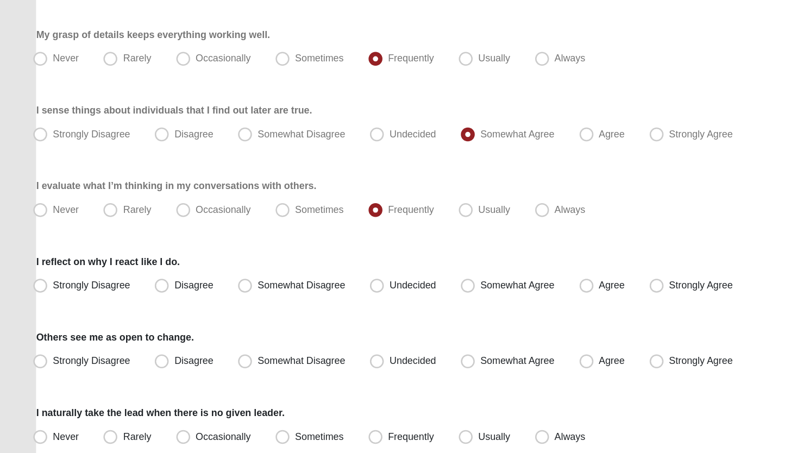
scroll to position [952, 0]
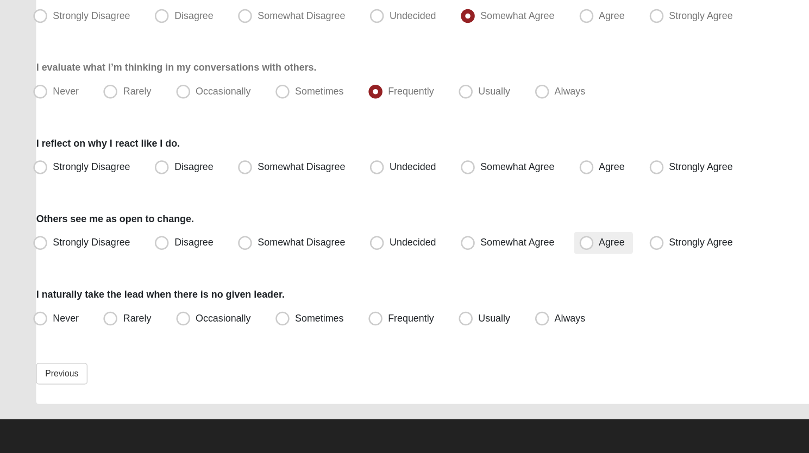
drag, startPoint x: 458, startPoint y: 226, endPoint x: 457, endPoint y: 290, distance: 63.6
click at [469, 290] on span "Agree" at bounding box center [479, 288] width 20 height 9
click at [458, 290] on input "Agree" at bounding box center [461, 288] width 7 height 7
radio input "true"
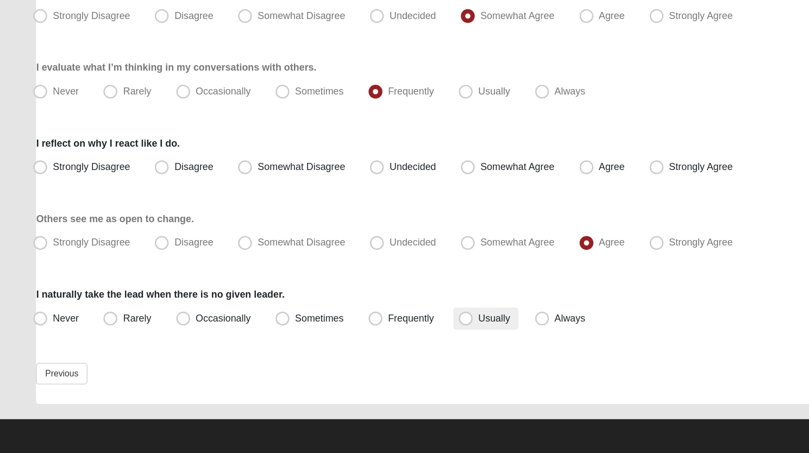
click at [374, 346] on span "Usually" at bounding box center [386, 347] width 25 height 9
click at [364, 346] on input "Usually" at bounding box center [367, 347] width 7 height 7
radio input "true"
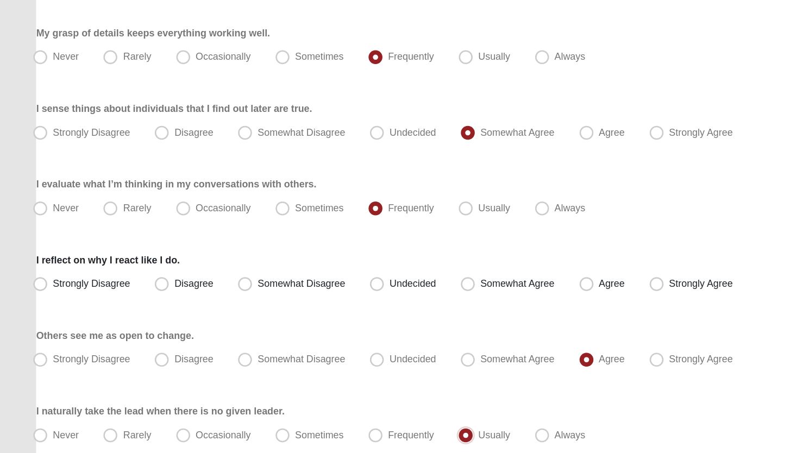
scroll to position [951, 0]
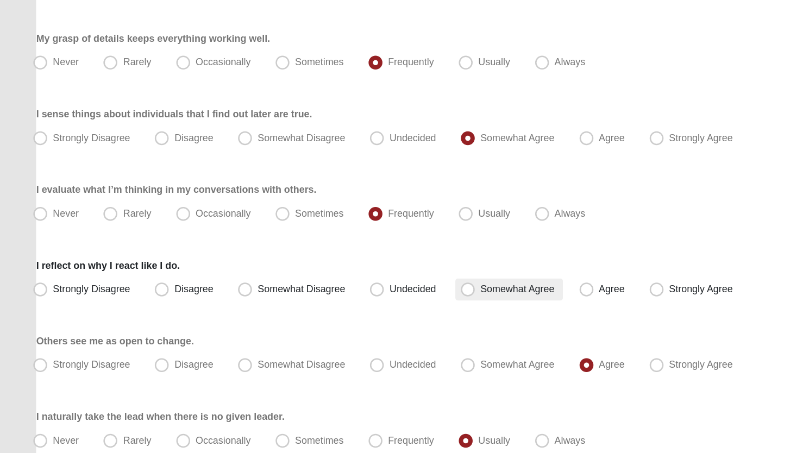
click at [376, 225] on span "Somewhat Agree" at bounding box center [405, 229] width 58 height 9
click at [365, 226] on input "Somewhat Agree" at bounding box center [368, 229] width 7 height 7
radio input "true"
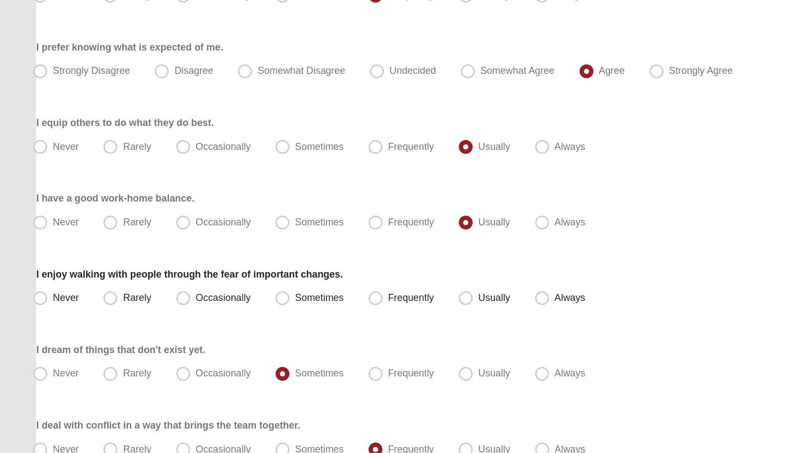
scroll to position [462, 0]
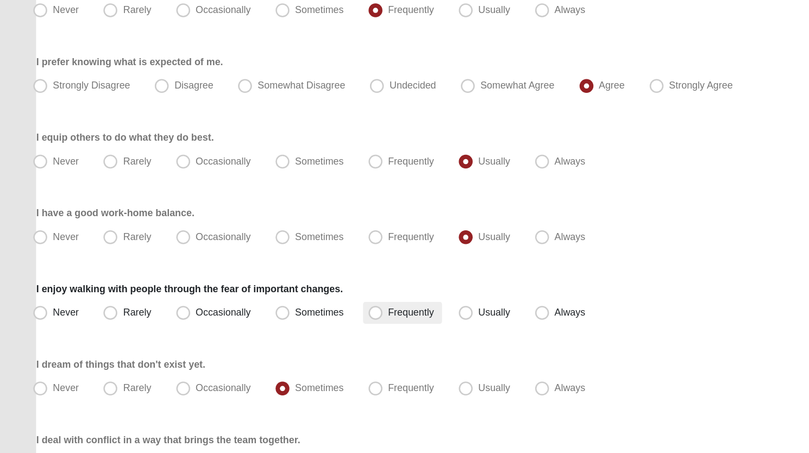
click at [304, 242] on span "Frequently" at bounding box center [322, 244] width 36 height 9
click at [293, 242] on input "Frequently" at bounding box center [296, 244] width 7 height 7
radio input "true"
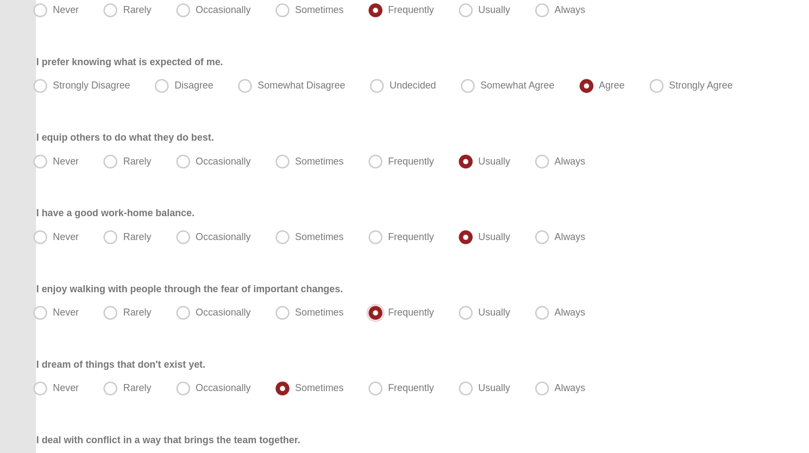
scroll to position [458, 0]
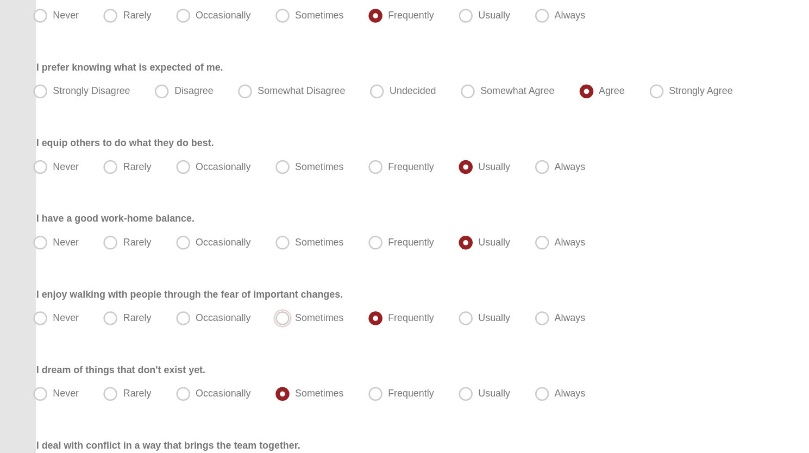
click at [220, 246] on input "Sometimes" at bounding box center [223, 249] width 7 height 7
radio input "true"
click at [142, 246] on input "Occasionally" at bounding box center [145, 249] width 7 height 7
radio input "true"
click at [85, 246] on input "Rarely" at bounding box center [88, 249] width 7 height 7
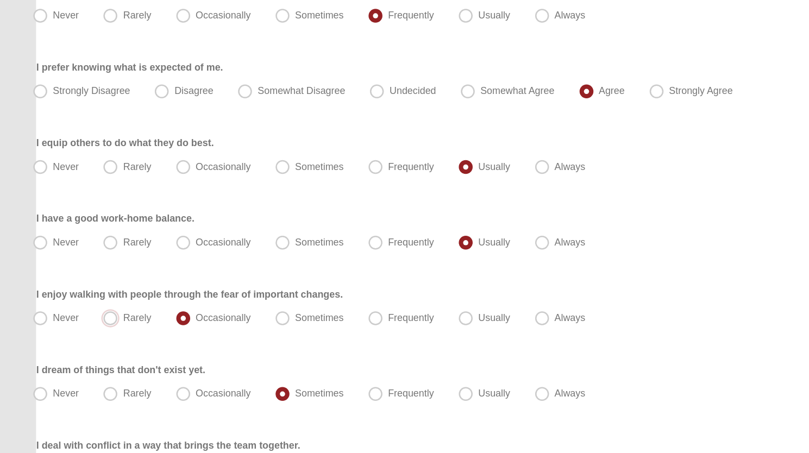
radio input "true"
click at [30, 246] on input "Never" at bounding box center [33, 249] width 7 height 7
radio input "true"
click at [423, 246] on input "Always" at bounding box center [426, 249] width 7 height 7
radio input "true"
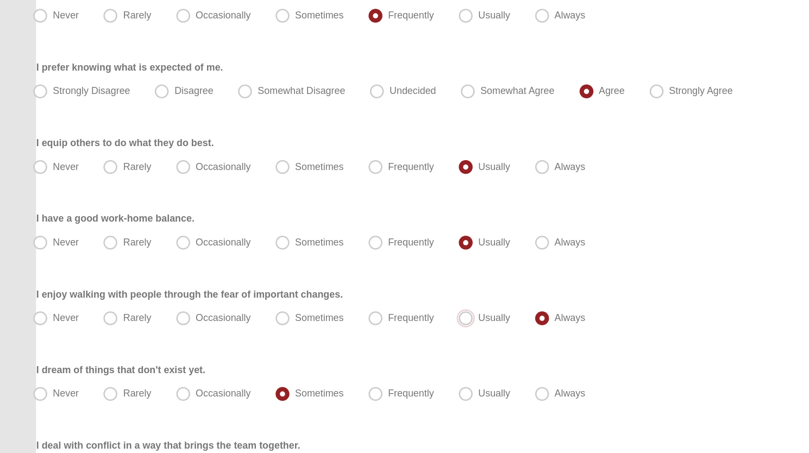
click at [364, 246] on input "Usually" at bounding box center [367, 249] width 7 height 7
radio input "true"
click at [293, 246] on input "Frequently" at bounding box center [296, 249] width 7 height 7
radio input "true"
click at [220, 246] on input "Sometimes" at bounding box center [223, 249] width 7 height 7
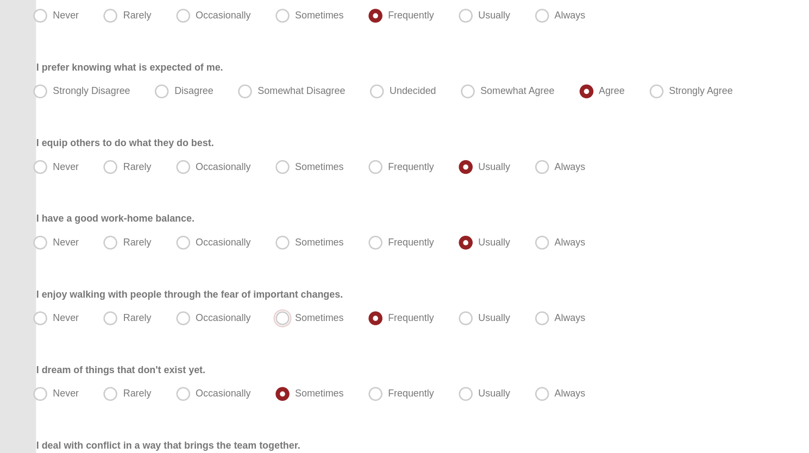
radio input "true"
click at [142, 246] on input "Occasionally" at bounding box center [145, 249] width 7 height 7
radio input "true"
click at [85, 246] on input "Rarely" at bounding box center [88, 249] width 7 height 7
radio input "true"
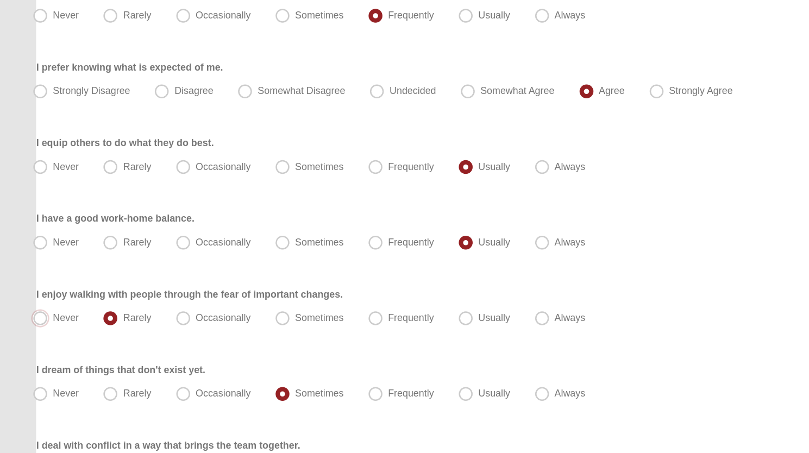
click at [30, 246] on input "Never" at bounding box center [33, 249] width 7 height 7
radio input "true"
click at [423, 246] on input "Always" at bounding box center [426, 249] width 7 height 7
radio input "true"
click at [364, 246] on input "Usually" at bounding box center [367, 249] width 7 height 7
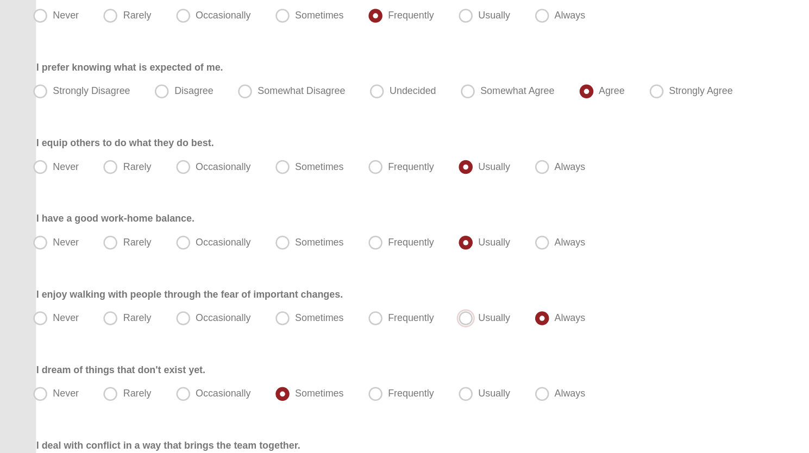
radio input "true"
click at [293, 246] on input "Frequently" at bounding box center [296, 249] width 7 height 7
radio input "true"
click at [220, 246] on input "Sometimes" at bounding box center [223, 249] width 7 height 7
radio input "true"
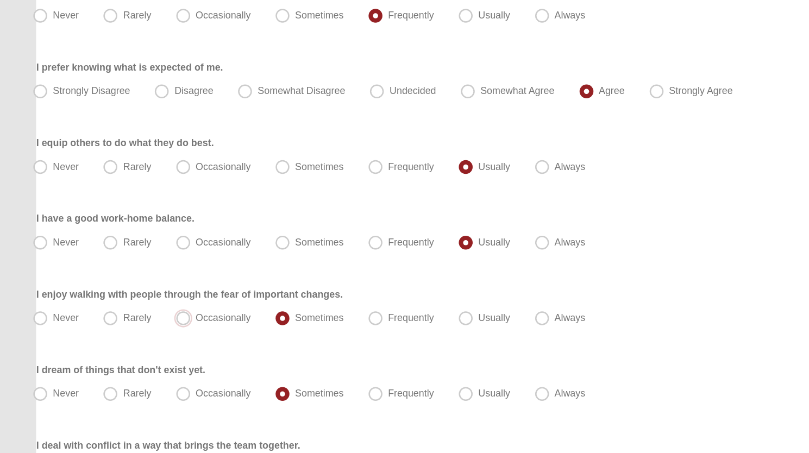
click at [142, 246] on input "Occasionally" at bounding box center [145, 249] width 7 height 7
radio input "true"
click at [85, 246] on input "Rarely" at bounding box center [88, 249] width 7 height 7
radio input "true"
click at [30, 246] on input "Never" at bounding box center [33, 249] width 7 height 7
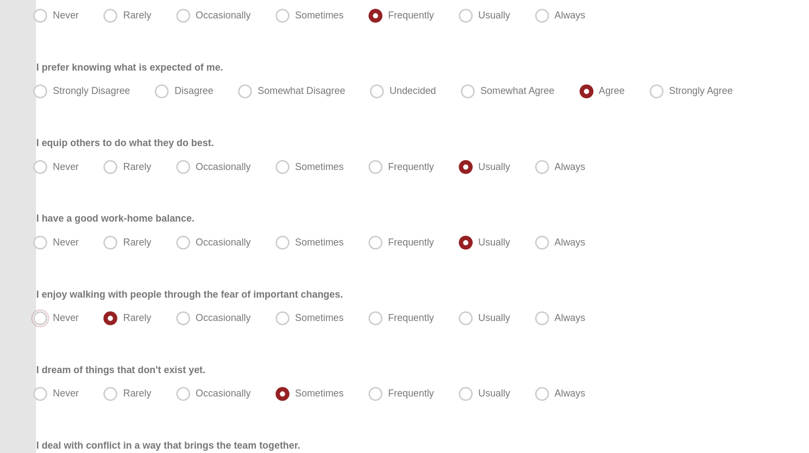
radio input "true"
click at [423, 246] on input "Always" at bounding box center [426, 249] width 7 height 7
radio input "true"
click at [364, 246] on input "Usually" at bounding box center [367, 249] width 7 height 7
radio input "true"
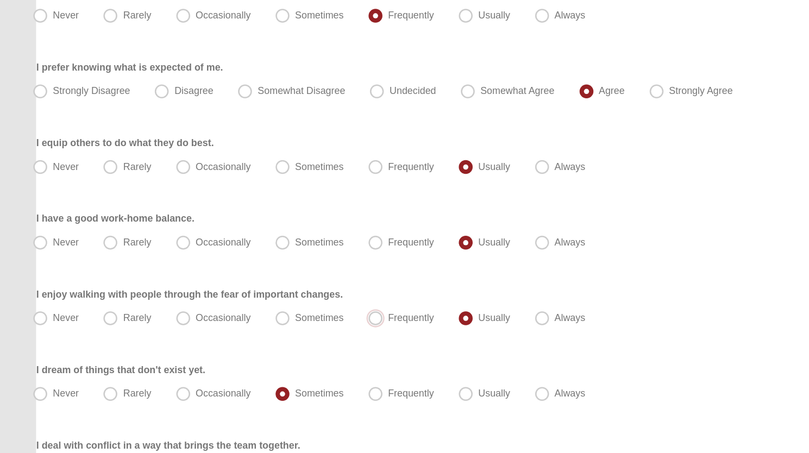
click at [293, 246] on input "Frequently" at bounding box center [296, 249] width 7 height 7
radio input "true"
click at [220, 246] on input "Sometimes" at bounding box center [223, 249] width 7 height 7
radio input "true"
click at [142, 246] on input "Occasionally" at bounding box center [145, 249] width 7 height 7
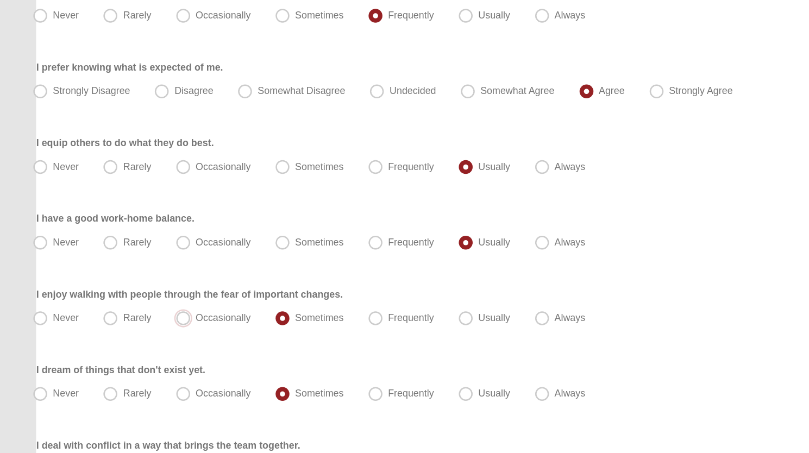
radio input "true"
click at [85, 246] on input "Rarely" at bounding box center [88, 249] width 7 height 7
radio input "true"
click at [30, 246] on input "Never" at bounding box center [33, 249] width 7 height 7
radio input "true"
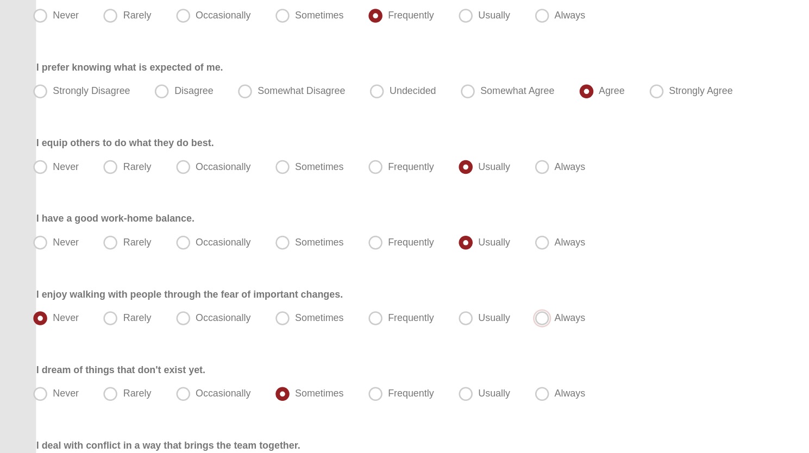
click at [423, 246] on input "Always" at bounding box center [426, 249] width 7 height 7
radio input "true"
click at [364, 246] on input "Usually" at bounding box center [367, 249] width 7 height 7
radio input "true"
click at [293, 246] on input "Frequently" at bounding box center [296, 249] width 7 height 7
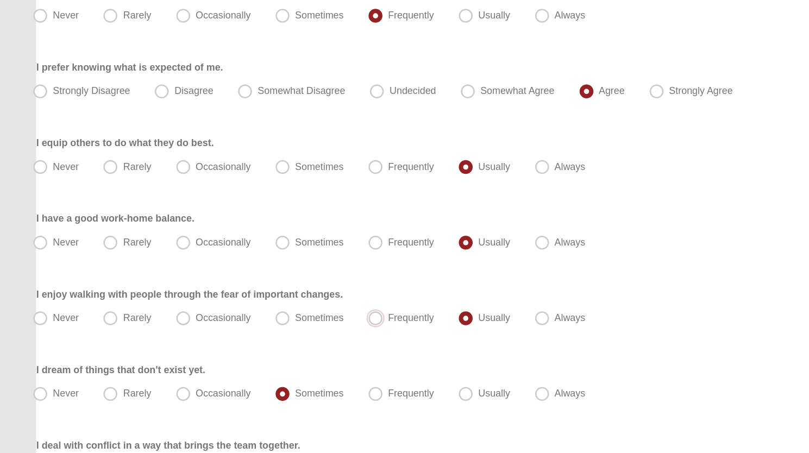
radio input "true"
click at [220, 246] on input "Sometimes" at bounding box center [223, 249] width 7 height 7
radio input "true"
click at [142, 246] on input "Occasionally" at bounding box center [145, 249] width 7 height 7
radio input "true"
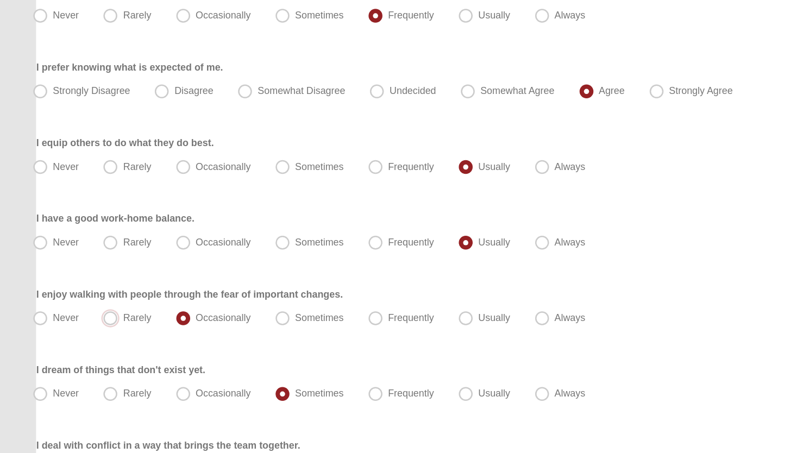
click at [85, 246] on input "Rarely" at bounding box center [88, 249] width 7 height 7
radio input "true"
click at [30, 246] on input "Never" at bounding box center [33, 249] width 7 height 7
radio input "true"
click at [423, 246] on input "Always" at bounding box center [426, 249] width 7 height 7
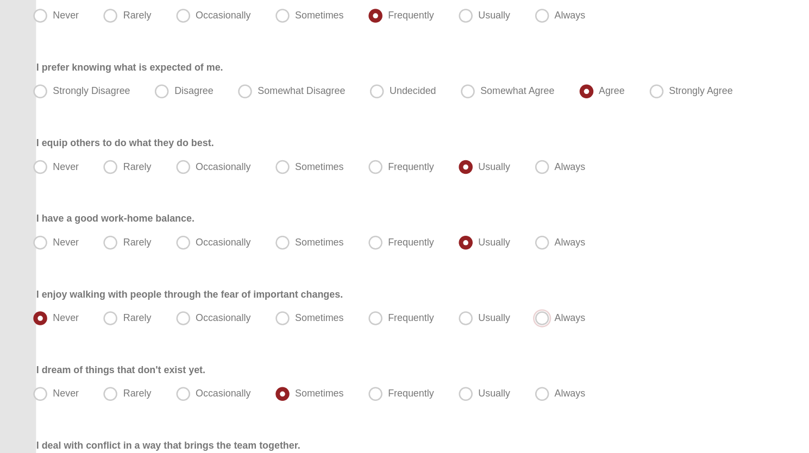
radio input "true"
click at [364, 246] on input "Usually" at bounding box center [367, 249] width 7 height 7
radio input "true"
click at [293, 246] on input "Frequently" at bounding box center [296, 249] width 7 height 7
radio input "true"
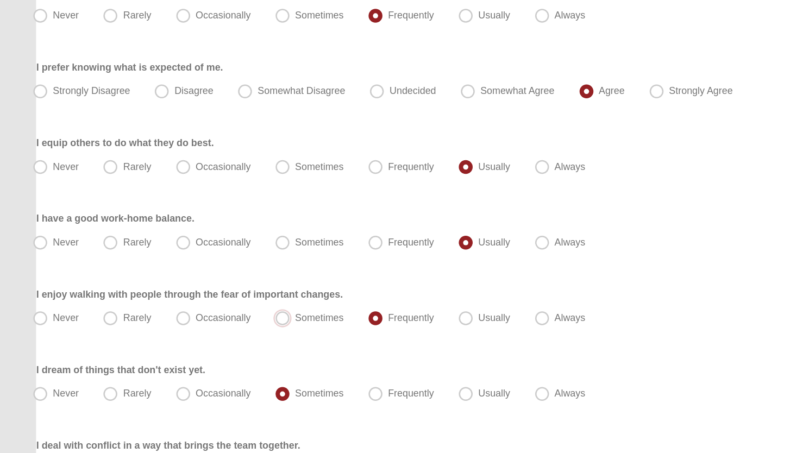
click at [220, 246] on input "Sometimes" at bounding box center [223, 249] width 7 height 7
radio input "true"
click at [142, 246] on input "Occasionally" at bounding box center [145, 249] width 7 height 7
radio input "true"
click at [85, 246] on input "Rarely" at bounding box center [88, 249] width 7 height 7
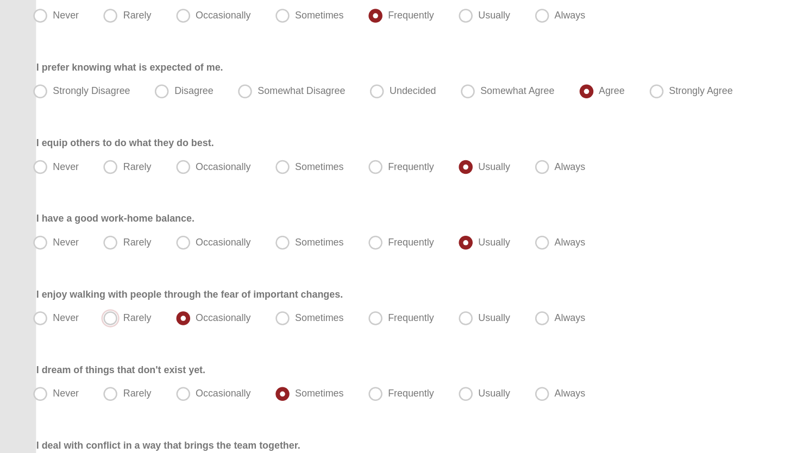
radio input "true"
click at [30, 246] on input "Never" at bounding box center [33, 249] width 7 height 7
radio input "true"
click at [423, 246] on input "Always" at bounding box center [426, 249] width 7 height 7
radio input "true"
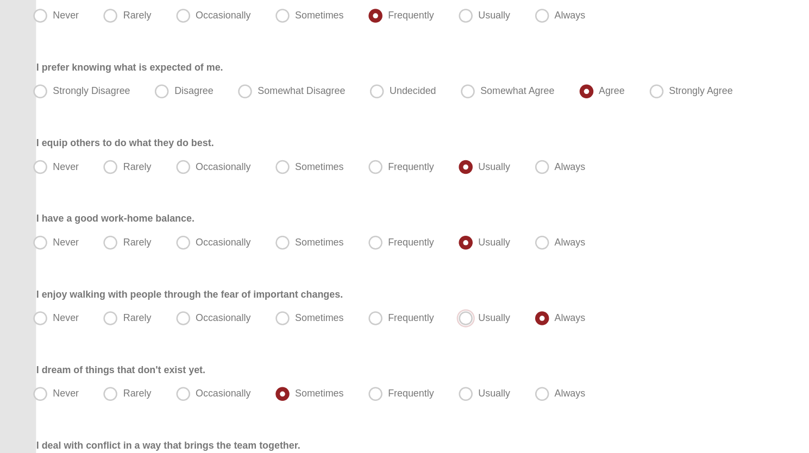
click at [364, 246] on input "Usually" at bounding box center [367, 249] width 7 height 7
radio input "true"
click at [293, 246] on input "Frequently" at bounding box center [296, 249] width 7 height 7
radio input "true"
click at [220, 246] on input "Sometimes" at bounding box center [223, 249] width 7 height 7
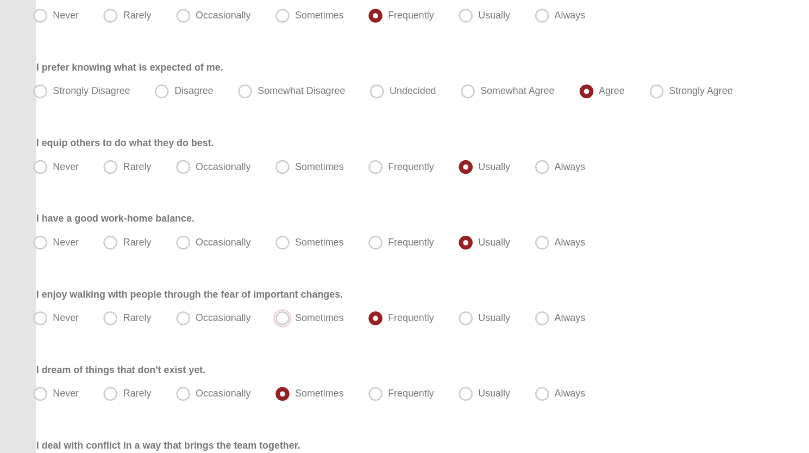
radio input "true"
click at [142, 246] on input "Occasionally" at bounding box center [145, 249] width 7 height 7
radio input "true"
click at [85, 246] on input "Rarely" at bounding box center [88, 249] width 7 height 7
radio input "true"
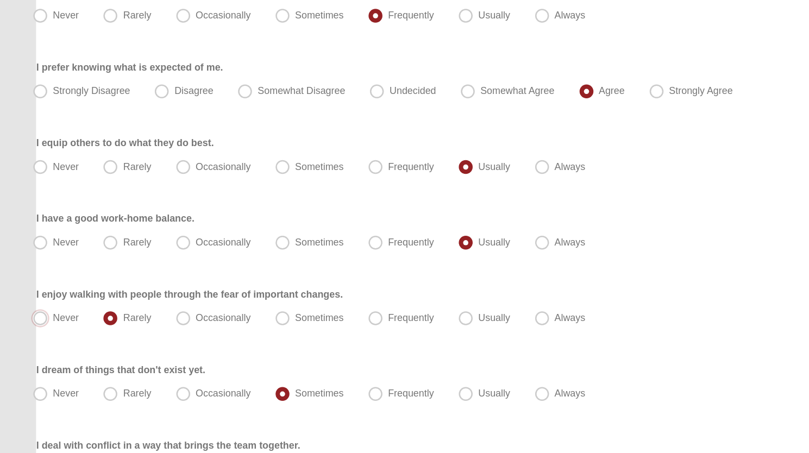
click at [30, 246] on input "Never" at bounding box center [33, 249] width 7 height 7
radio input "true"
click at [423, 246] on input "Always" at bounding box center [426, 249] width 7 height 7
radio input "true"
click at [364, 246] on input "Usually" at bounding box center [367, 249] width 7 height 7
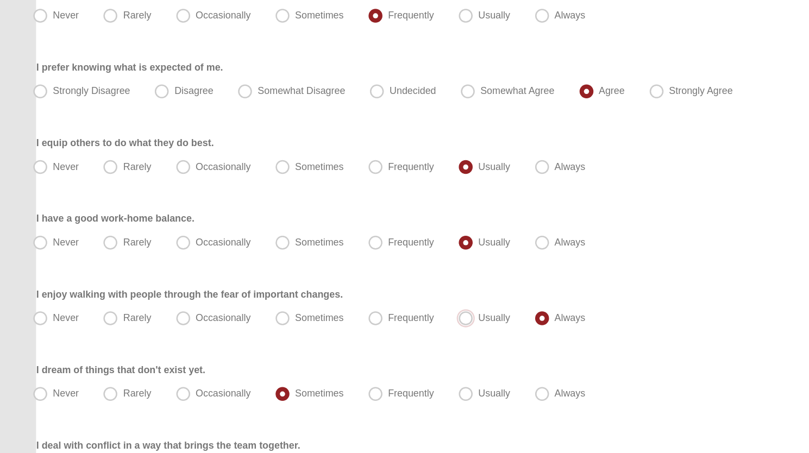
radio input "true"
click at [293, 246] on input "Frequently" at bounding box center [296, 249] width 7 height 7
radio input "true"
click at [220, 246] on input "Sometimes" at bounding box center [223, 249] width 7 height 7
radio input "true"
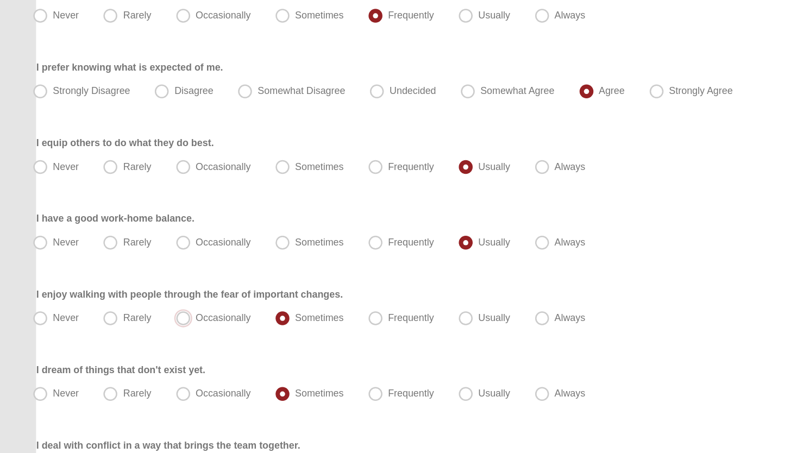
click at [142, 246] on input "Occasionally" at bounding box center [145, 249] width 7 height 7
radio input "true"
click at [85, 246] on input "Rarely" at bounding box center [88, 249] width 7 height 7
radio input "true"
click at [30, 246] on input "Never" at bounding box center [33, 249] width 7 height 7
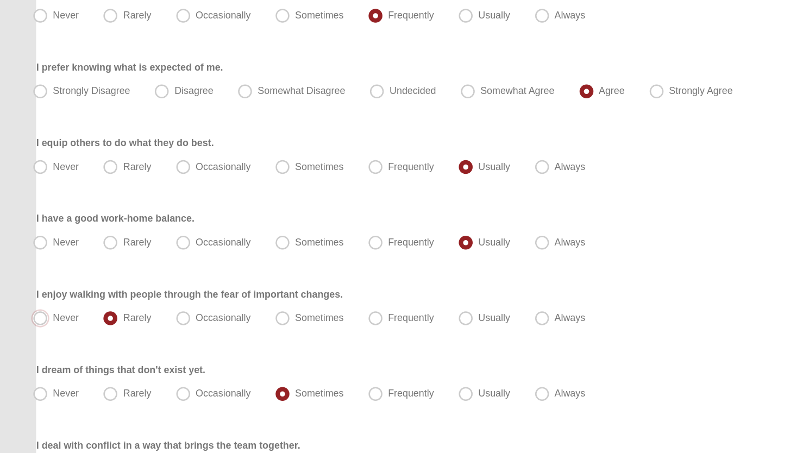
radio input "true"
click at [423, 246] on input "Always" at bounding box center [426, 249] width 7 height 7
radio input "true"
click at [364, 246] on input "Usually" at bounding box center [367, 249] width 7 height 7
radio input "true"
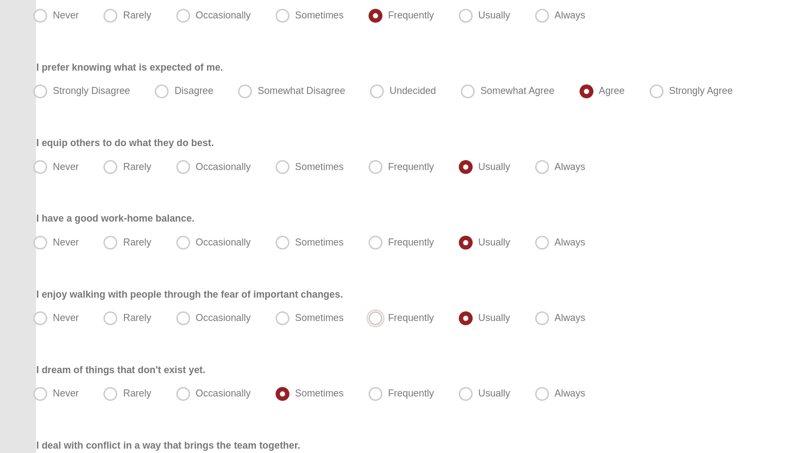
click at [293, 246] on input "Frequently" at bounding box center [296, 249] width 7 height 7
radio input "true"
click at [220, 246] on input "Sometimes" at bounding box center [223, 249] width 7 height 7
radio input "true"
click at [142, 246] on input "Occasionally" at bounding box center [145, 249] width 7 height 7
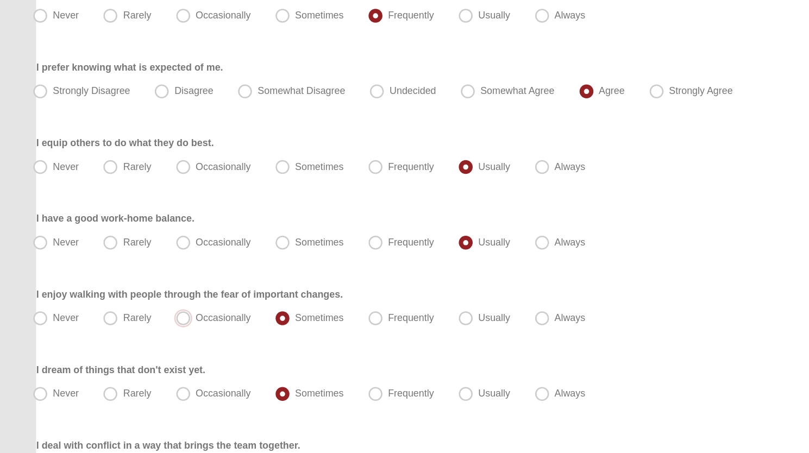
radio input "true"
click at [85, 246] on input "Rarely" at bounding box center [88, 249] width 7 height 7
radio input "true"
click at [30, 246] on input "Never" at bounding box center [33, 249] width 7 height 7
radio input "true"
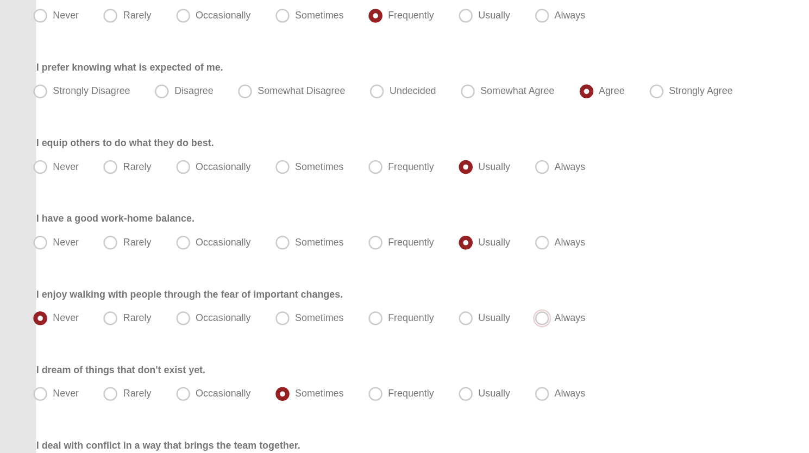
click at [423, 246] on input "Always" at bounding box center [426, 249] width 7 height 7
radio input "true"
click at [364, 246] on input "Usually" at bounding box center [367, 249] width 7 height 7
radio input "true"
click at [293, 246] on input "Frequently" at bounding box center [296, 249] width 7 height 7
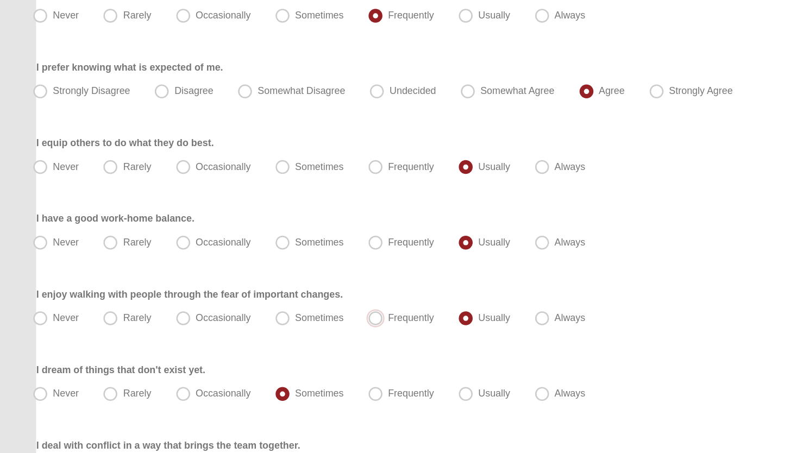
radio input "true"
click at [220, 246] on input "Sometimes" at bounding box center [223, 249] width 7 height 7
radio input "true"
click at [142, 246] on input "Occasionally" at bounding box center [145, 249] width 7 height 7
radio input "true"
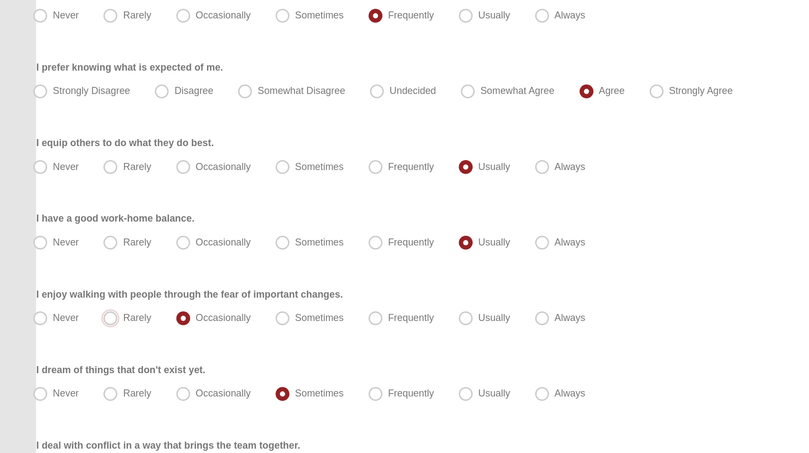
click at [85, 246] on input "Rarely" at bounding box center [88, 249] width 7 height 7
radio input "true"
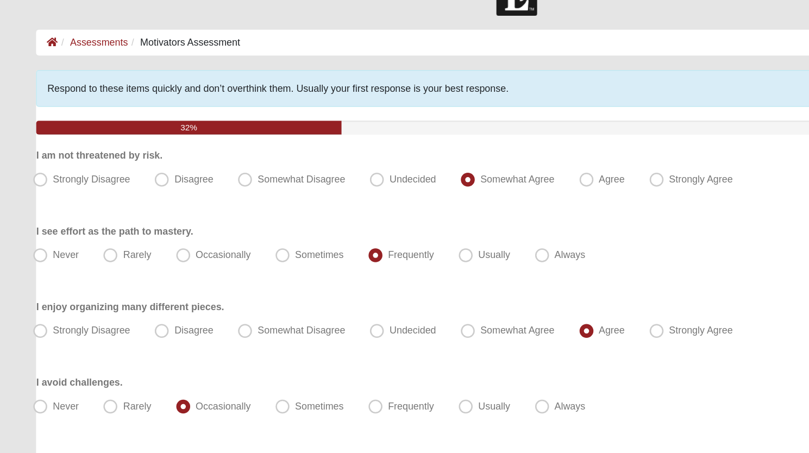
scroll to position [0, 0]
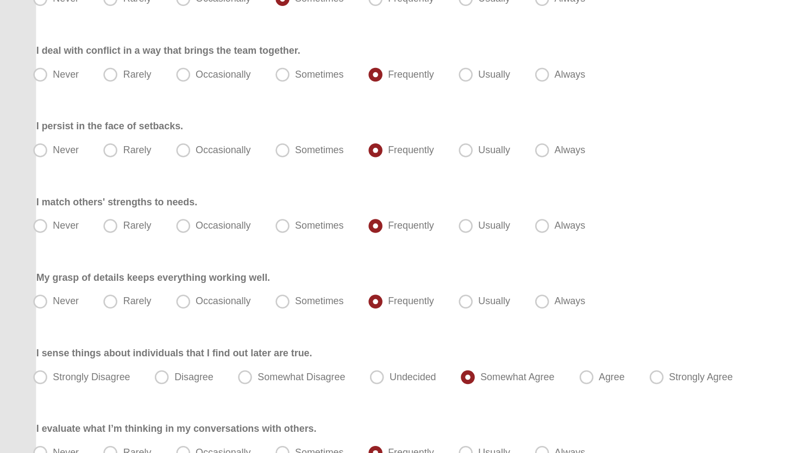
scroll to position [952, 0]
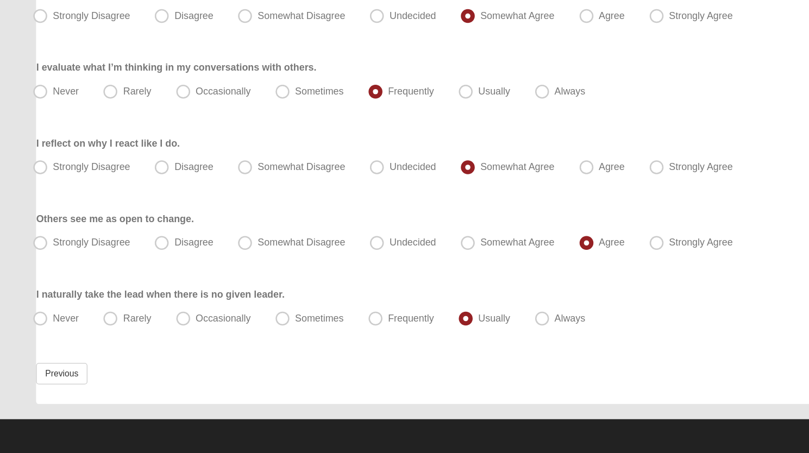
click at [604, 354] on div "Never Rarely Occasionally Sometimes Frequently Usually Always" at bounding box center [404, 347] width 753 height 17
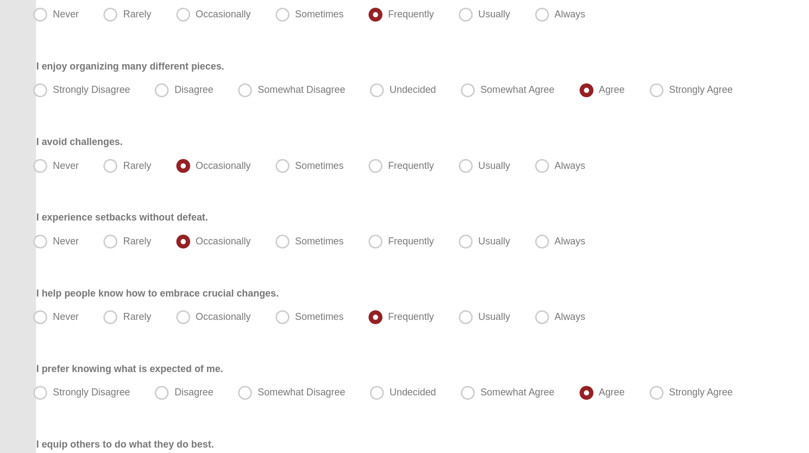
scroll to position [221, 0]
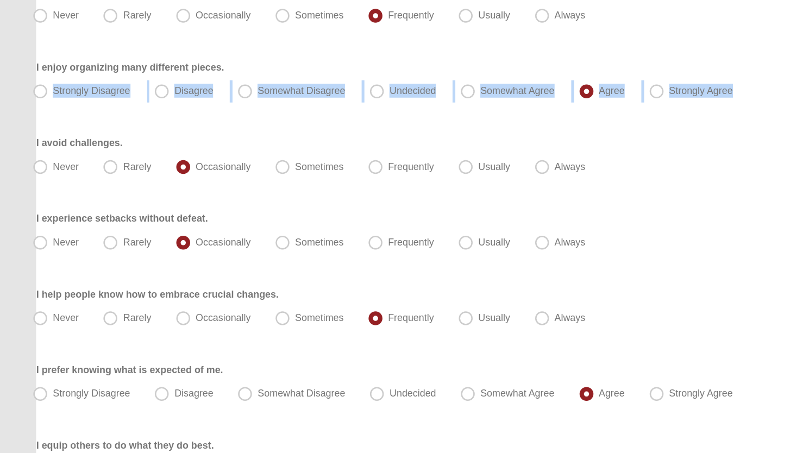
drag, startPoint x: 608, startPoint y: 66, endPoint x: 601, endPoint y: 21, distance: 45.0
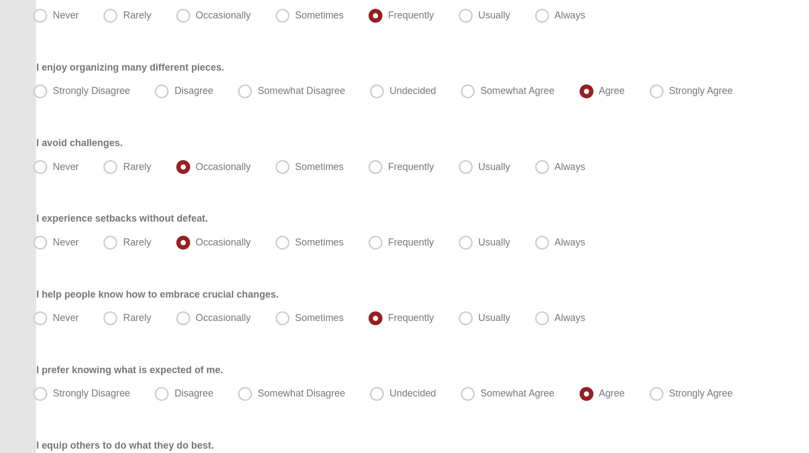
click at [606, 78] on div "Strongly Disagree Disagree Somewhat Disagree Undecided Somewhat Agree [GEOGRAPH…" at bounding box center [404, 71] width 753 height 17
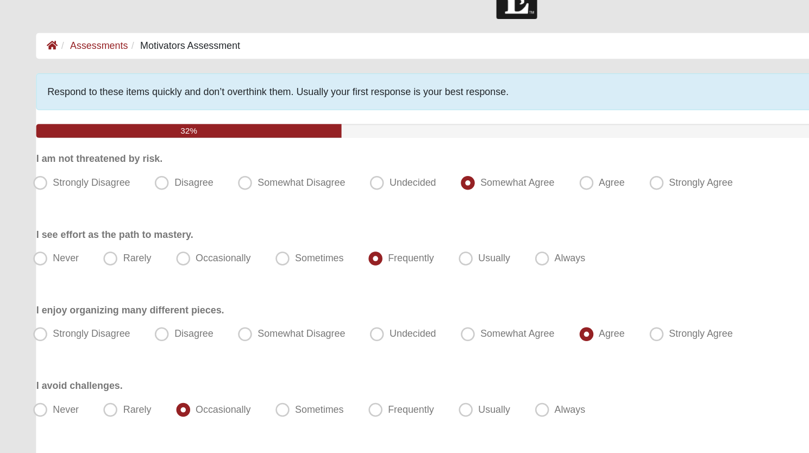
scroll to position [0, 0]
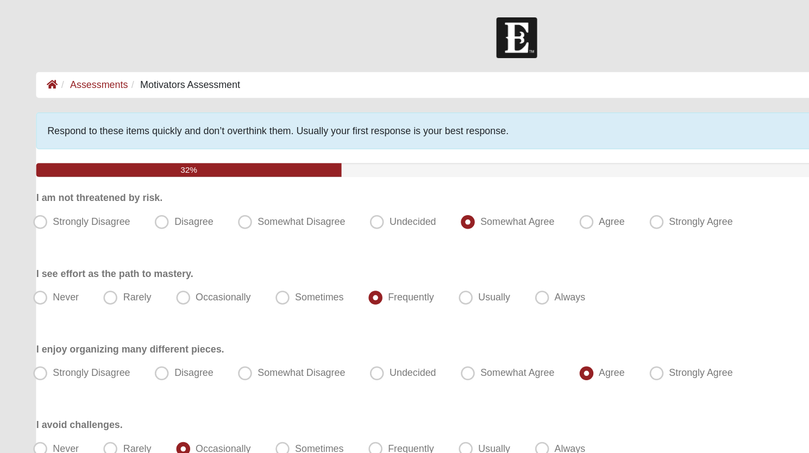
click at [105, 132] on div "32%" at bounding box center [147, 133] width 239 height 11
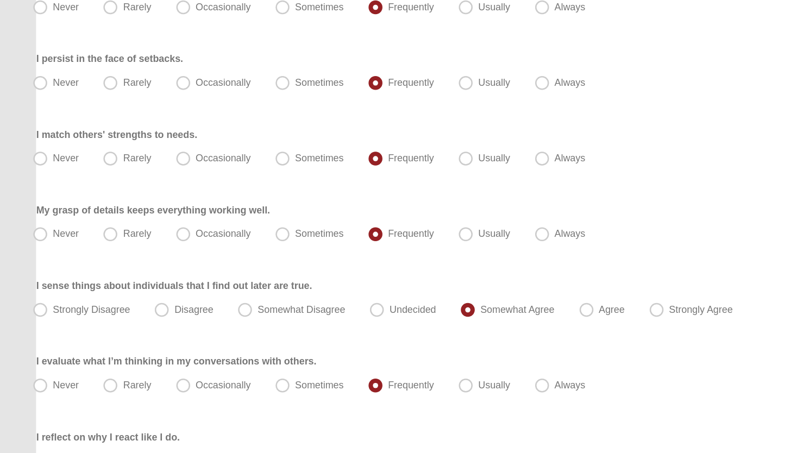
scroll to position [952, 0]
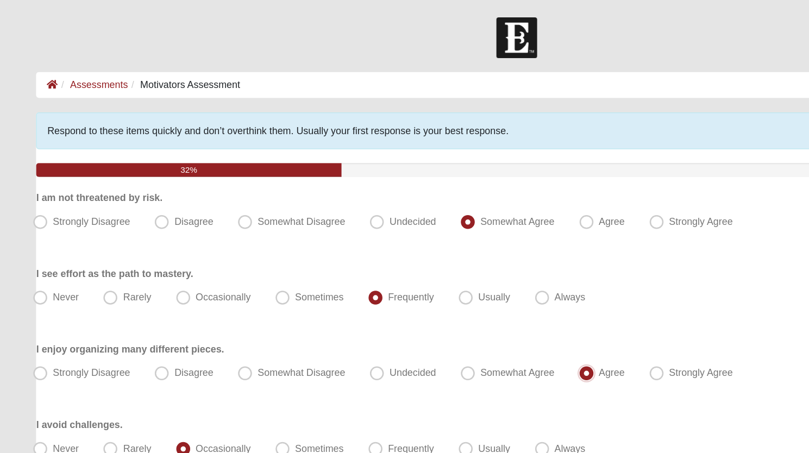
click input "submit" at bounding box center [0, 0] width 0 height 0
